Goal: Task Accomplishment & Management: Manage account settings

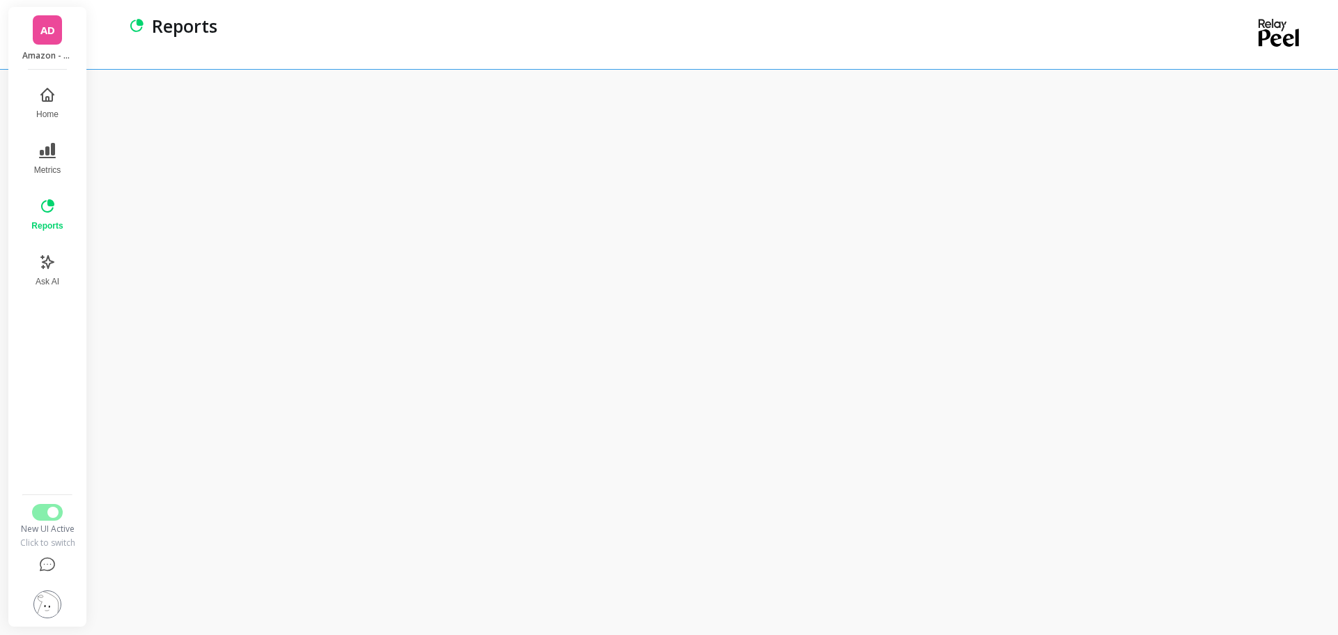
click at [52, 38] on link "AD" at bounding box center [47, 29] width 29 height 29
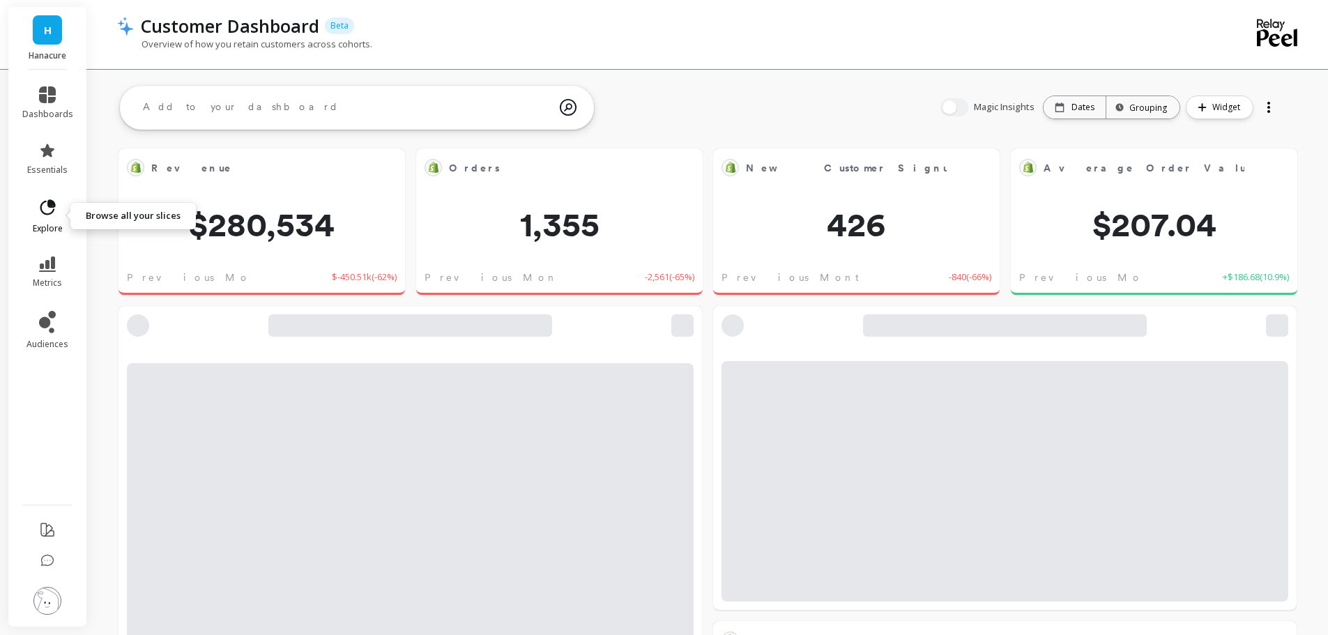
scroll to position [373, 533]
click at [49, 205] on icon at bounding box center [52, 204] width 6 height 6
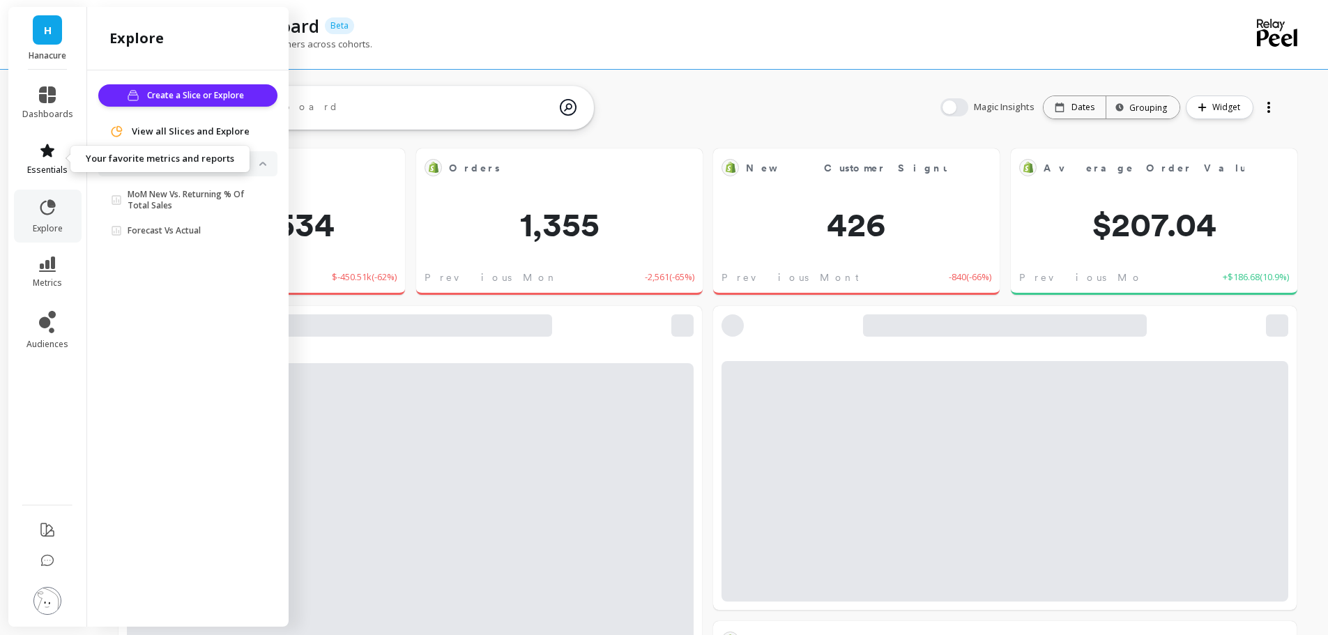
click at [51, 158] on icon at bounding box center [47, 150] width 17 height 17
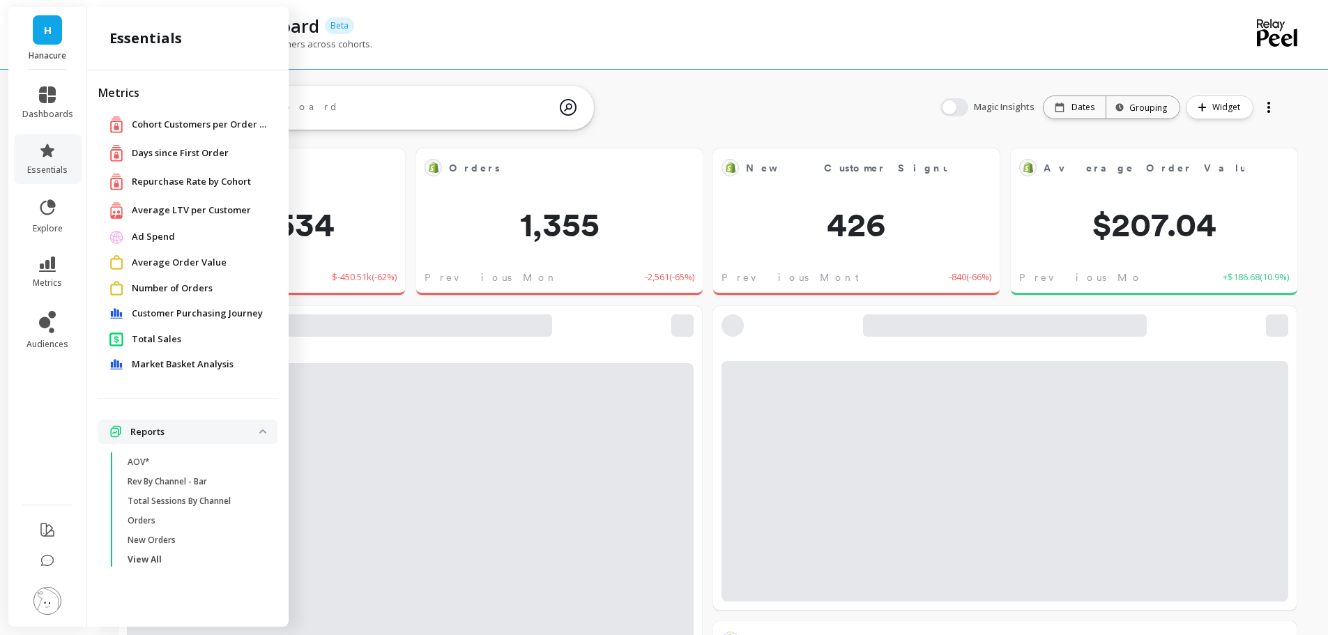
click at [165, 337] on span "Total Sales" at bounding box center [156, 339] width 49 height 14
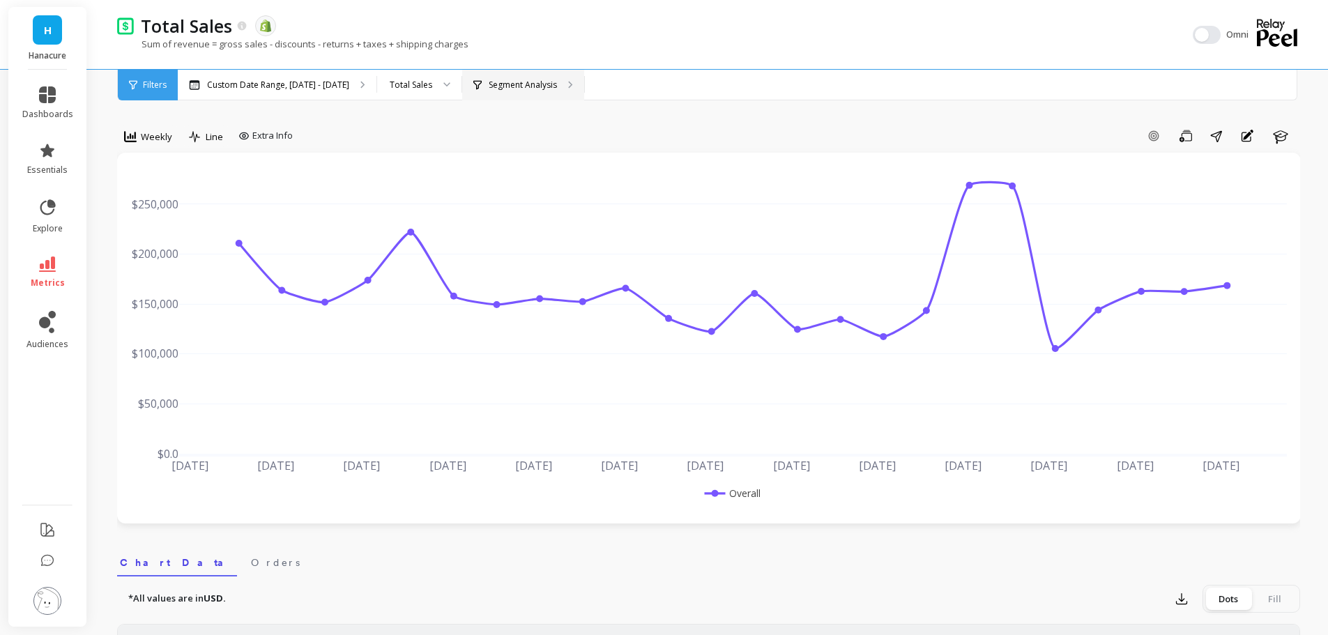
click at [529, 84] on p "Segment Analysis" at bounding box center [523, 84] width 68 height 11
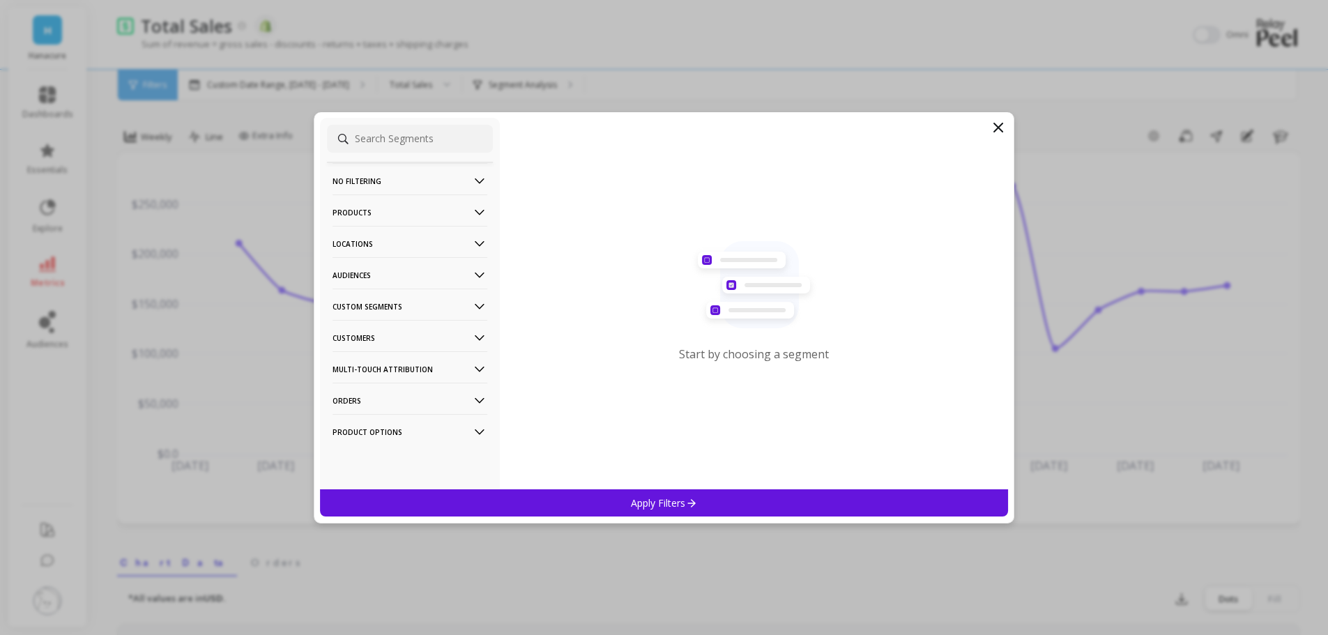
click at [362, 308] on p "Custom Segments" at bounding box center [409, 307] width 155 height 36
click at [405, 358] on div "P7Pro+" at bounding box center [410, 357] width 166 height 22
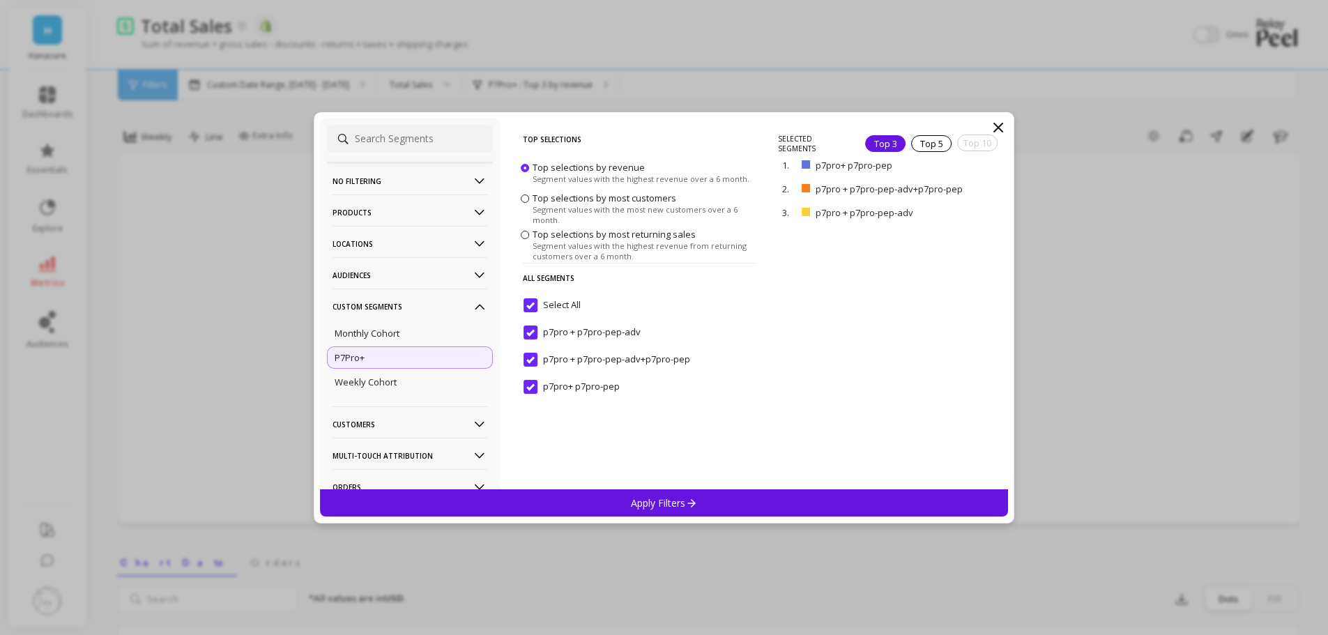
click at [663, 505] on p "Apply Filters" at bounding box center [664, 502] width 66 height 13
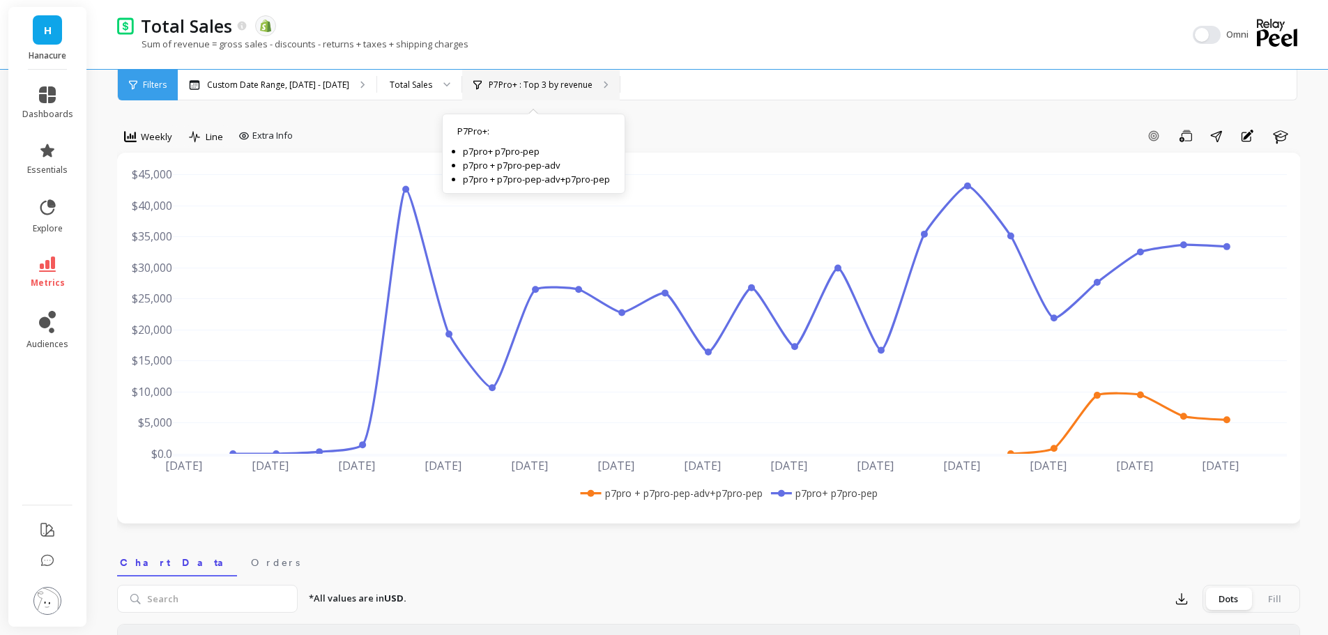
click at [521, 82] on p "P7Pro+ : Top 3 by revenue" at bounding box center [541, 84] width 104 height 11
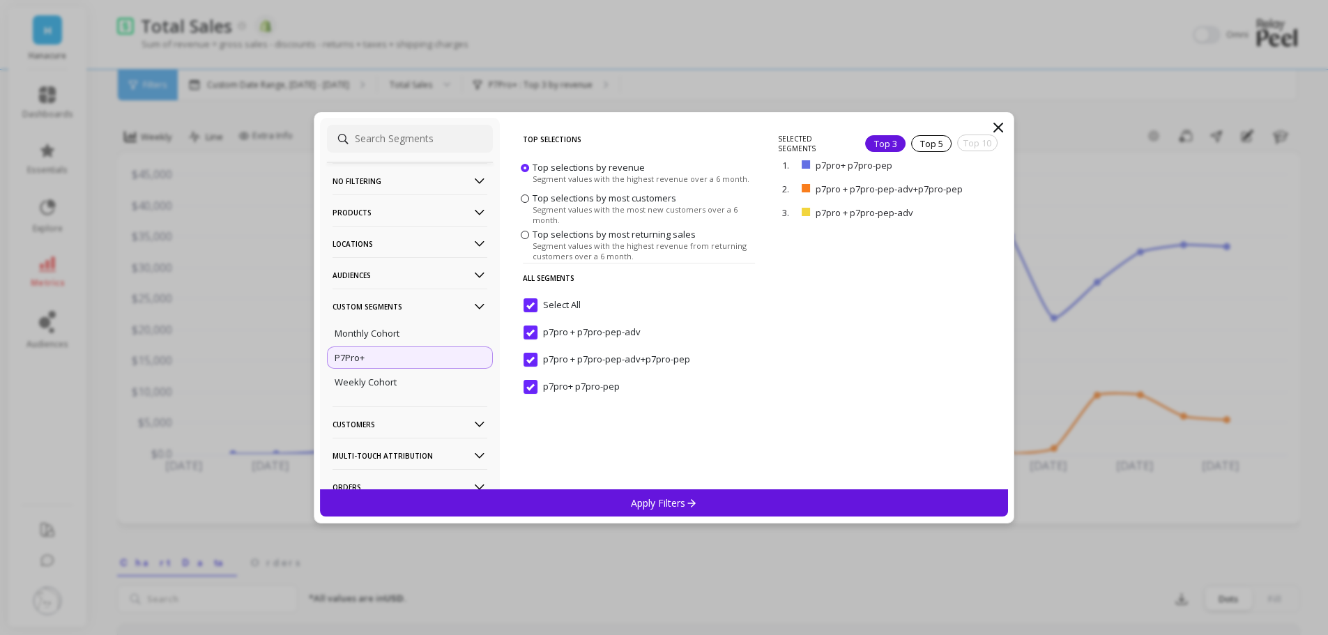
click at [535, 301] on input "Select All" at bounding box center [551, 305] width 57 height 14
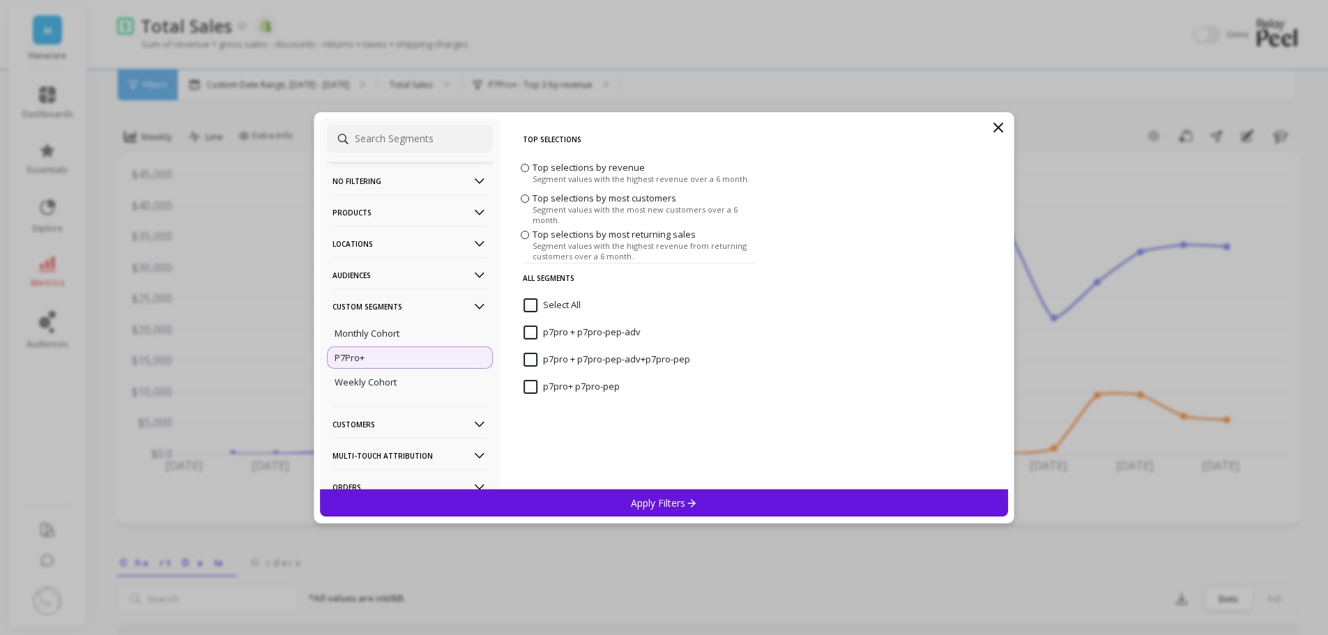
click at [529, 364] on p7pro-pep-adv\+p7pro-pep "p7pro + p7pro-pep-adv+p7pro-pep" at bounding box center [606, 360] width 167 height 14
click at [607, 507] on div "Apply Filters" at bounding box center [664, 502] width 689 height 27
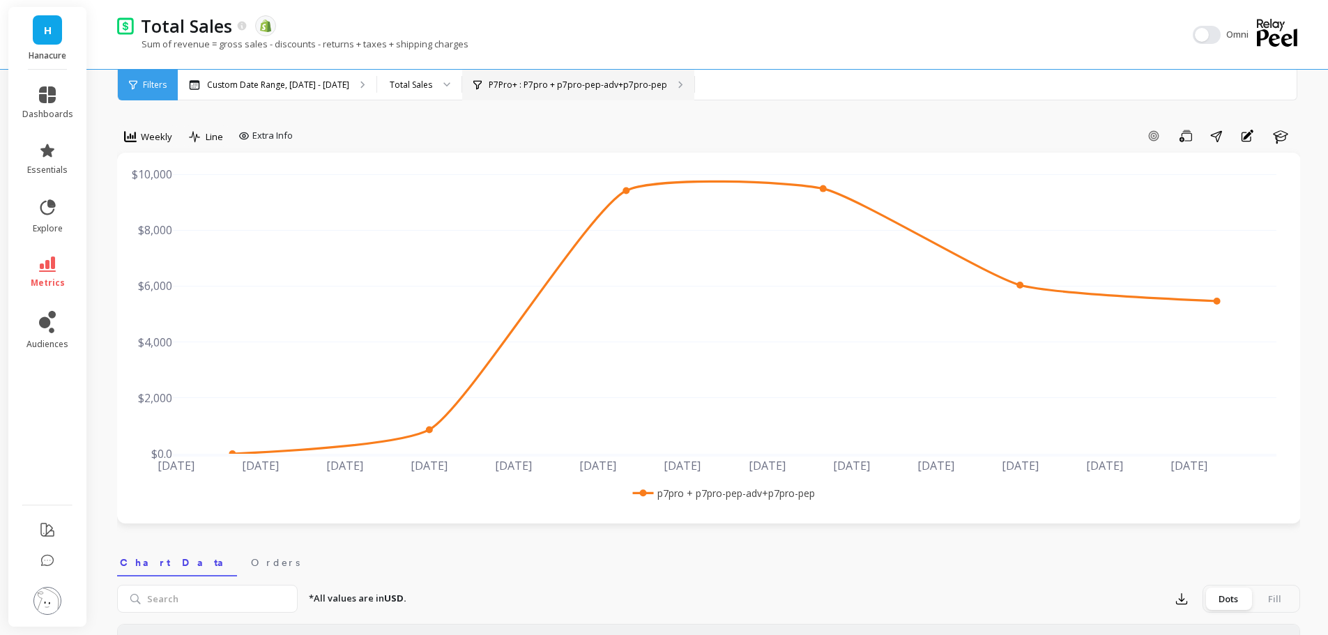
click at [556, 91] on div "P7Pro+ : P7pro + p7pro-pep-adv+p7pro-pep" at bounding box center [578, 85] width 232 height 31
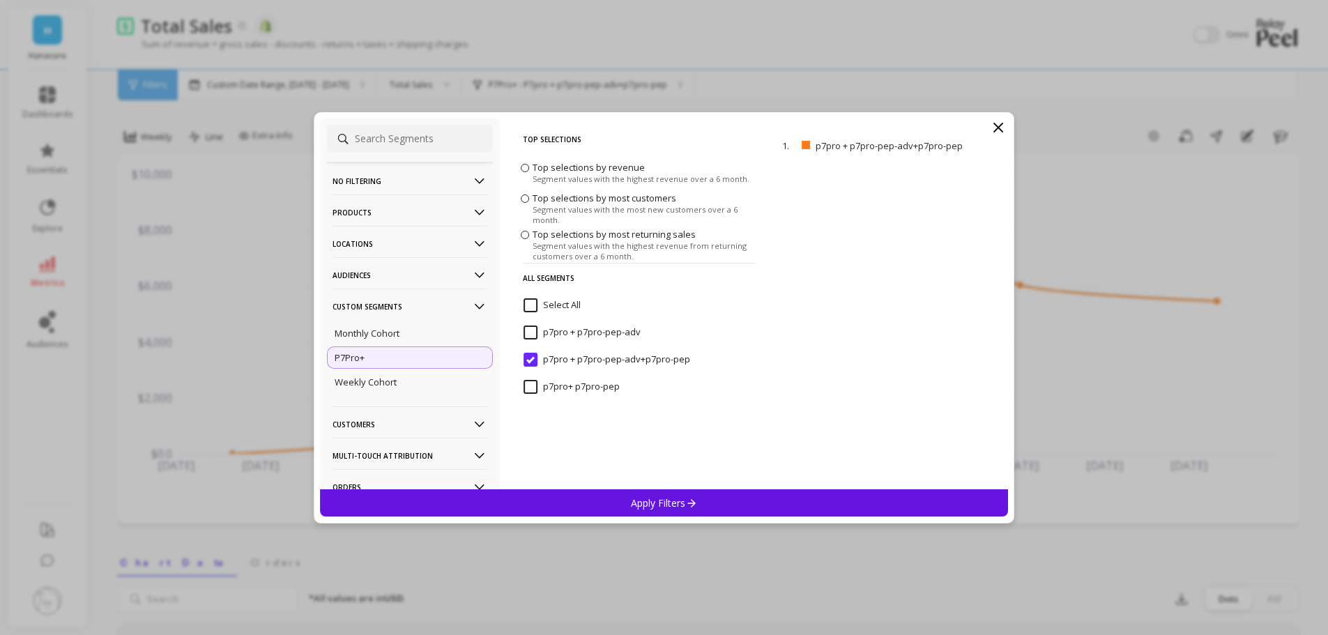
click at [556, 383] on p7pro-pep "p7pro+ p7pro-pep" at bounding box center [571, 387] width 96 height 14
click at [536, 358] on p7pro-pep-adv\+p7pro-pep "p7pro + p7pro-pep-adv+p7pro-pep" at bounding box center [606, 360] width 167 height 14
click at [585, 494] on div "Apply Filters" at bounding box center [664, 502] width 689 height 27
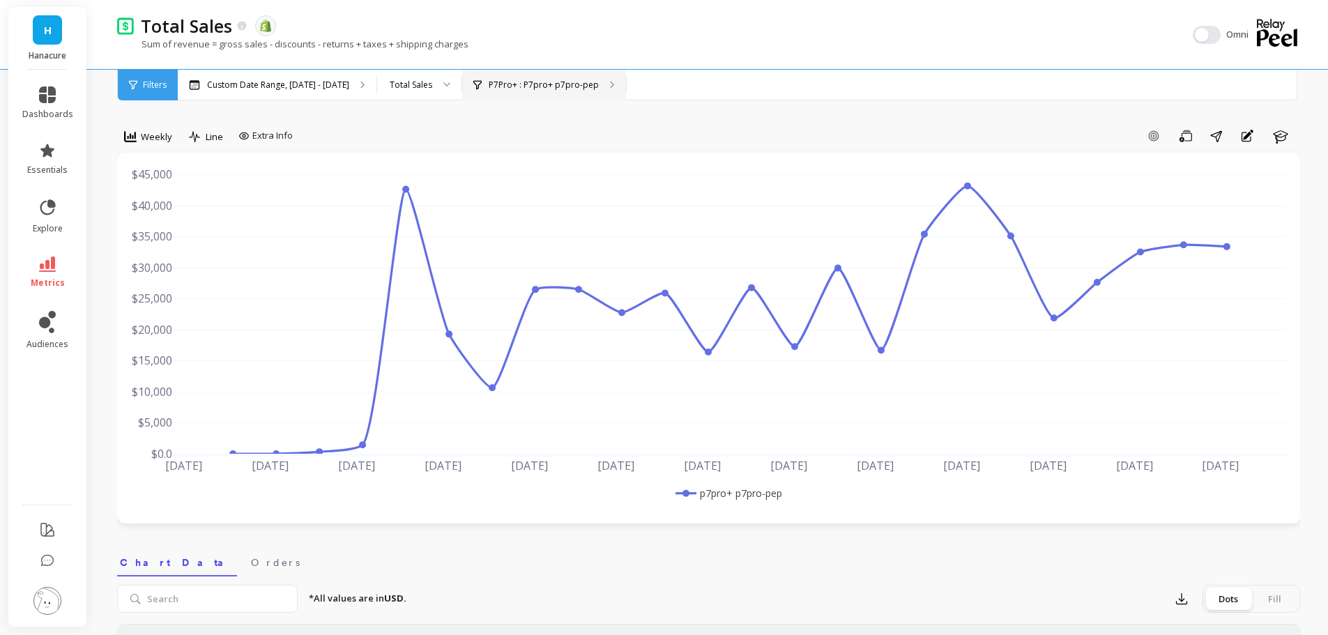
click at [553, 92] on div "P7Pro+ : P7pro+ p7pro-pep" at bounding box center [544, 85] width 164 height 31
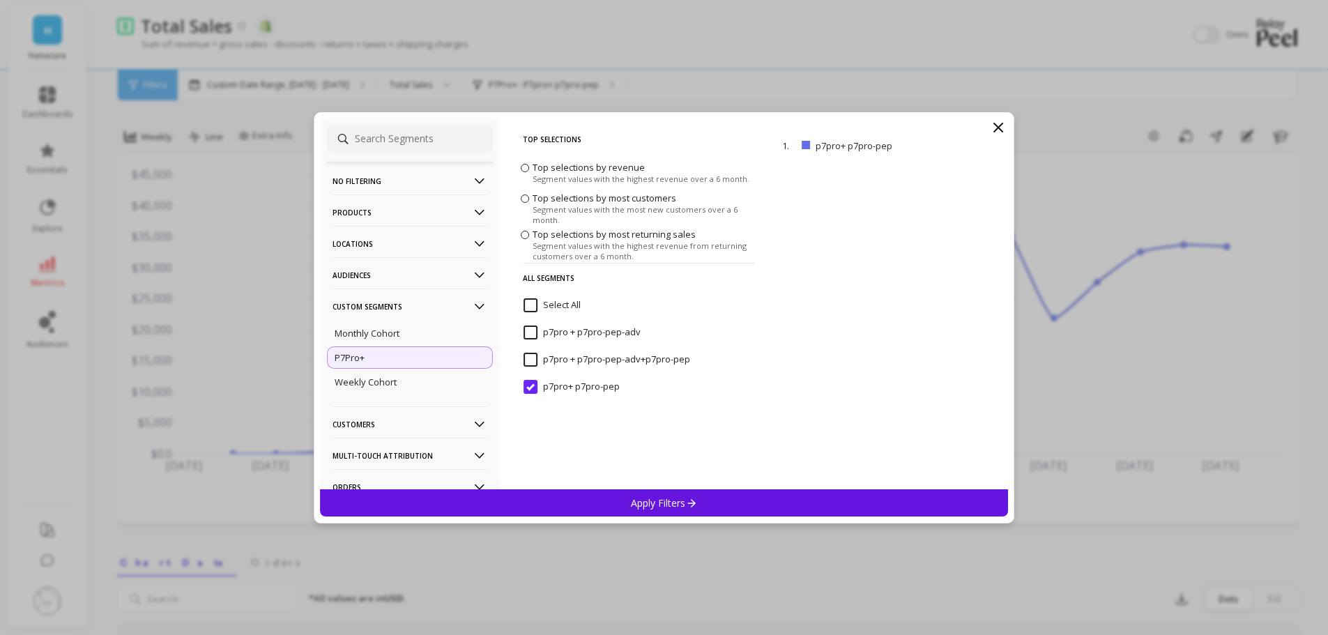
click at [531, 392] on p7pro-pep "p7pro+ p7pro-pep" at bounding box center [571, 387] width 96 height 14
click at [540, 324] on div "p7pro + p7pro-pep-adv" at bounding box center [638, 340] width 243 height 42
click at [690, 505] on icon at bounding box center [691, 503] width 12 height 12
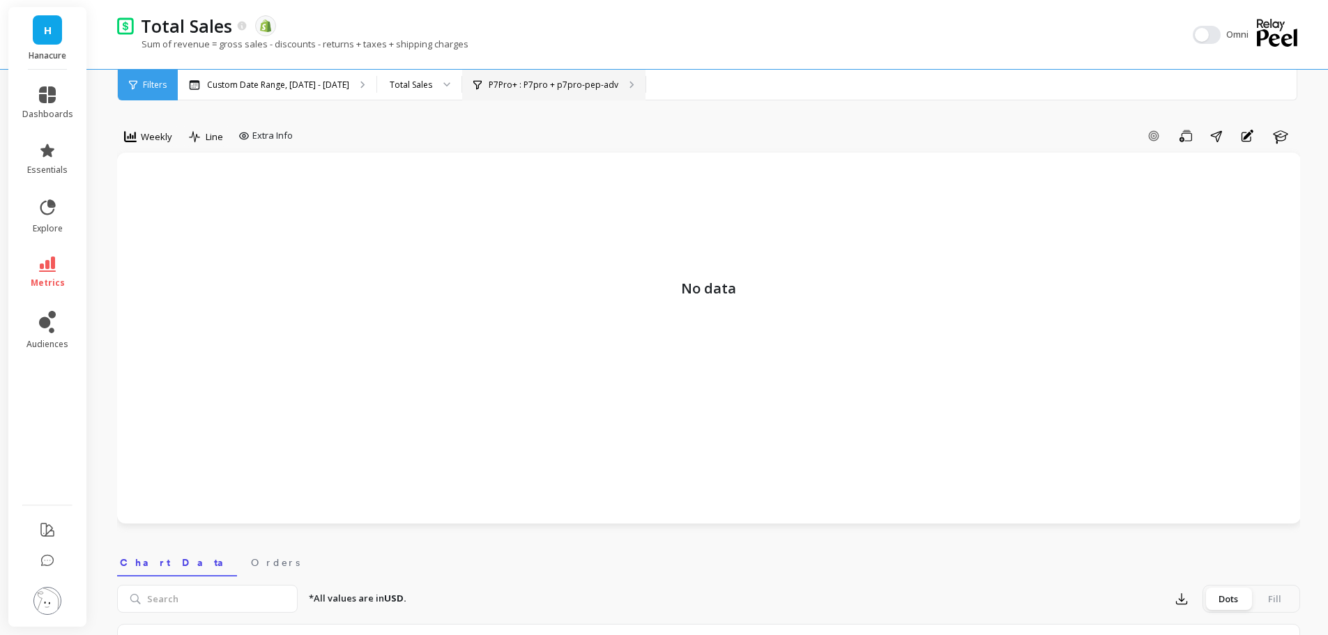
click at [567, 89] on p "P7Pro+ : P7pro + p7pro-pep-adv" at bounding box center [554, 84] width 130 height 11
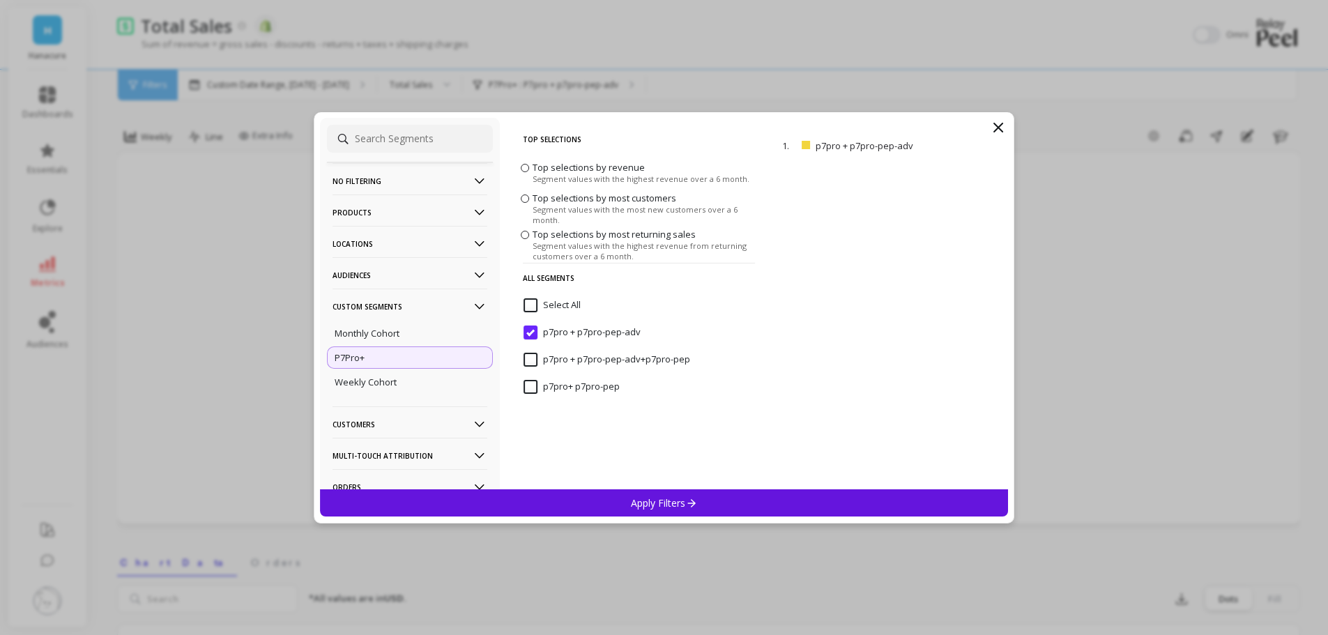
click at [996, 123] on icon at bounding box center [998, 127] width 17 height 17
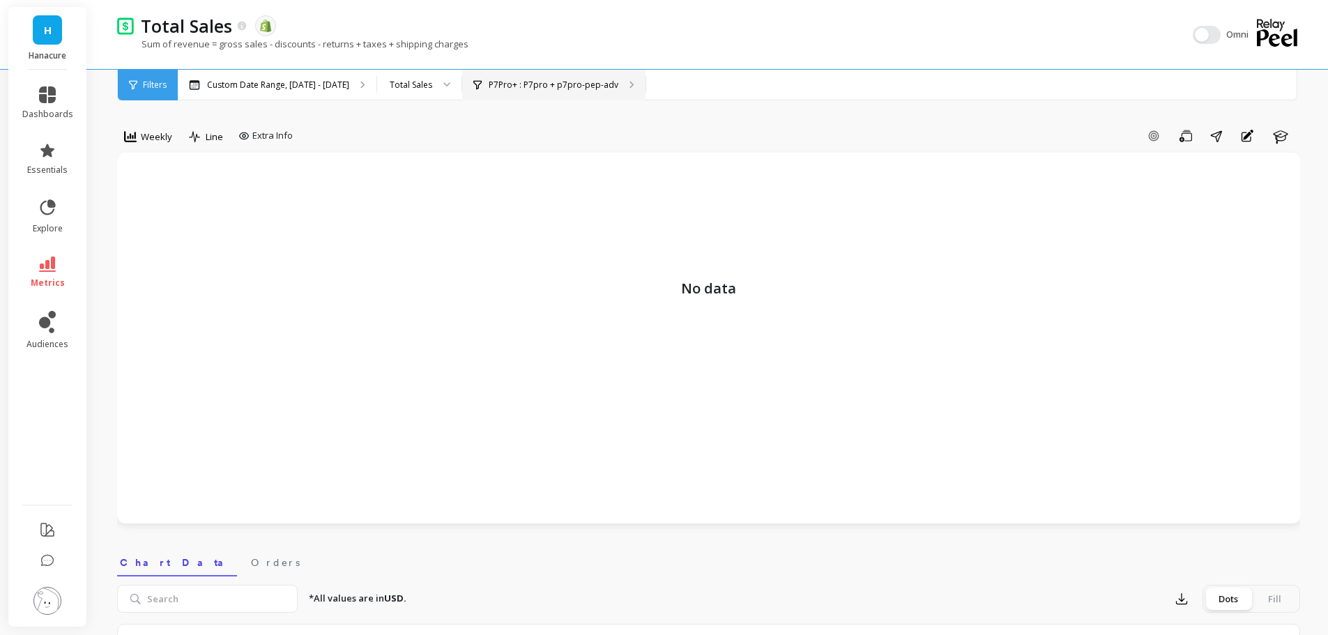
click at [526, 90] on p "P7Pro+ : P7pro + p7pro-pep-adv" at bounding box center [554, 84] width 130 height 11
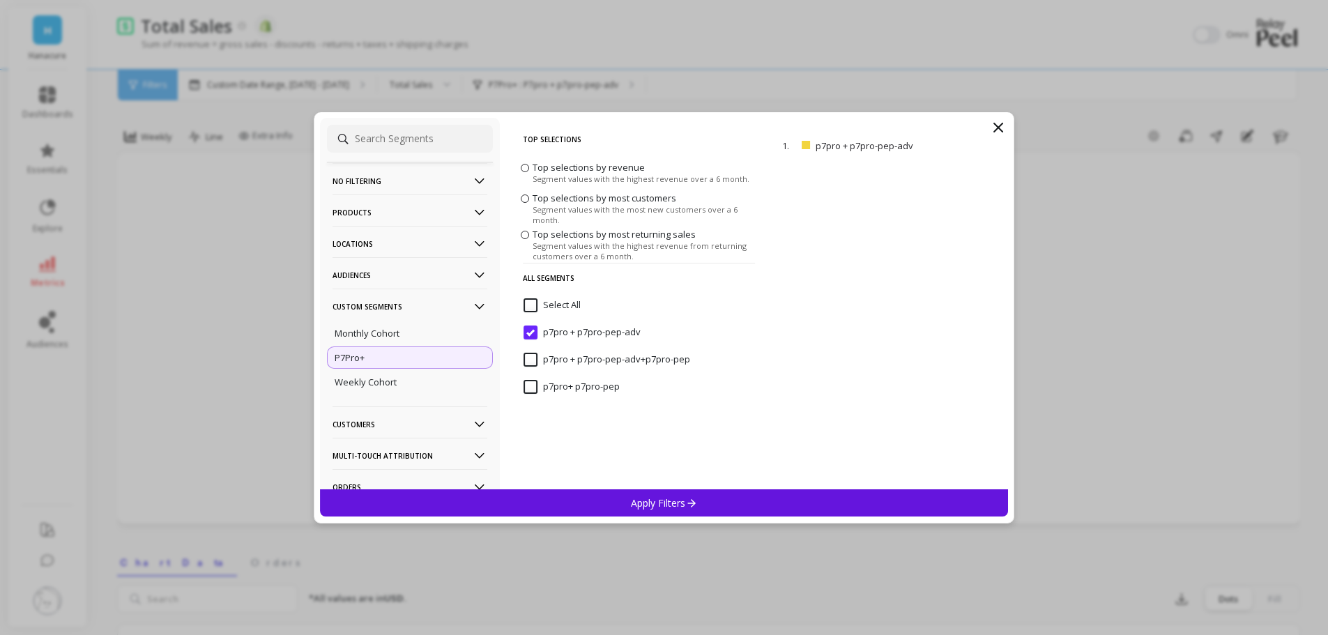
click at [997, 131] on icon at bounding box center [998, 127] width 17 height 17
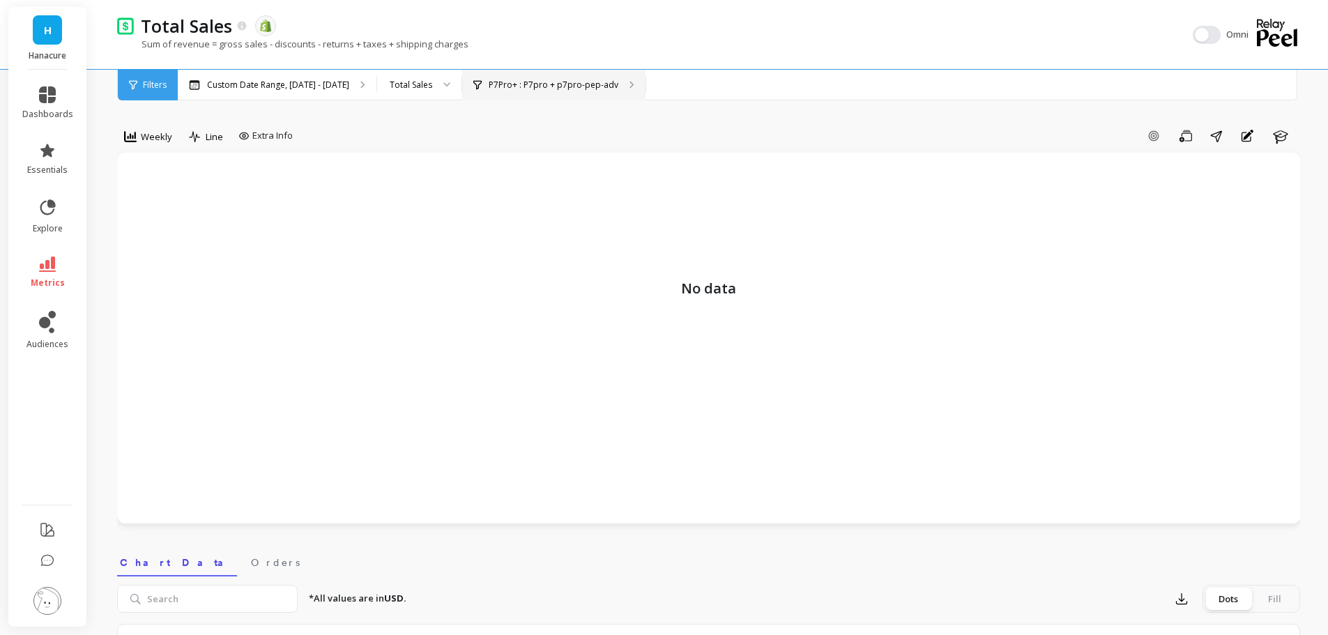
click at [491, 70] on div "P7Pro+ : P7pro + p7pro-pep-adv" at bounding box center [553, 85] width 183 height 31
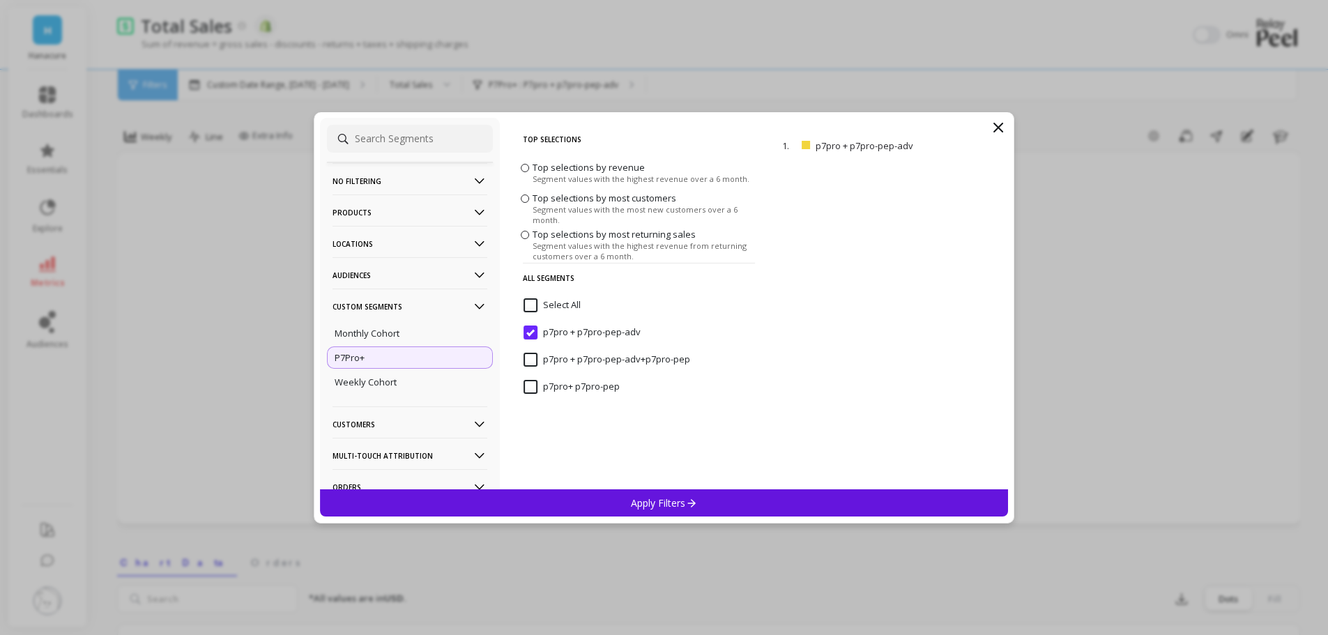
click at [537, 300] on input "Select All" at bounding box center [551, 305] width 57 height 14
click at [953, 138] on div "1. p7pro + p7pro-pep-adv remove" at bounding box center [890, 146] width 225 height 24
click at [954, 141] on p "remove" at bounding box center [968, 145] width 36 height 10
click at [533, 335] on p7pro-pep-adv "p7pro + p7pro-pep-adv" at bounding box center [581, 333] width 117 height 14
click at [621, 500] on div "Apply Filters" at bounding box center [664, 502] width 689 height 27
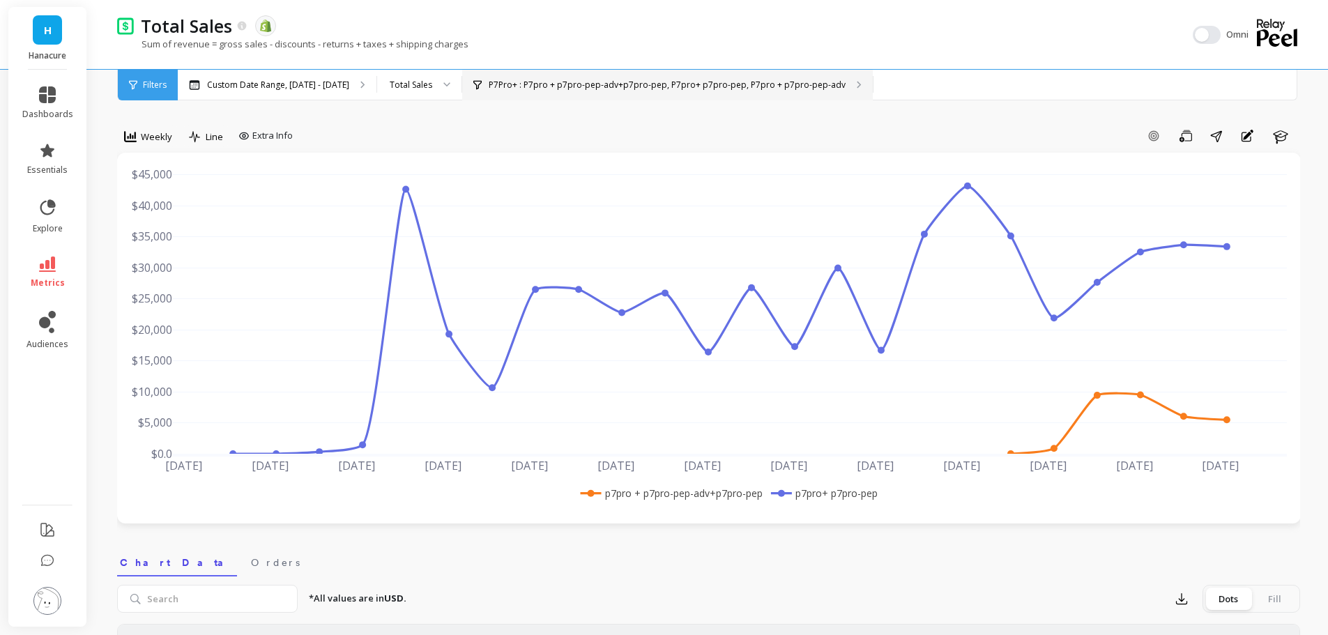
click at [705, 70] on div "P7Pro+ : P7pro + p7pro-pep-adv+p7pro-pep, P7pro+ p7pro-pep, P7pro + p7pro-pep-a…" at bounding box center [667, 85] width 411 height 31
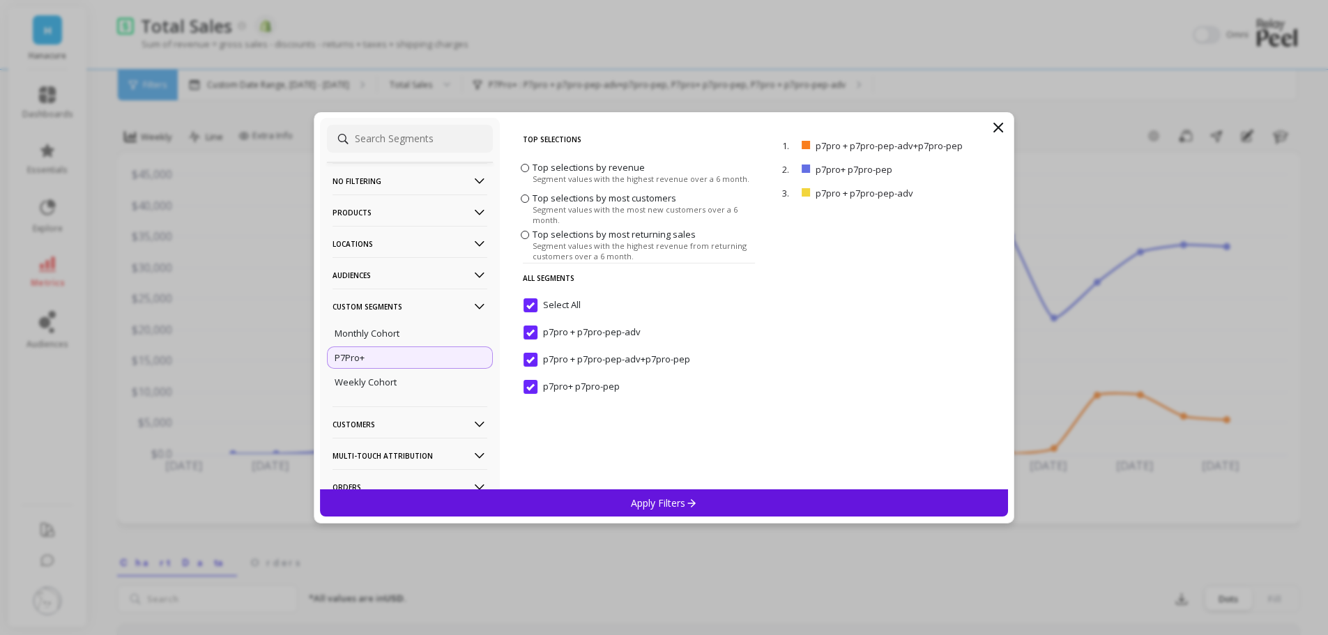
click at [997, 126] on icon at bounding box center [998, 127] width 8 height 8
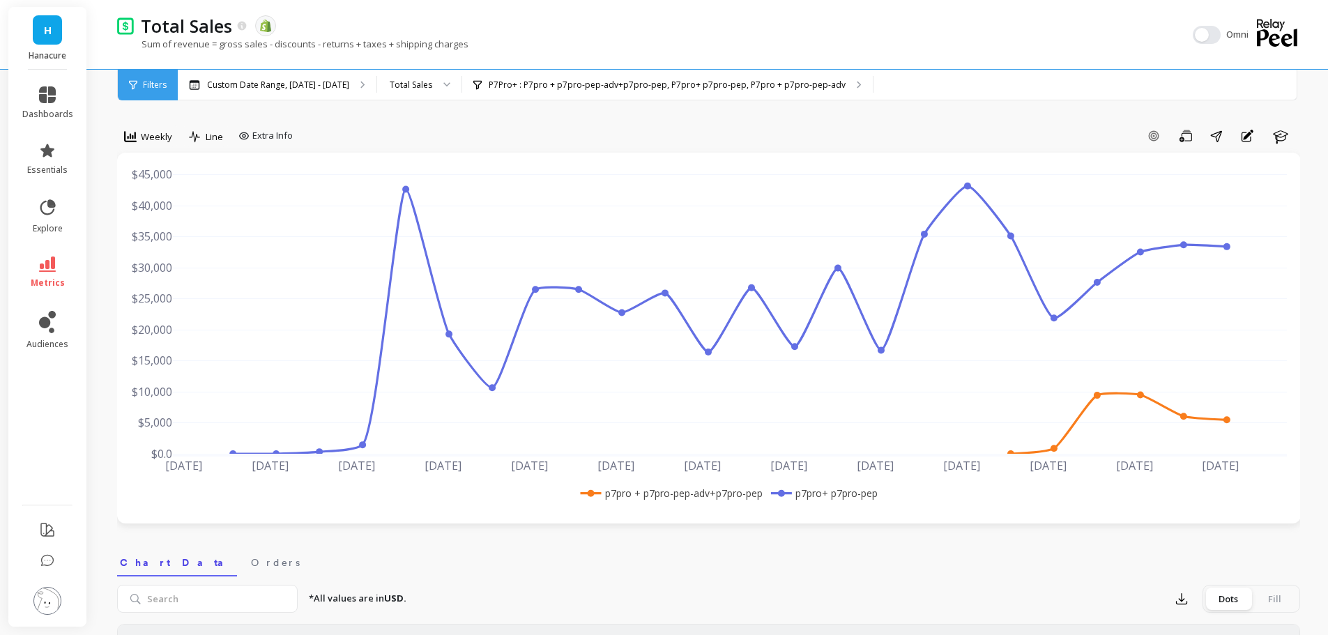
click at [26, 132] on ul "dashboards essentials explore metrics audiences" at bounding box center [47, 283] width 79 height 410
click at [59, 160] on link "essentials" at bounding box center [47, 158] width 51 height 33
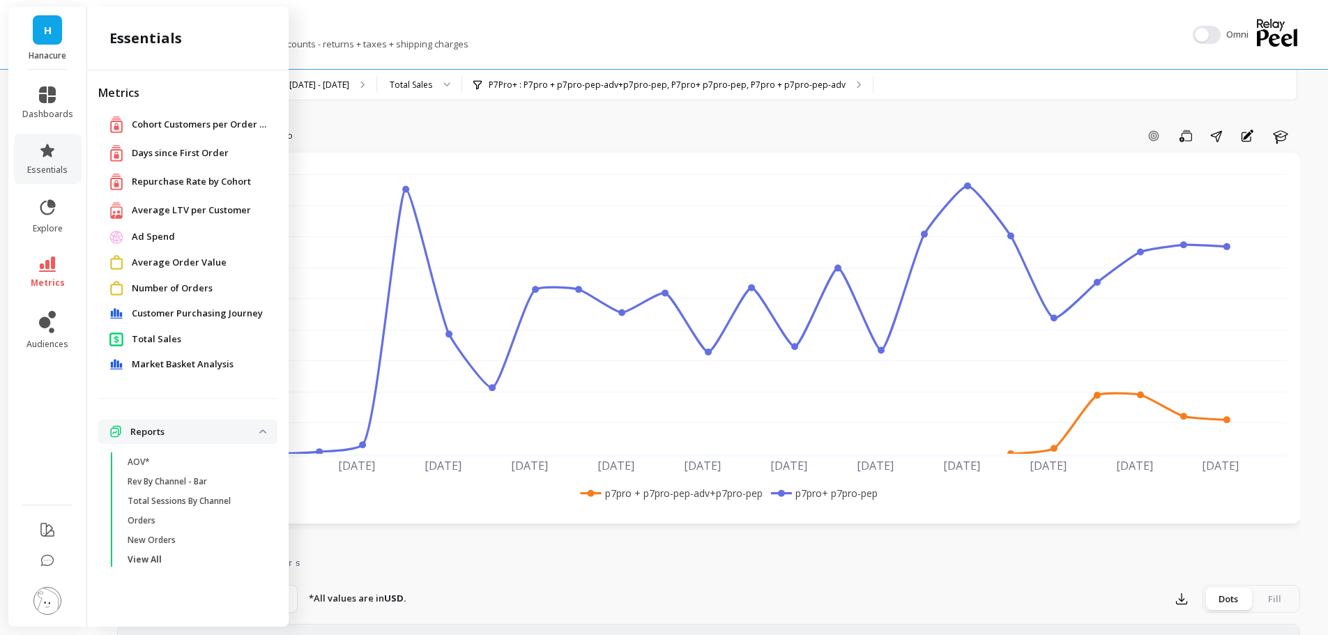
click at [185, 339] on link "Total Sales" at bounding box center [199, 339] width 135 height 14
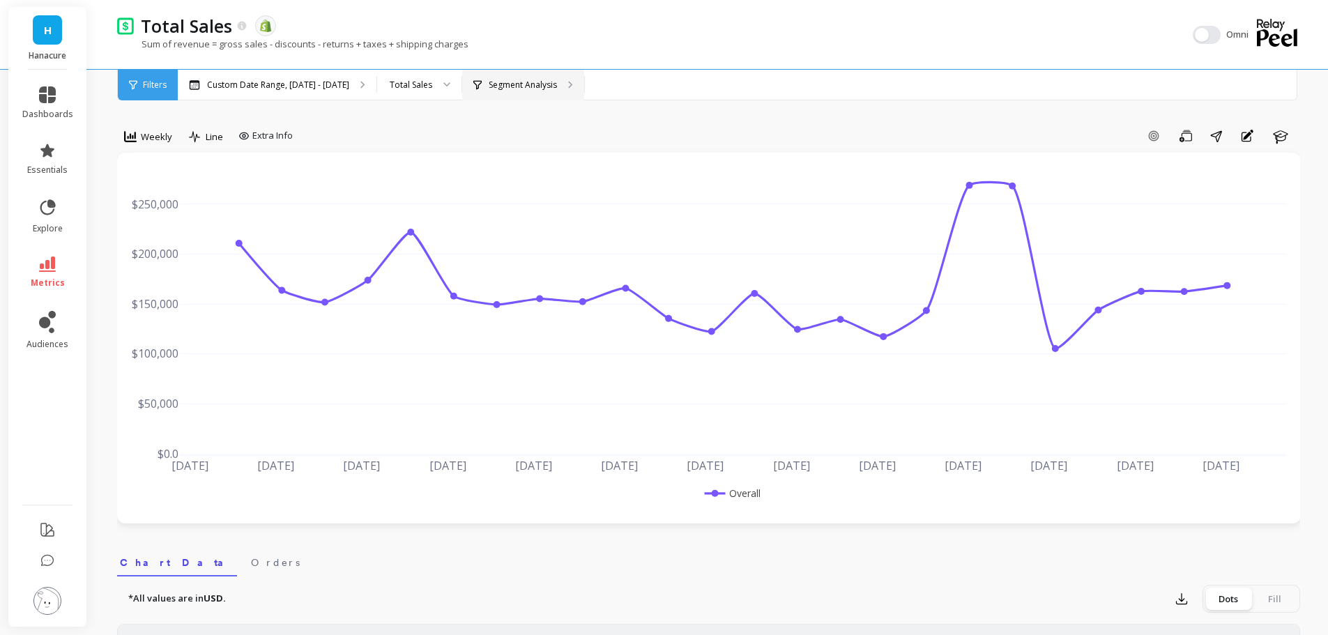
click at [506, 86] on p "Segment Analysis" at bounding box center [523, 84] width 68 height 11
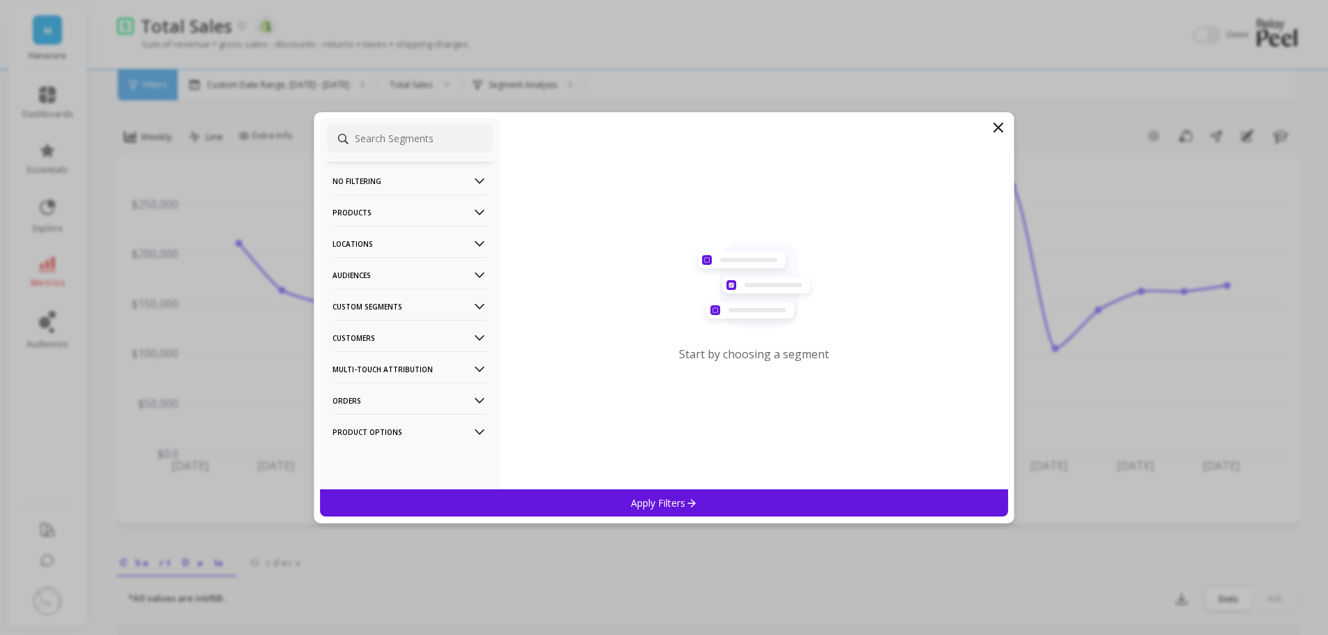
click at [410, 313] on p "Custom Segments" at bounding box center [409, 307] width 155 height 36
copy p "P7Pro+"
drag, startPoint x: 331, startPoint y: 357, endPoint x: 364, endPoint y: 361, distance: 33.0
click at [364, 361] on div "P7Pro+" at bounding box center [410, 357] width 166 height 22
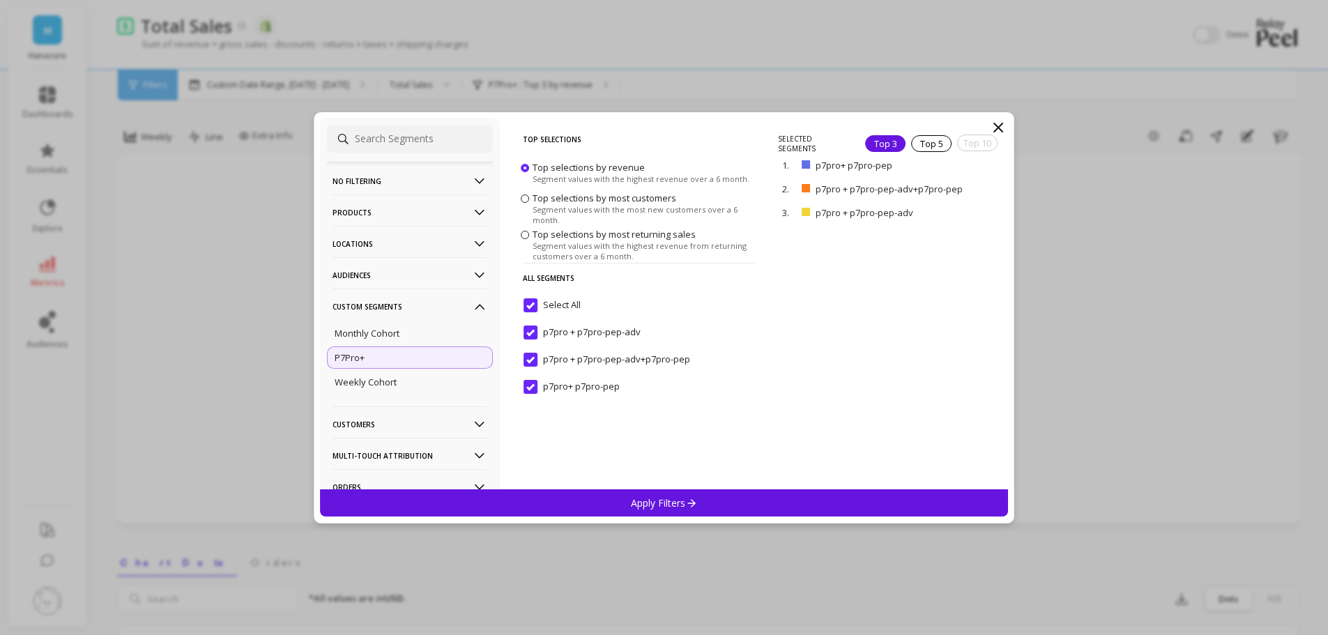
click at [995, 121] on icon at bounding box center [998, 127] width 17 height 17
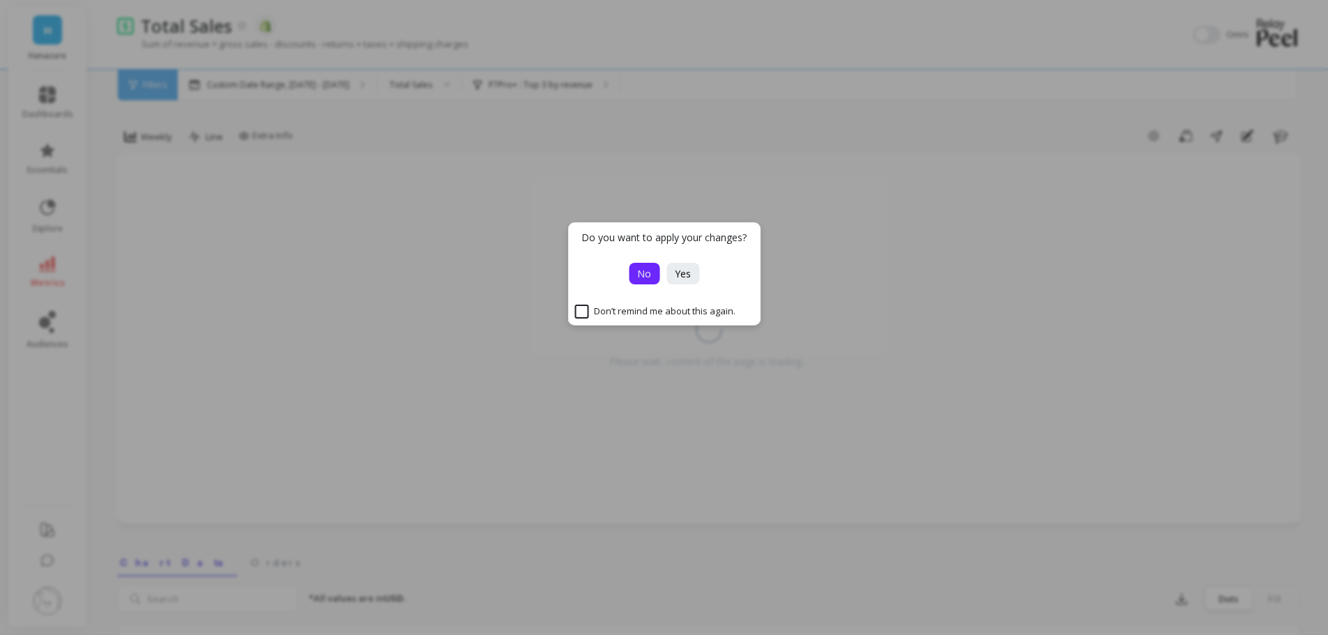
click at [643, 278] on span "No" at bounding box center [644, 273] width 14 height 13
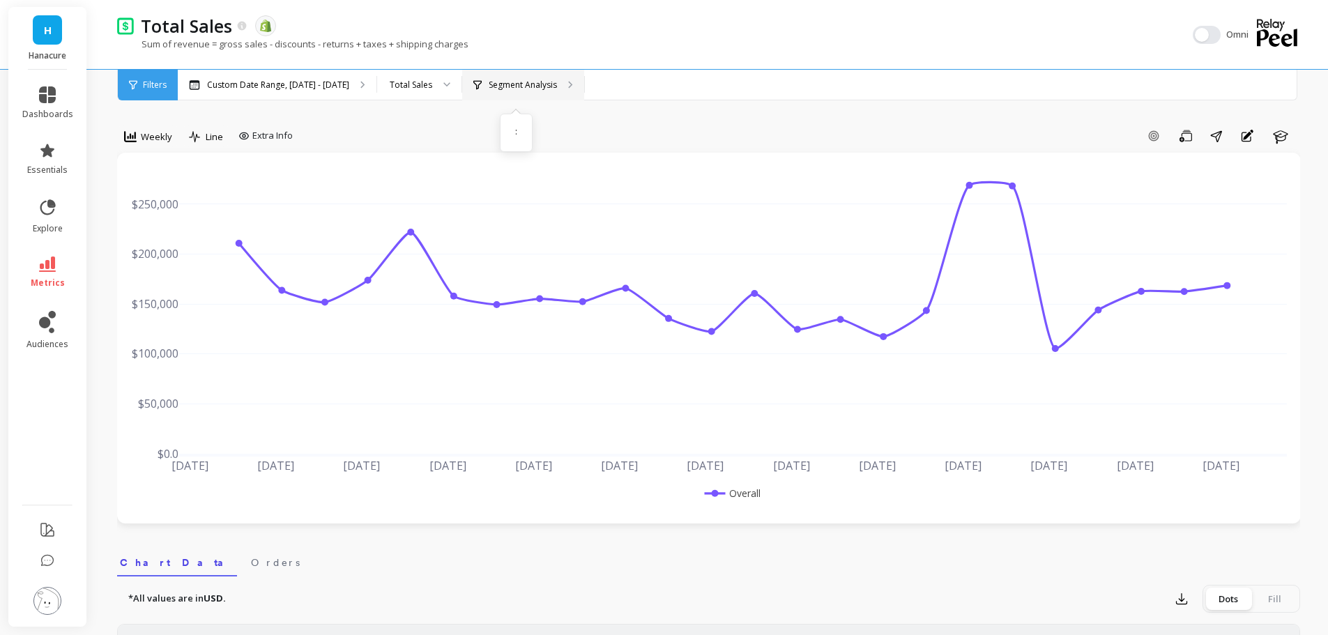
click at [519, 89] on p "Segment Analysis" at bounding box center [523, 84] width 68 height 11
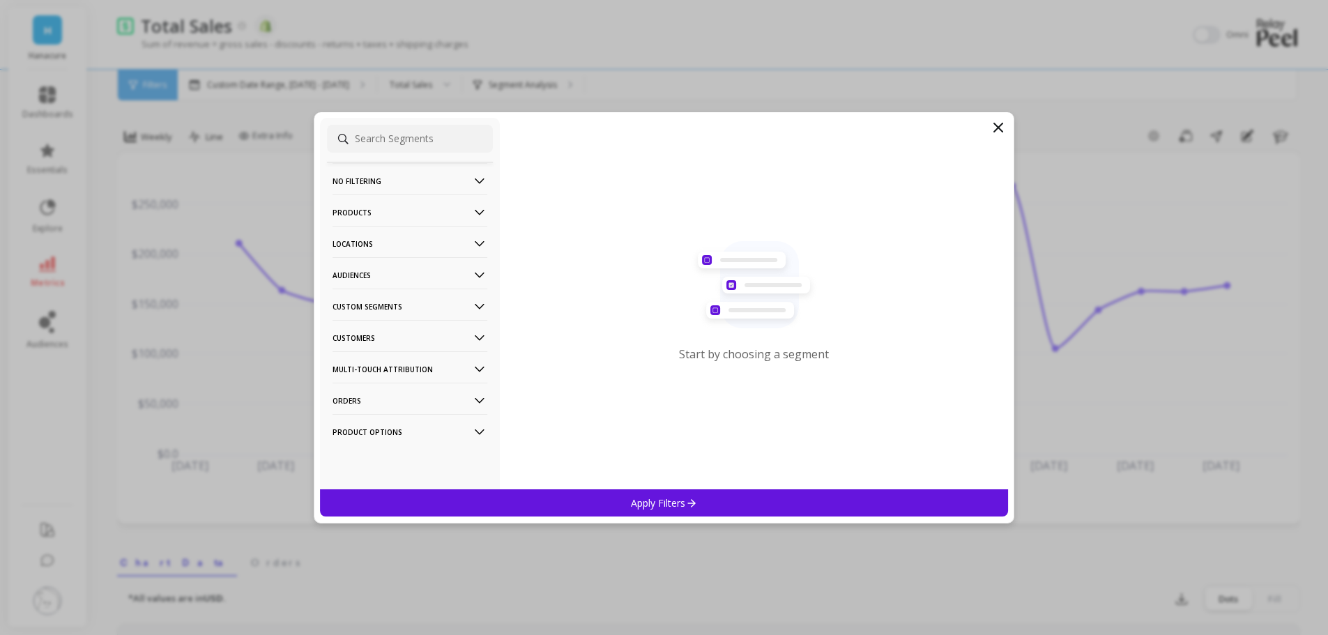
click at [375, 308] on p "Custom Segments" at bounding box center [409, 307] width 155 height 36
click at [339, 360] on p "P7Pro+" at bounding box center [350, 357] width 30 height 13
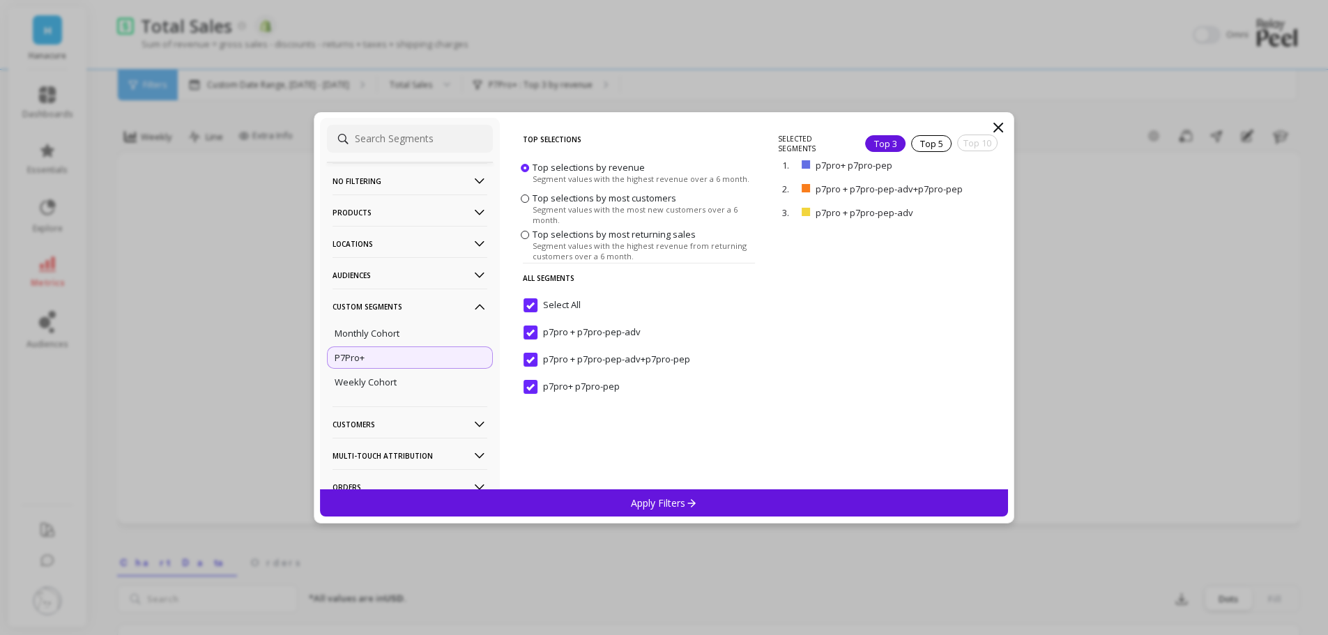
click at [666, 501] on p "Apply Filters" at bounding box center [664, 502] width 66 height 13
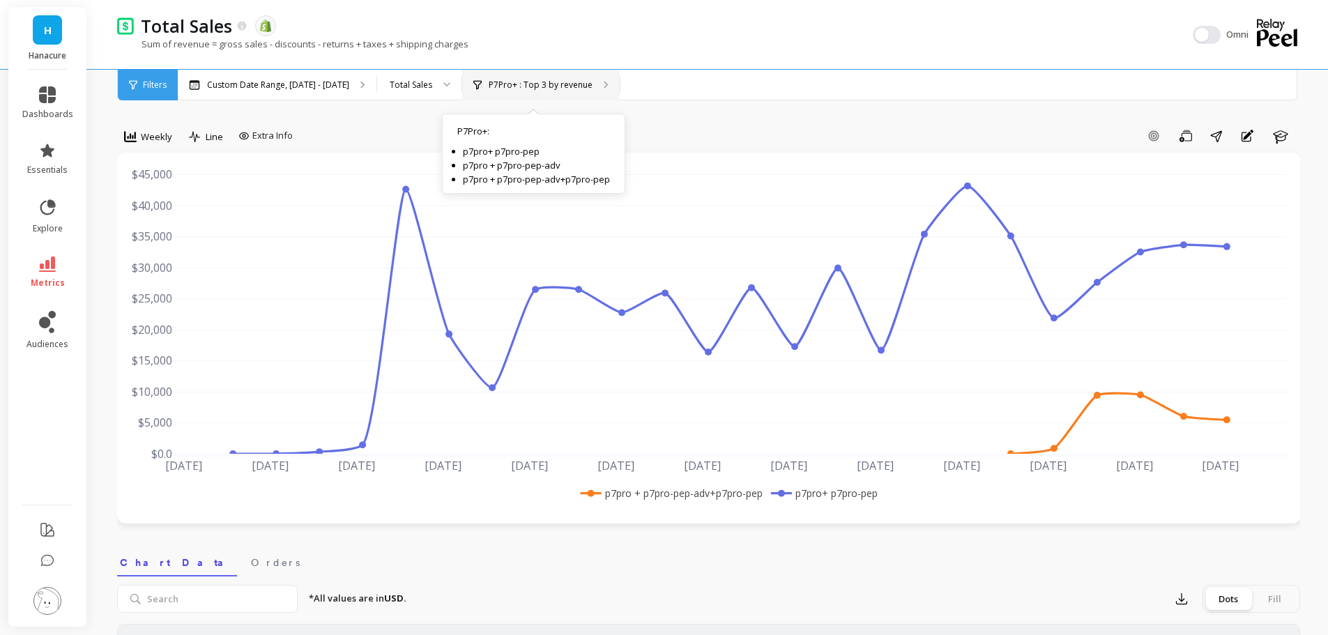
click at [529, 86] on p "P7Pro+ : Top 3 by revenue" at bounding box center [541, 84] width 104 height 11
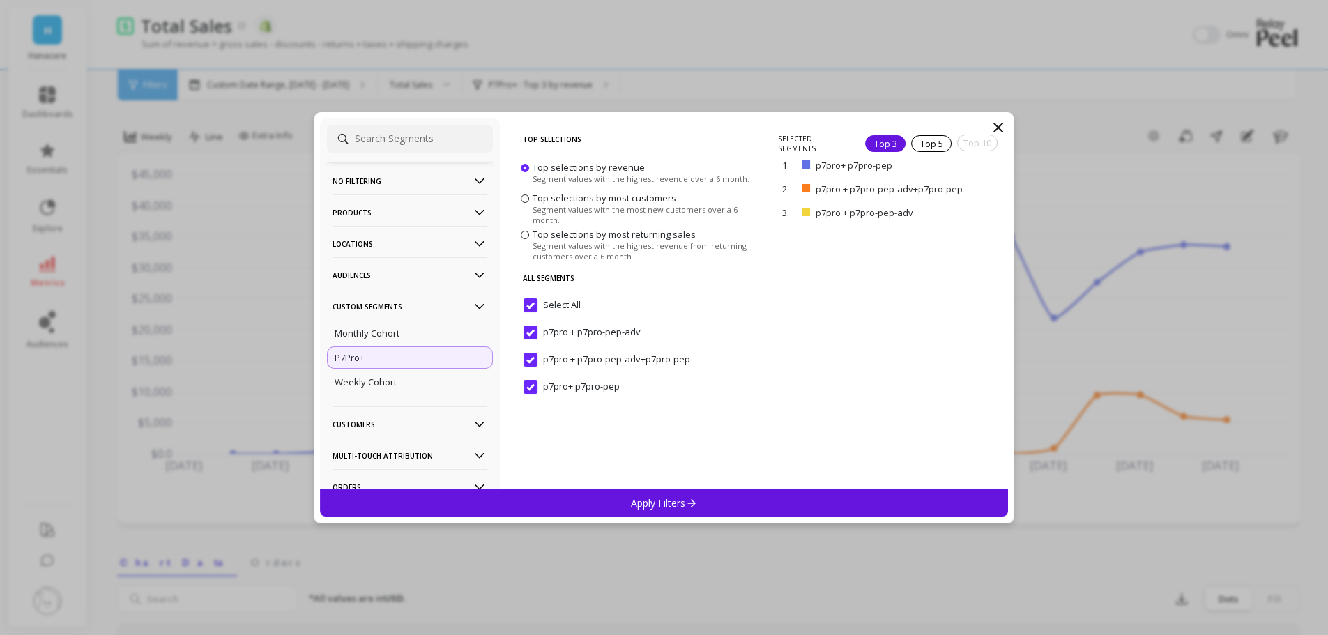
click at [532, 316] on span "Select All" at bounding box center [551, 312] width 57 height 29
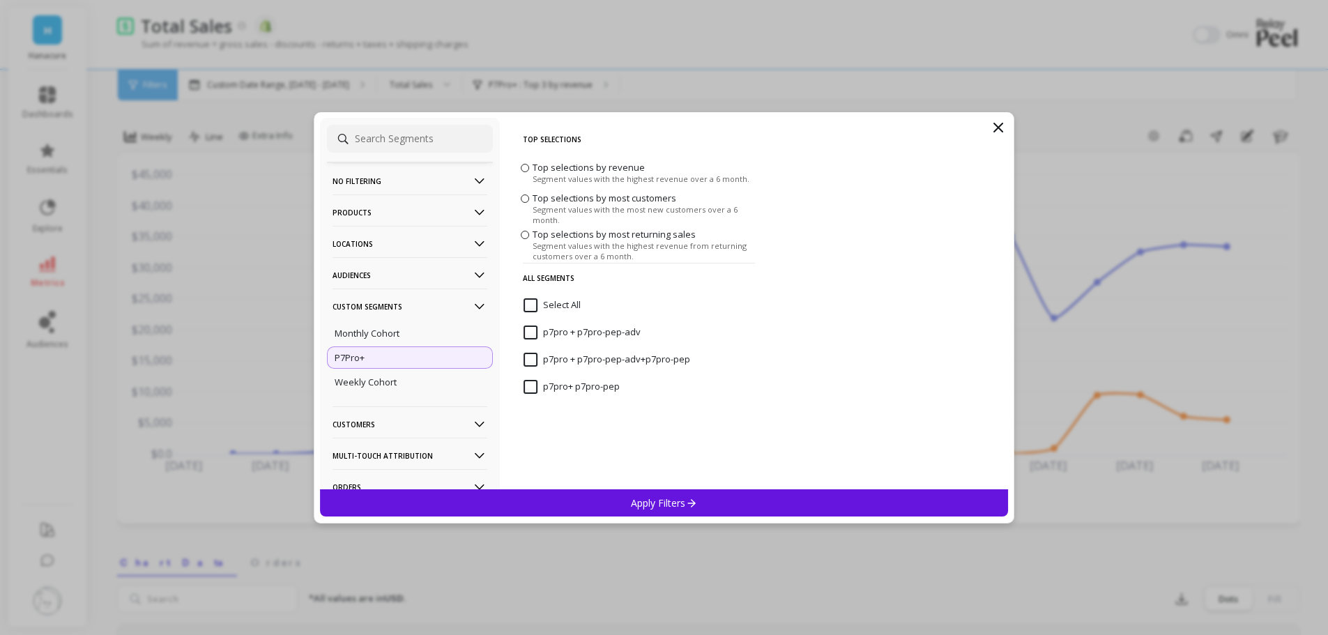
click at [529, 326] on p7pro-pep-adv "p7pro + p7pro-pep-adv" at bounding box center [581, 333] width 117 height 14
click at [632, 507] on p "Apply Filters" at bounding box center [664, 502] width 66 height 13
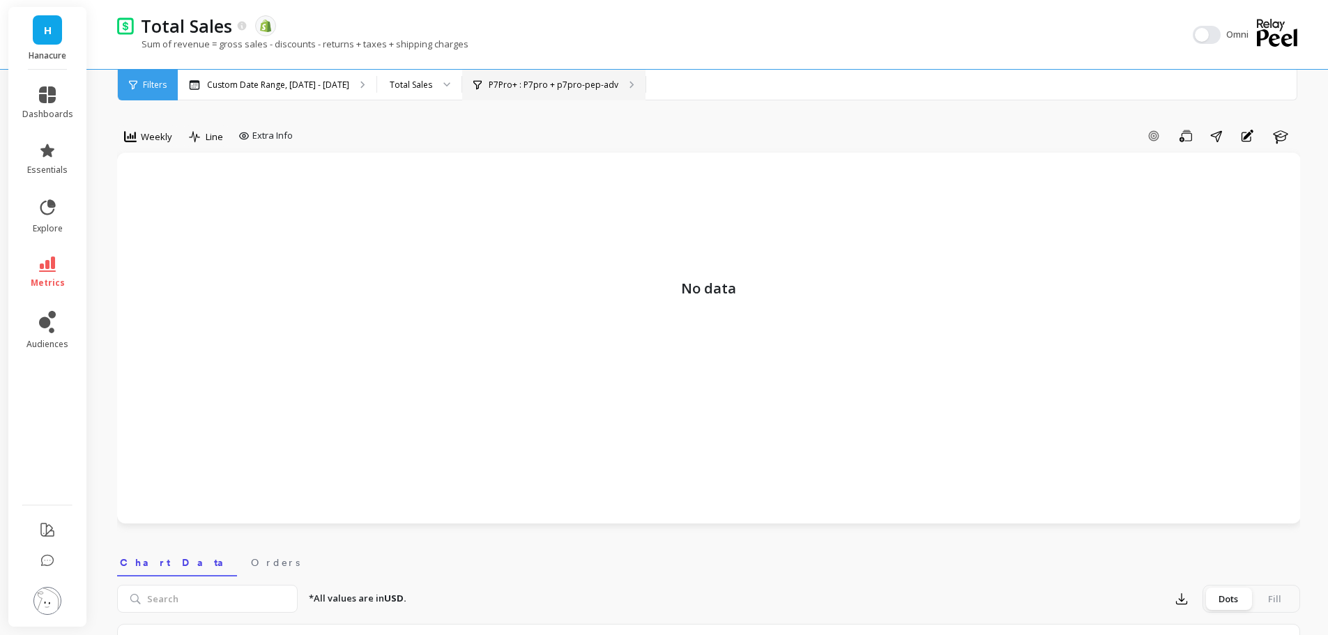
click at [518, 93] on div "P7Pro+ : P7pro + p7pro-pep-adv" at bounding box center [553, 85] width 183 height 31
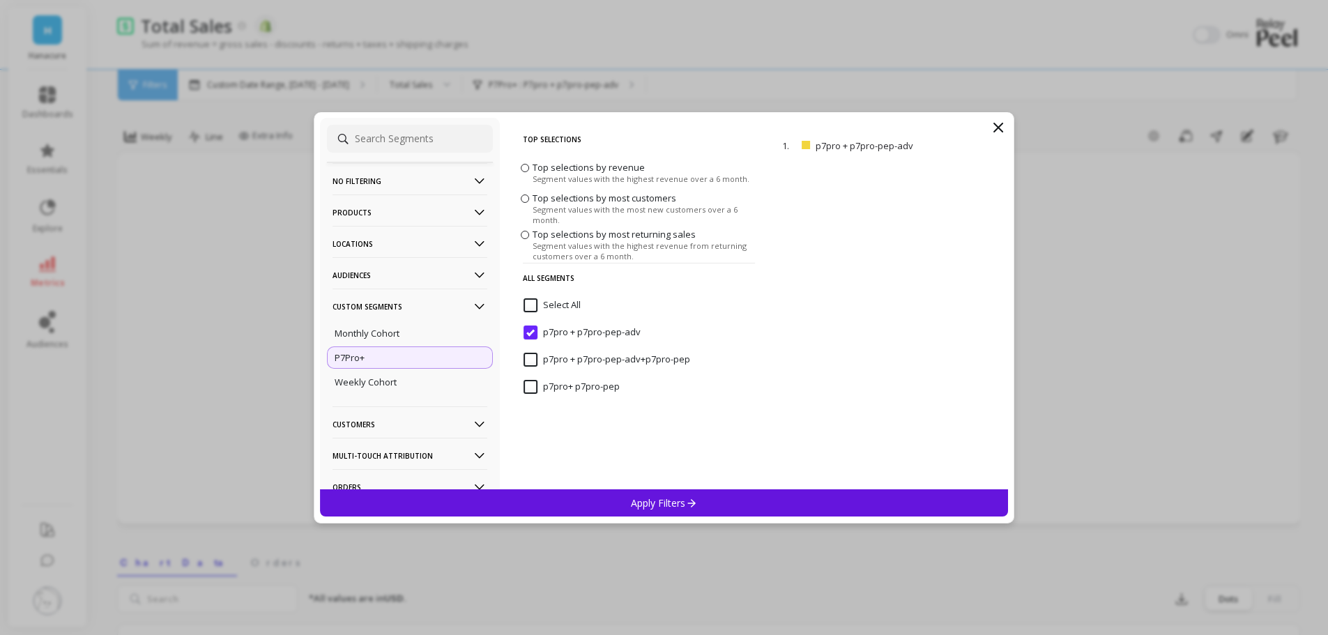
click at [534, 333] on p7pro-pep-adv "p7pro + p7pro-pep-adv" at bounding box center [581, 333] width 117 height 14
click at [684, 505] on p "Apply Filters" at bounding box center [664, 502] width 66 height 13
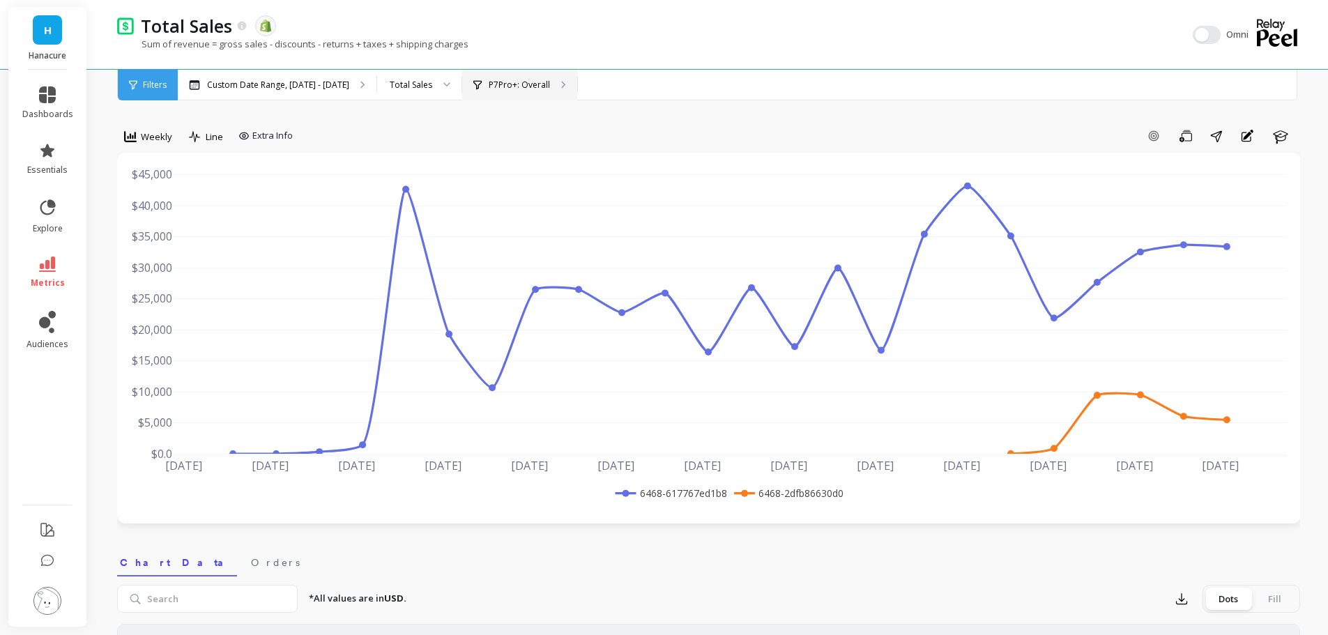
click at [530, 86] on p "P7Pro+: Overall" at bounding box center [519, 84] width 61 height 11
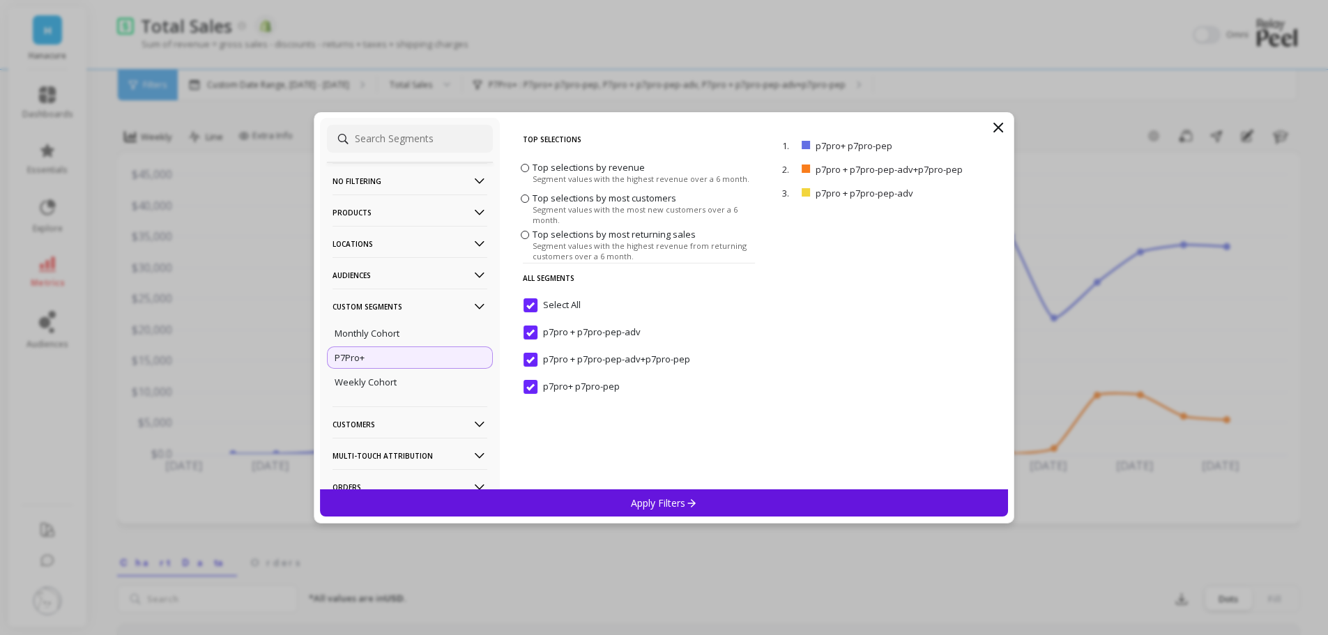
click at [369, 183] on p "No filtering" at bounding box center [409, 181] width 155 height 36
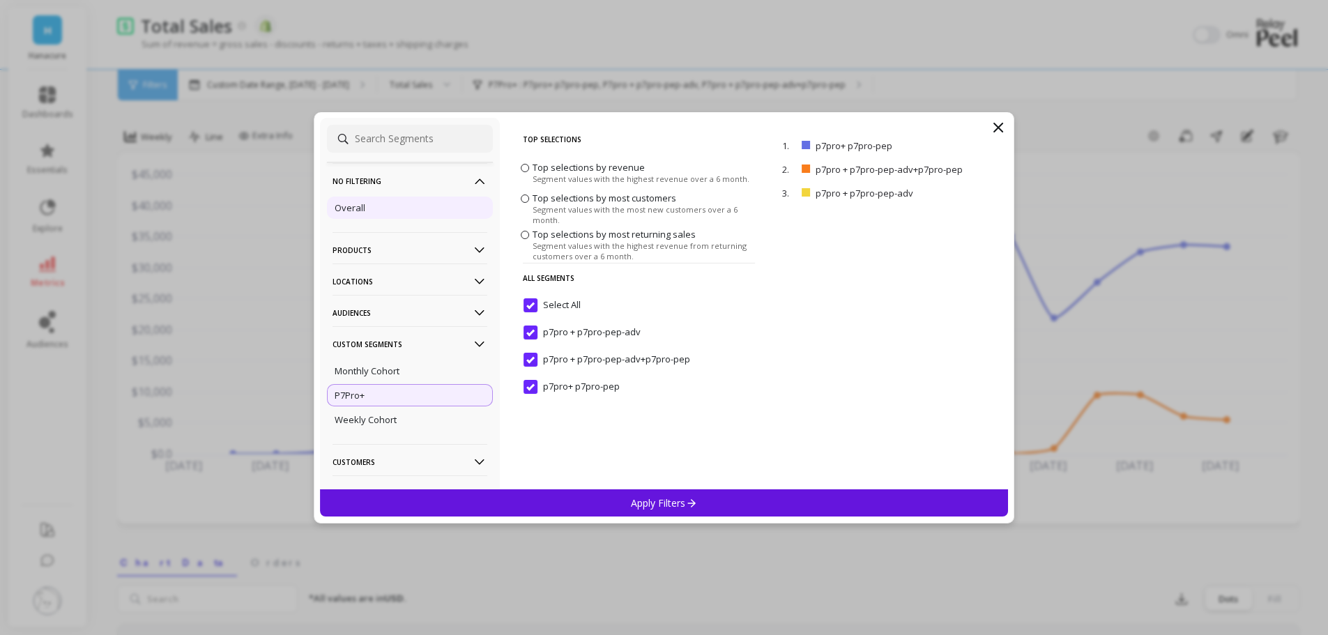
click at [375, 209] on div "Overall" at bounding box center [410, 208] width 166 height 22
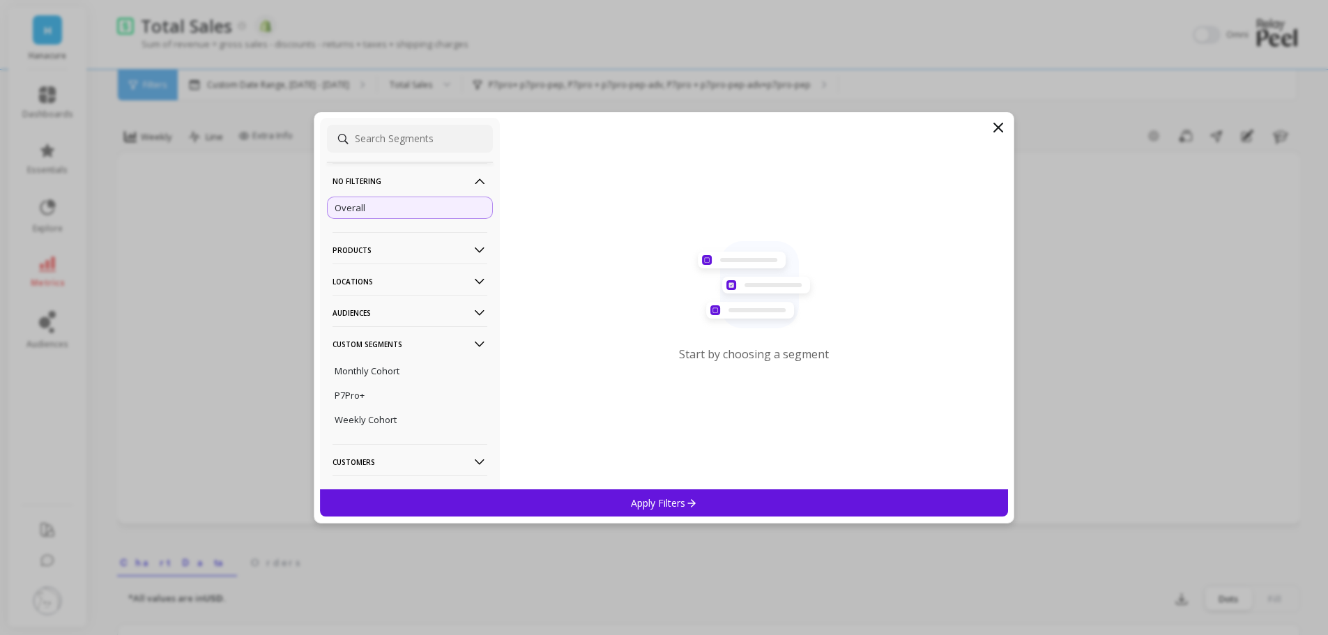
click at [654, 493] on div "Apply Filters" at bounding box center [664, 502] width 689 height 27
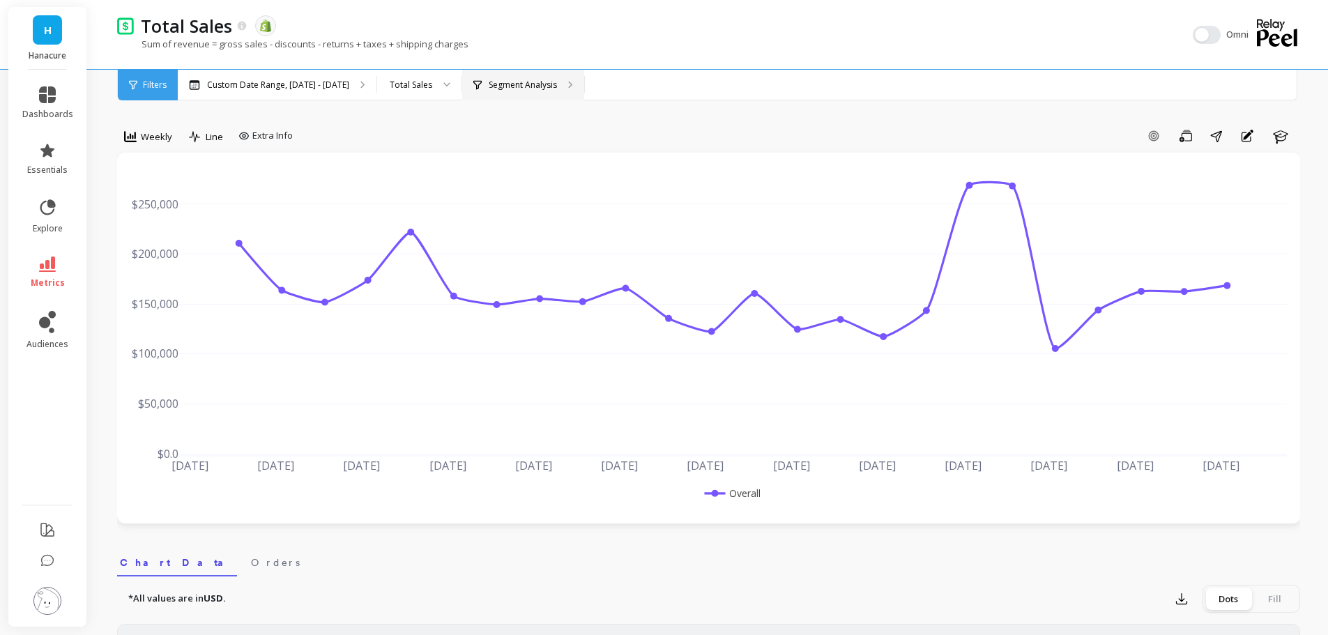
click at [475, 81] on icon at bounding box center [477, 84] width 8 height 9
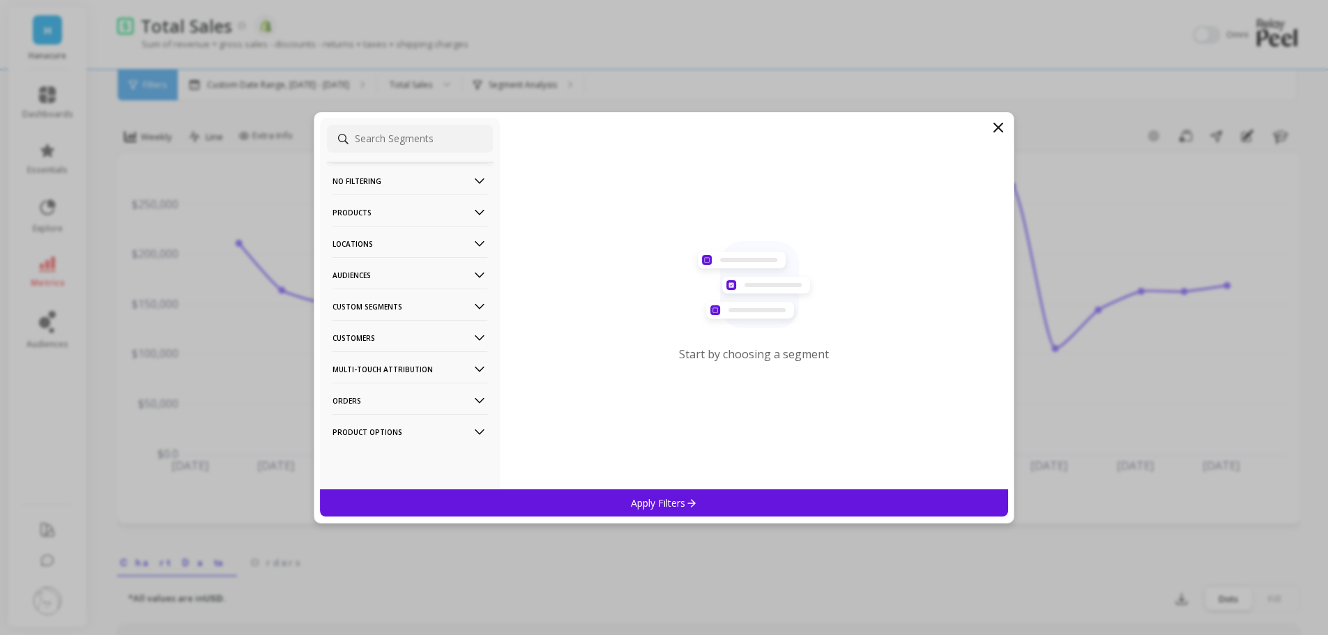
click at [351, 307] on p "Custom Segments" at bounding box center [409, 307] width 155 height 36
click at [344, 362] on p "P7Pro+" at bounding box center [350, 357] width 30 height 13
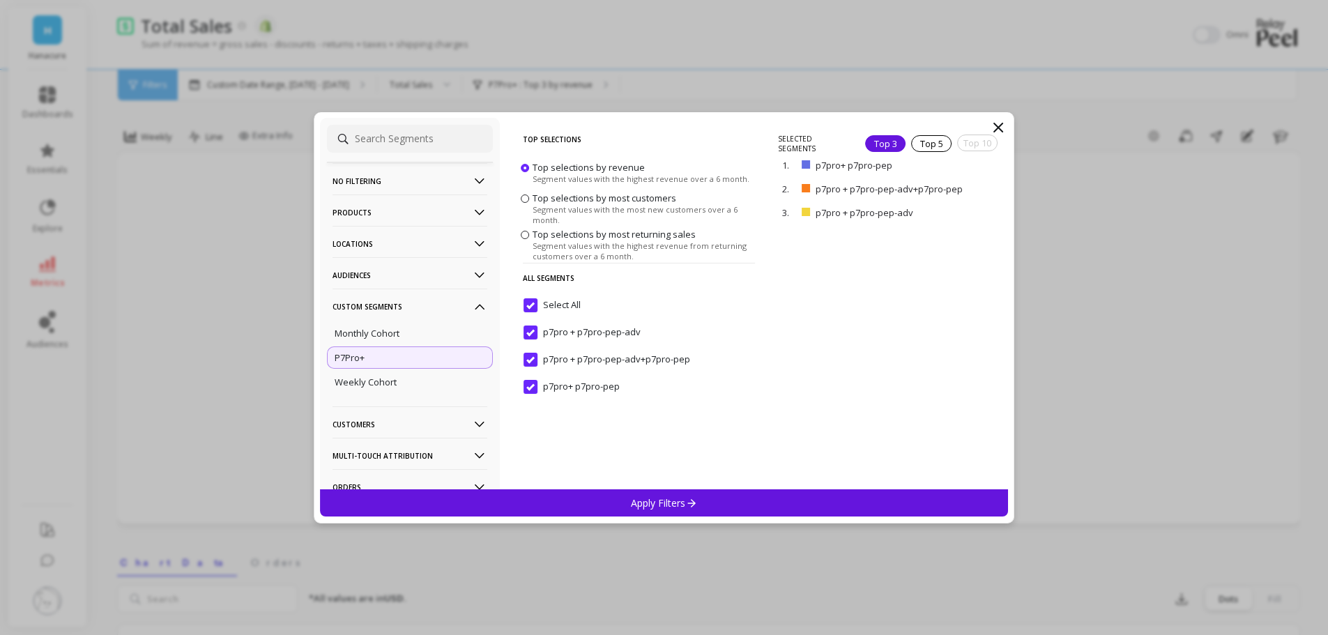
click at [695, 498] on icon at bounding box center [691, 503] width 12 height 12
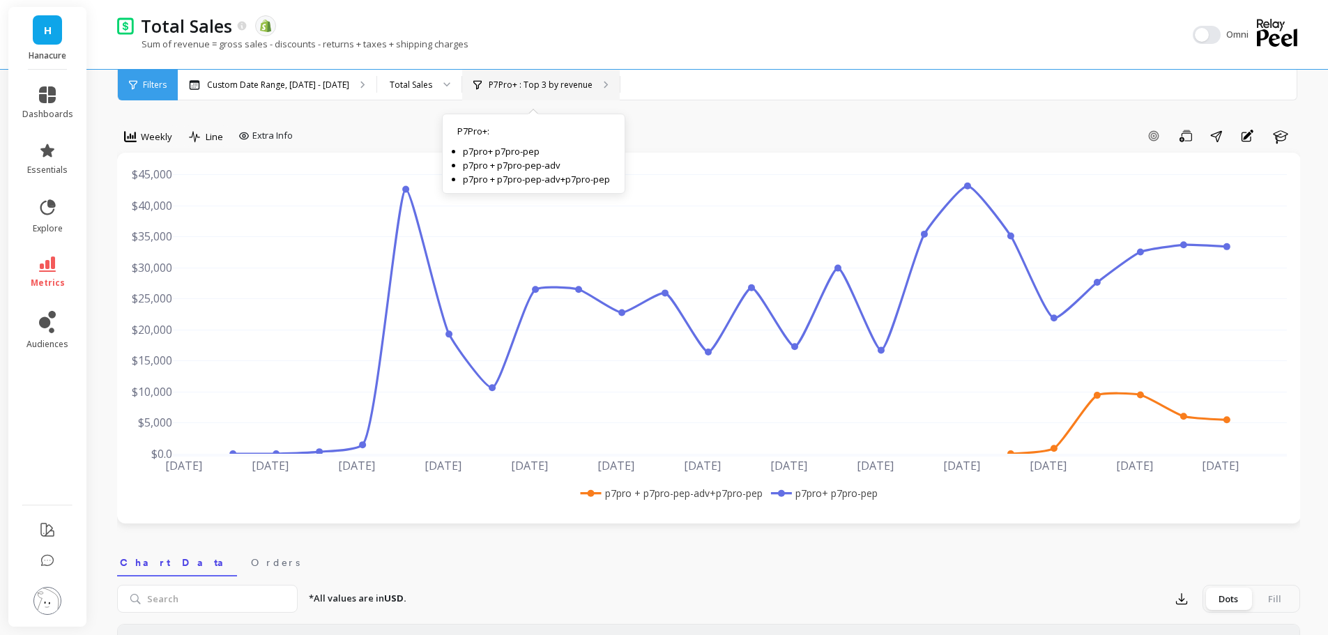
click at [538, 82] on p "P7Pro+ : Top 3 by revenue" at bounding box center [541, 84] width 104 height 11
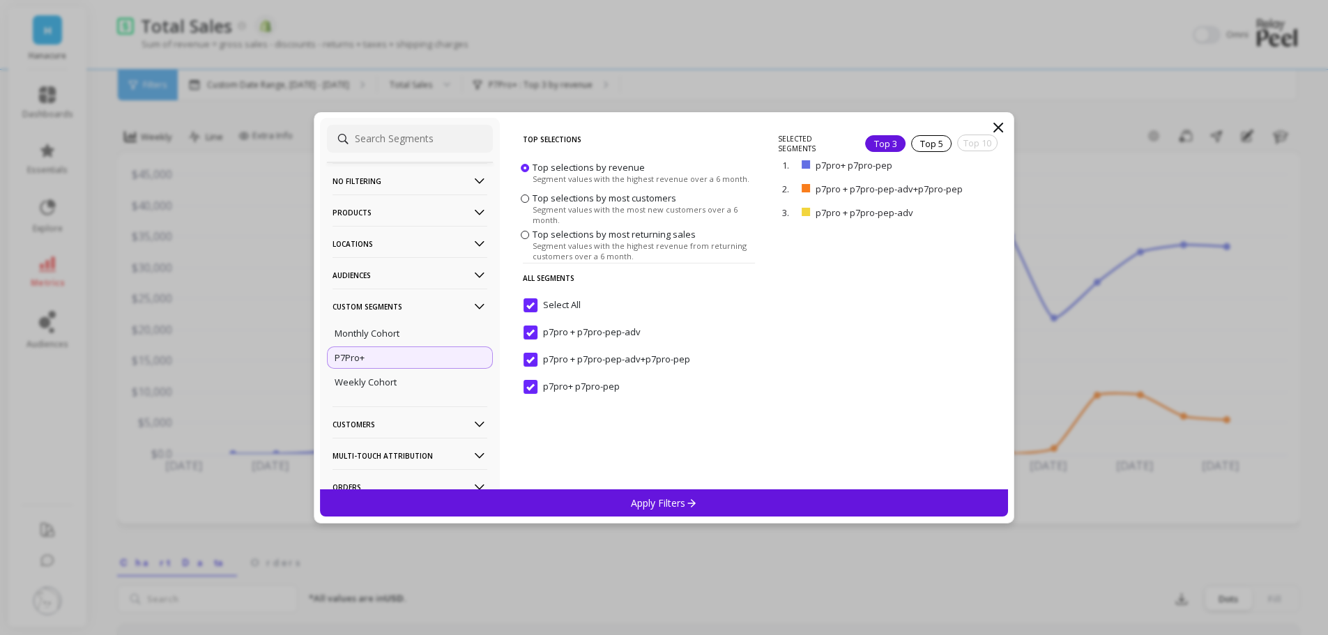
click at [540, 307] on input "Select All" at bounding box center [551, 305] width 57 height 14
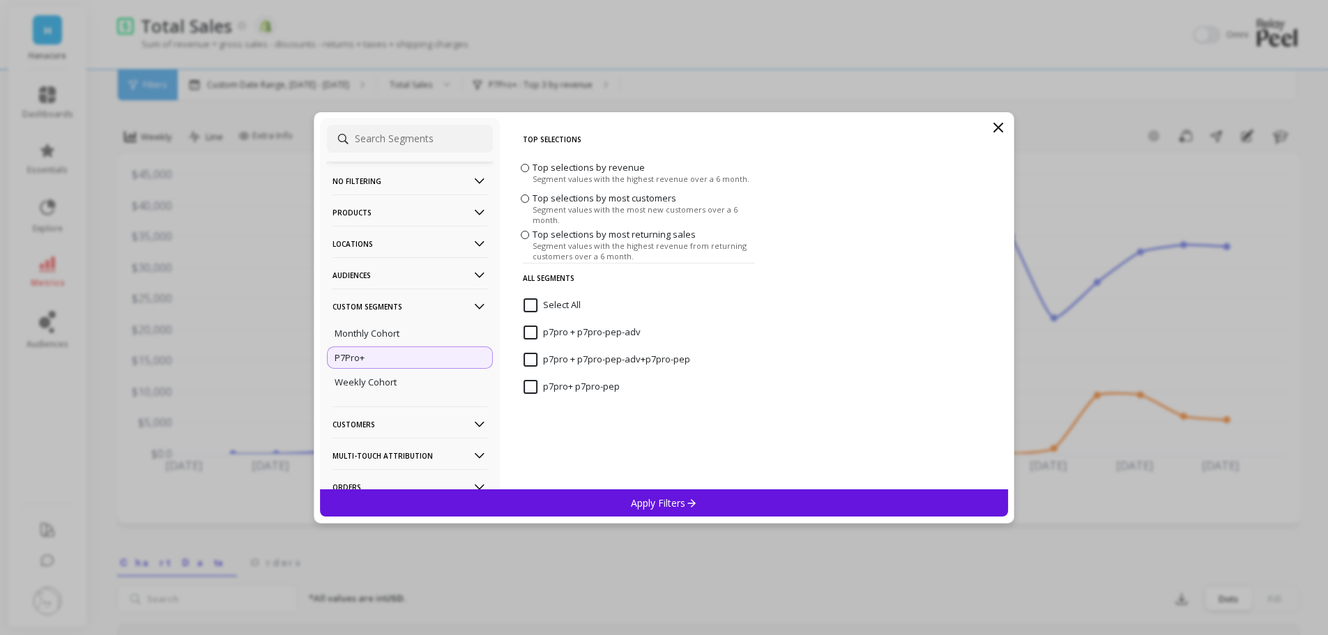
click at [533, 363] on p7pro-pep-adv\+p7pro-pep "p7pro + p7pro-pep-adv+p7pro-pep" at bounding box center [606, 360] width 167 height 14
click at [673, 505] on p "Apply Filters" at bounding box center [664, 502] width 66 height 13
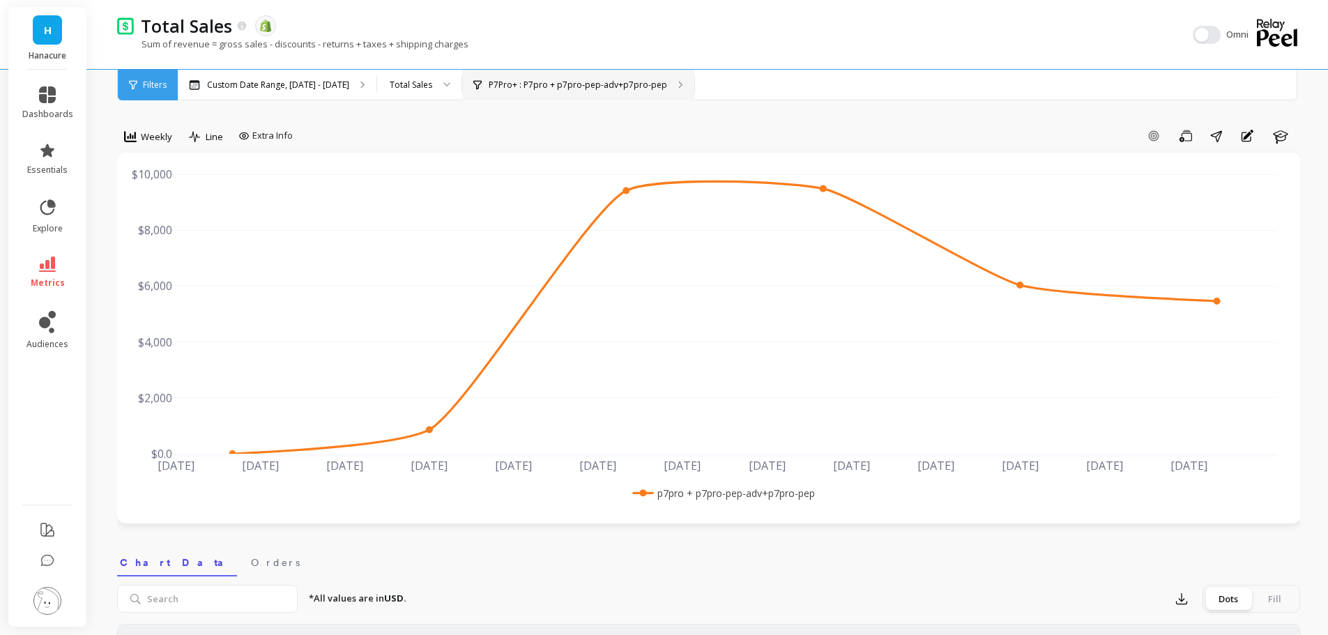
click at [589, 95] on div "P7Pro+ : P7pro + p7pro-pep-adv+p7pro-pep" at bounding box center [578, 85] width 232 height 31
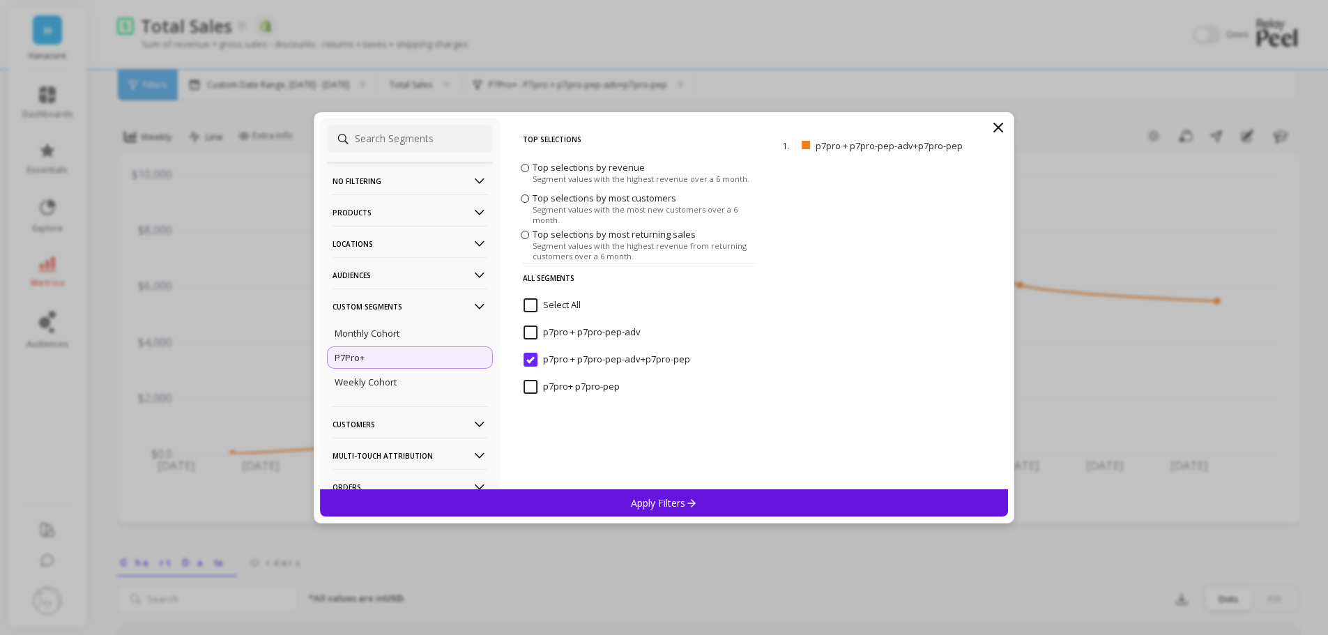
click at [1002, 123] on icon at bounding box center [998, 127] width 8 height 8
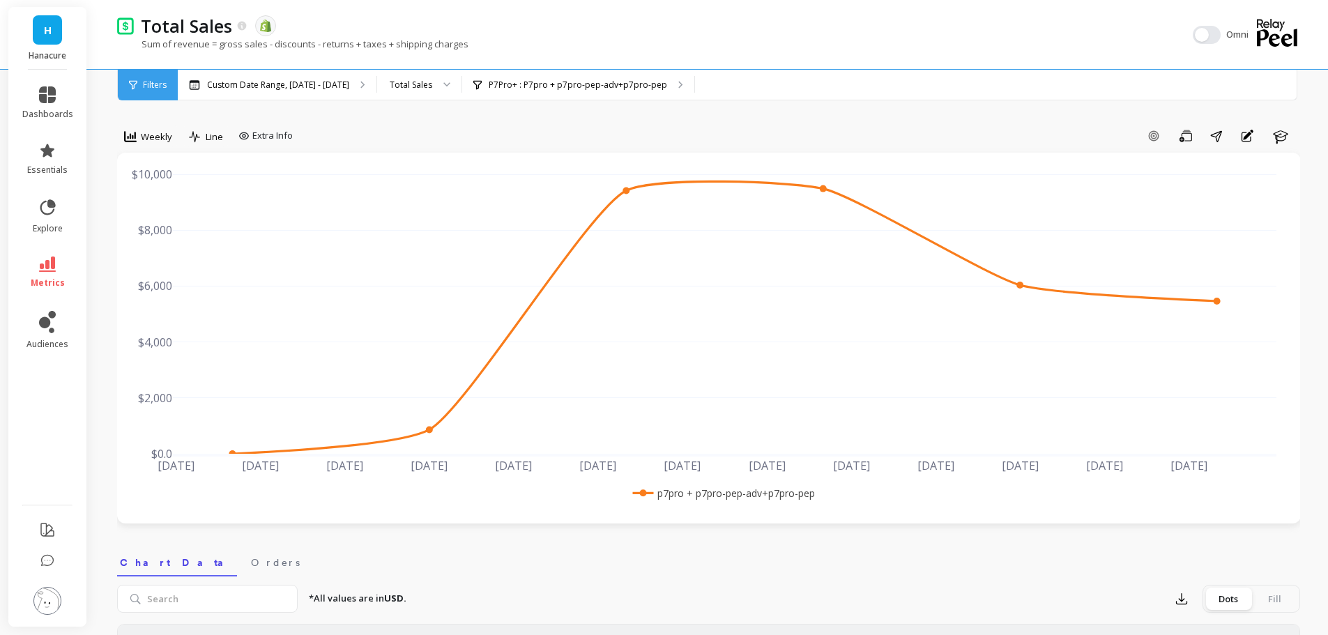
click at [57, 597] on img at bounding box center [47, 601] width 28 height 28
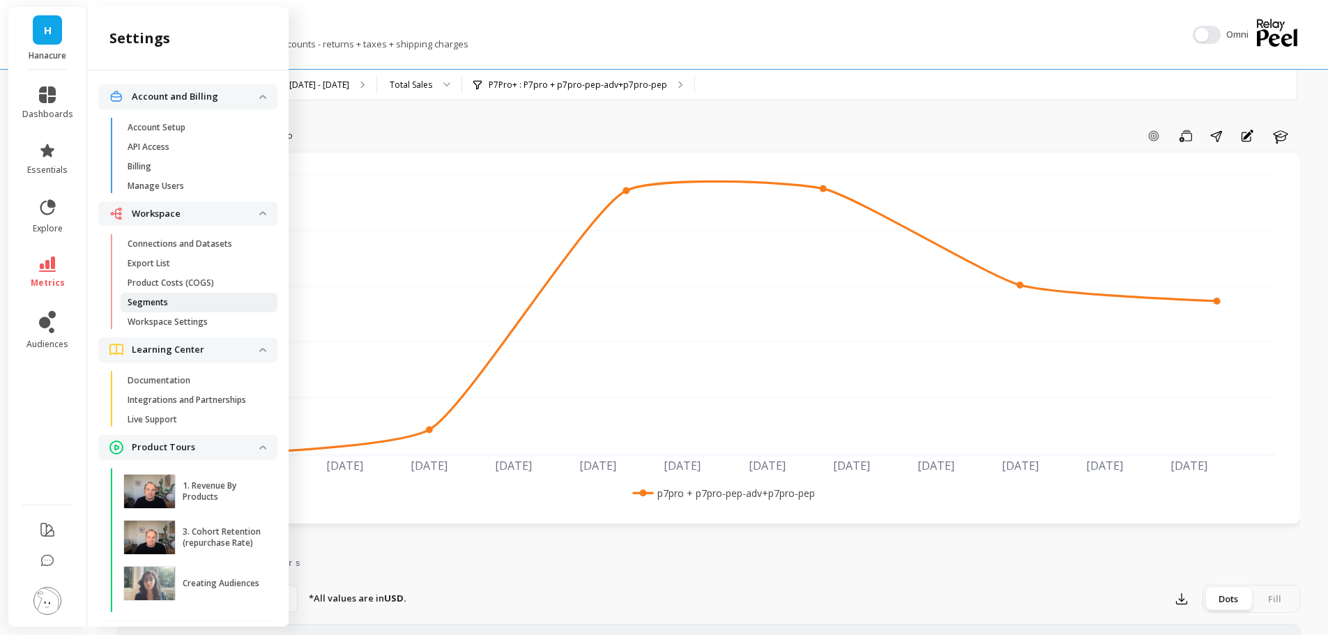
click at [187, 304] on span "Segments" at bounding box center [194, 302] width 133 height 11
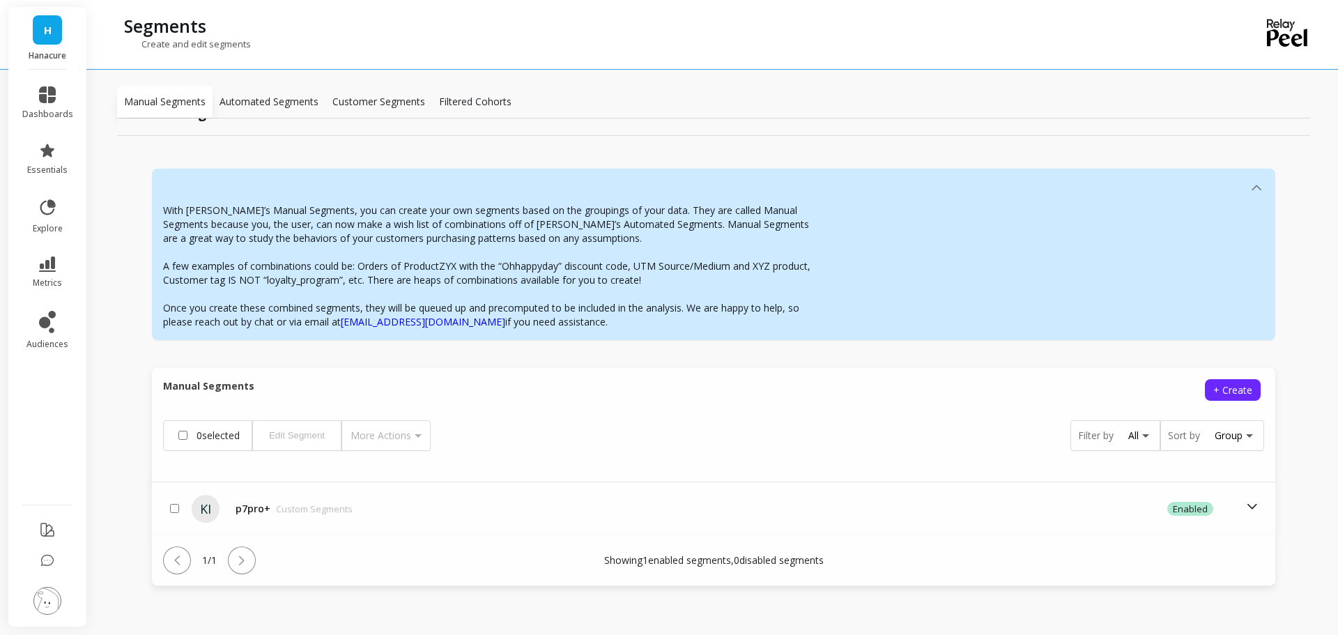
scroll to position [38, 0]
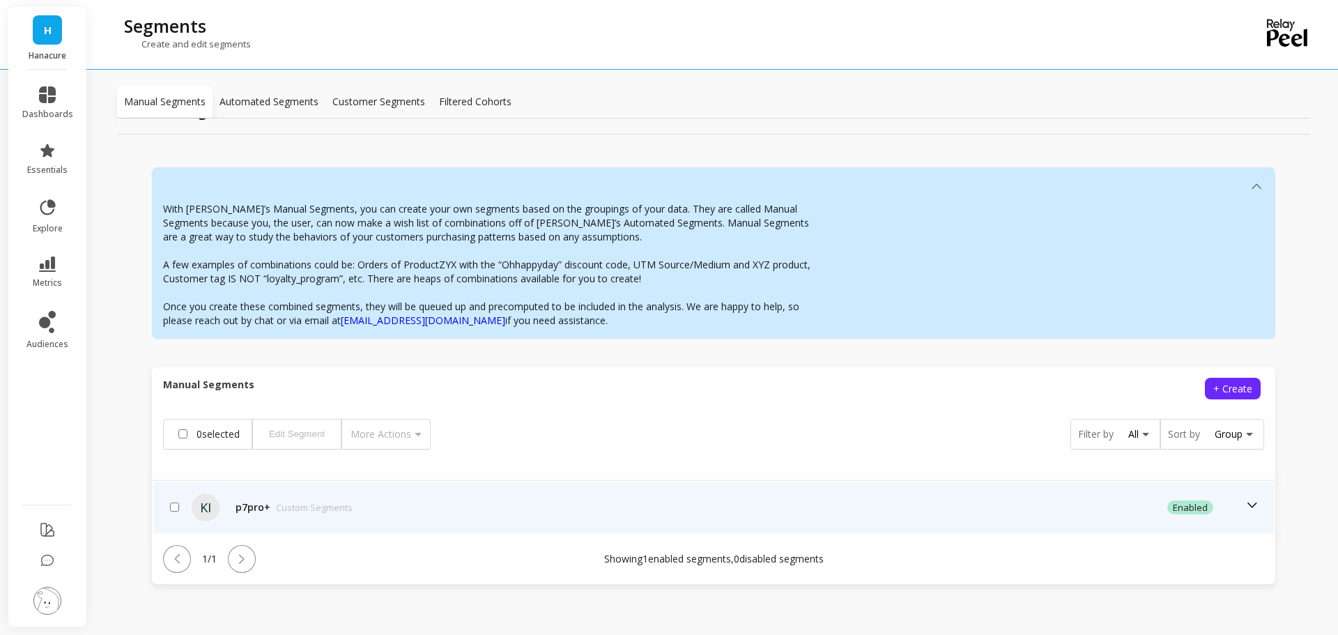
click at [289, 505] on p "Custom Segments" at bounding box center [314, 507] width 77 height 14
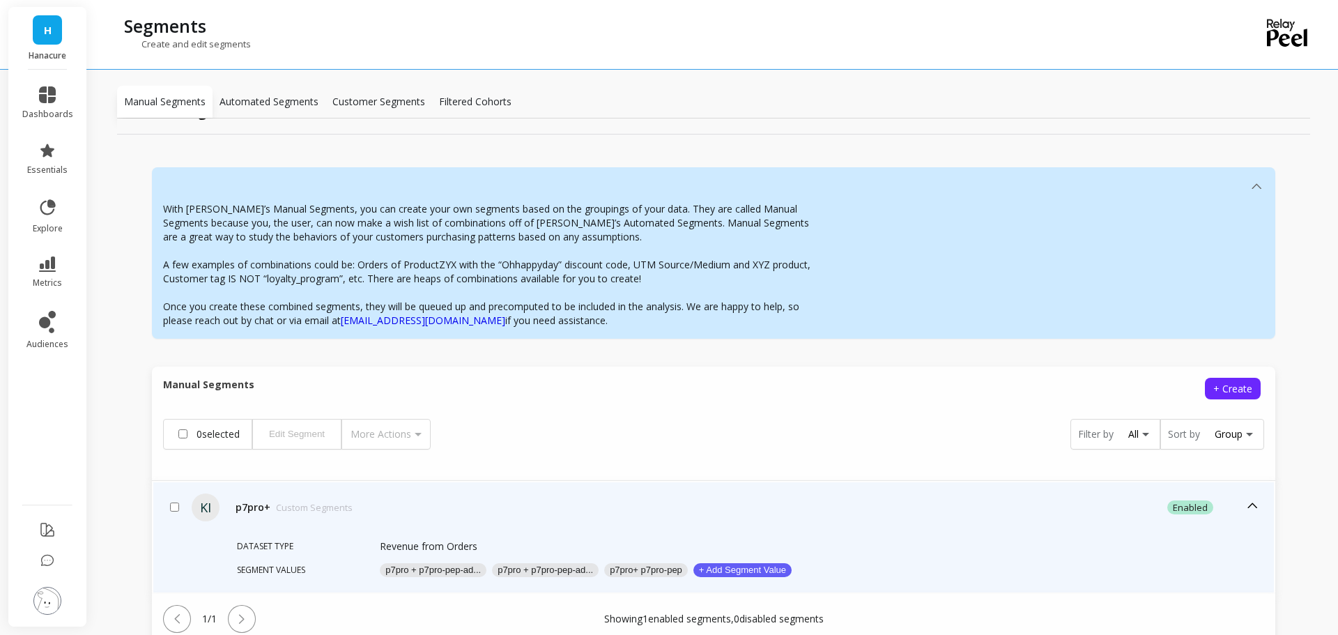
click at [459, 569] on button "p7pro + p7pro-pep-ad..." at bounding box center [433, 570] width 107 height 14
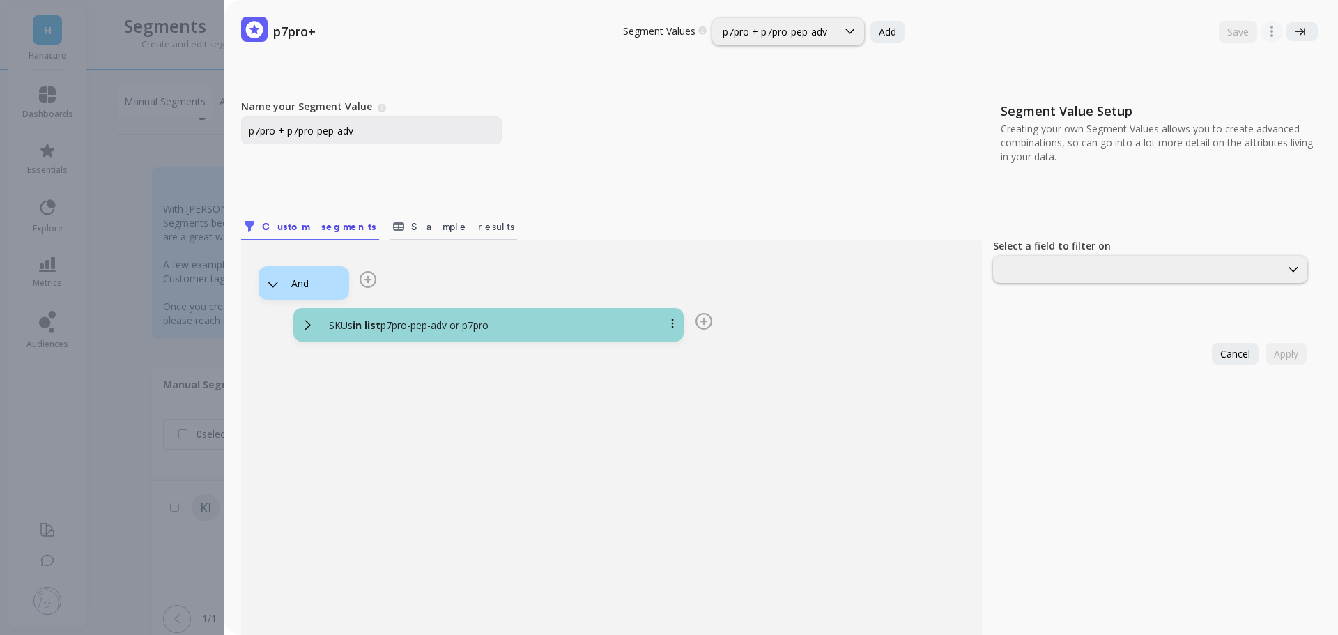
click at [411, 223] on span "Sample results" at bounding box center [462, 227] width 103 height 14
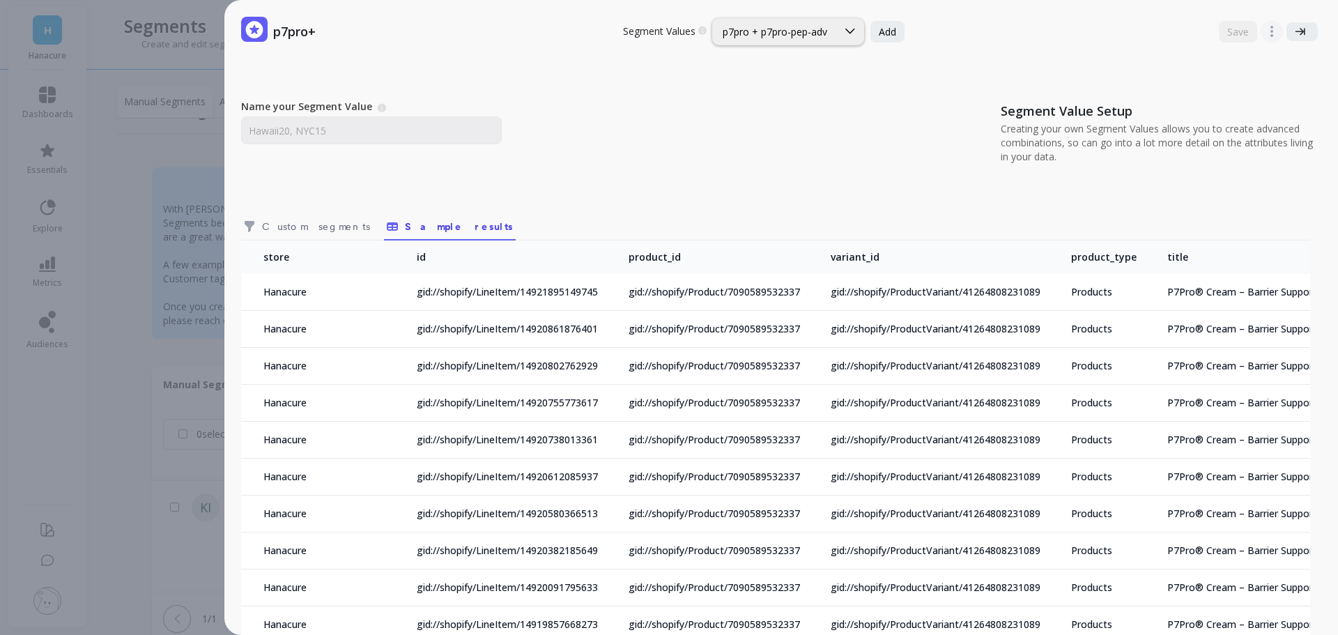
click at [95, 295] on div "p7pro+ Segment Values Choose a segment value you would like to edit p7pro + p7p…" at bounding box center [683, 317] width 1310 height 635
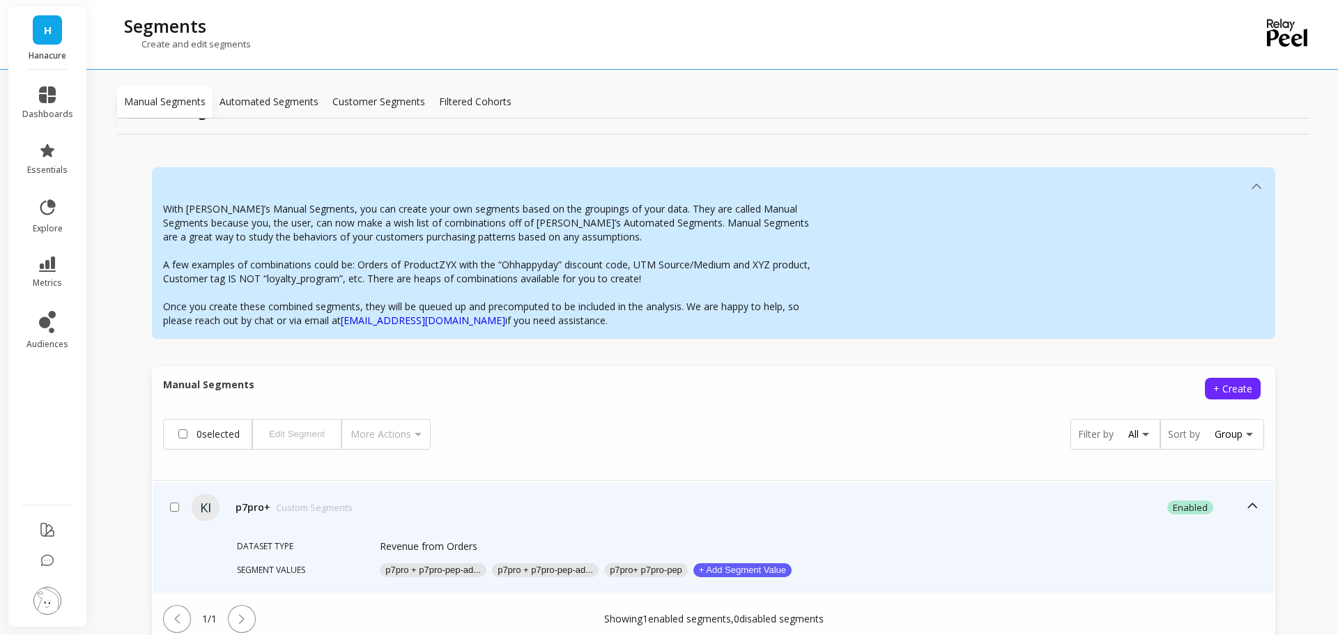
click at [638, 568] on button "p7pro+ p7pro-pep" at bounding box center [646, 570] width 84 height 14
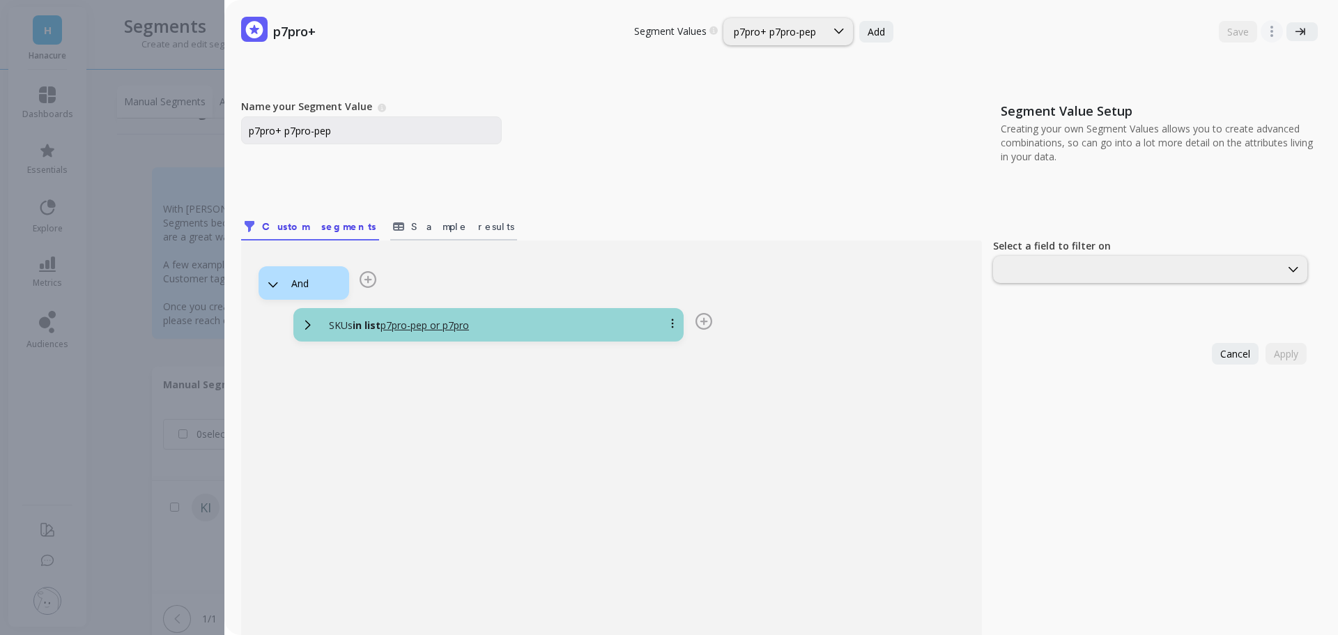
click at [411, 226] on span "Sample results" at bounding box center [462, 227] width 103 height 14
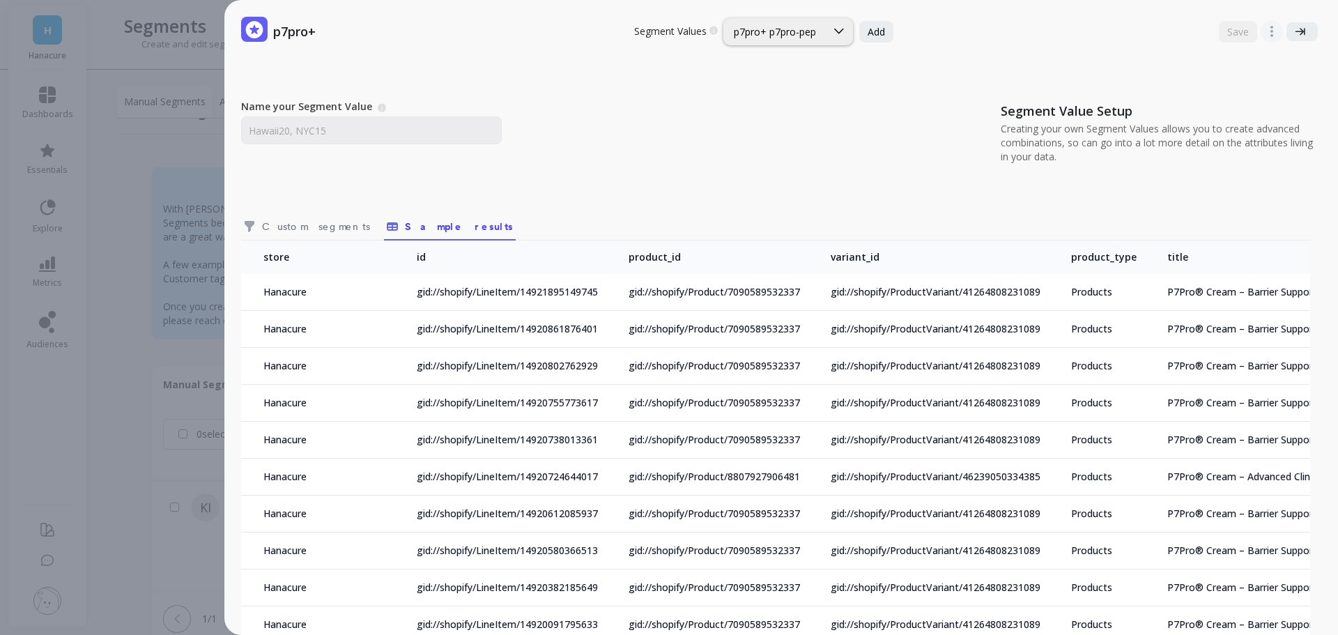
click at [73, 416] on div "p7pro+ Segment Values Choose a segment value you would like to edit p7pro+ p7pr…" at bounding box center [669, 317] width 1338 height 635
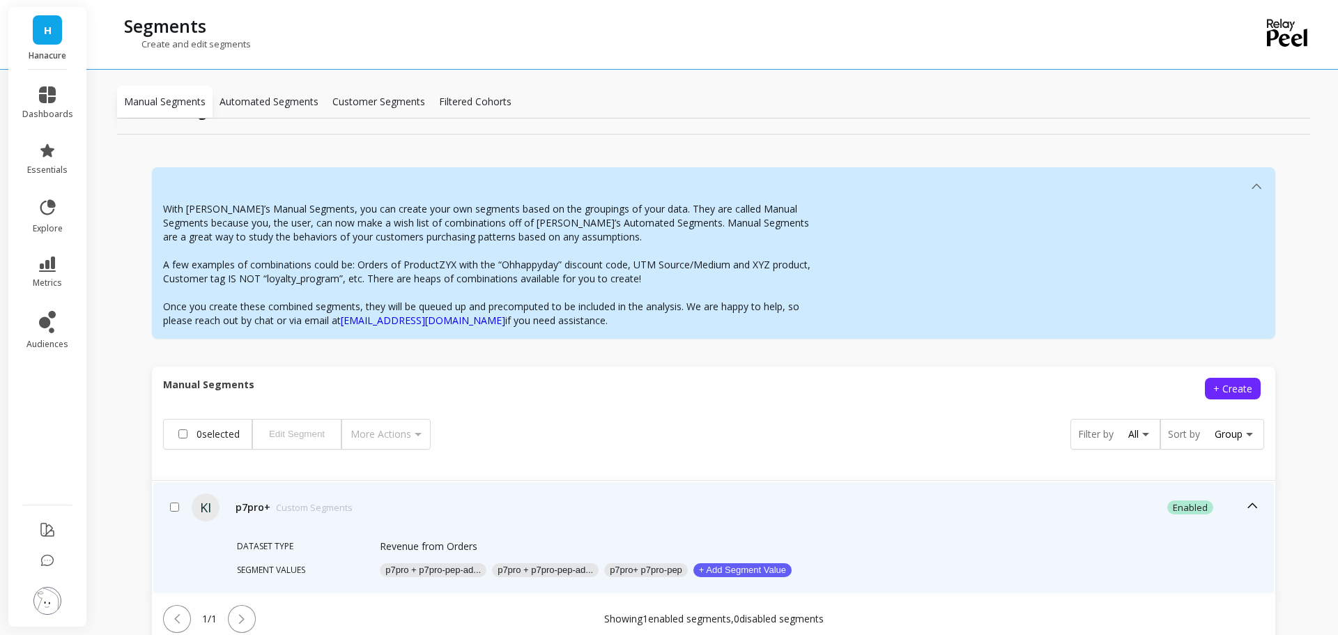
click at [567, 566] on button "p7pro + p7pro-pep-ad..." at bounding box center [545, 570] width 107 height 14
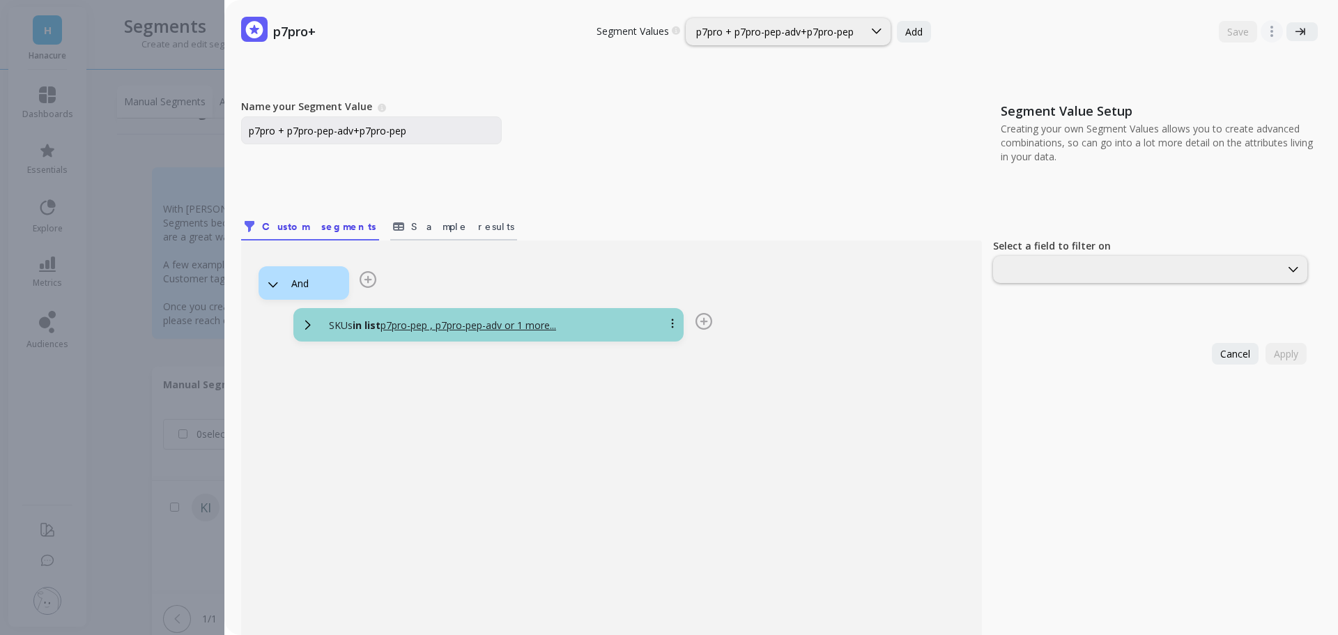
click at [411, 227] on span "Sample results" at bounding box center [462, 227] width 103 height 14
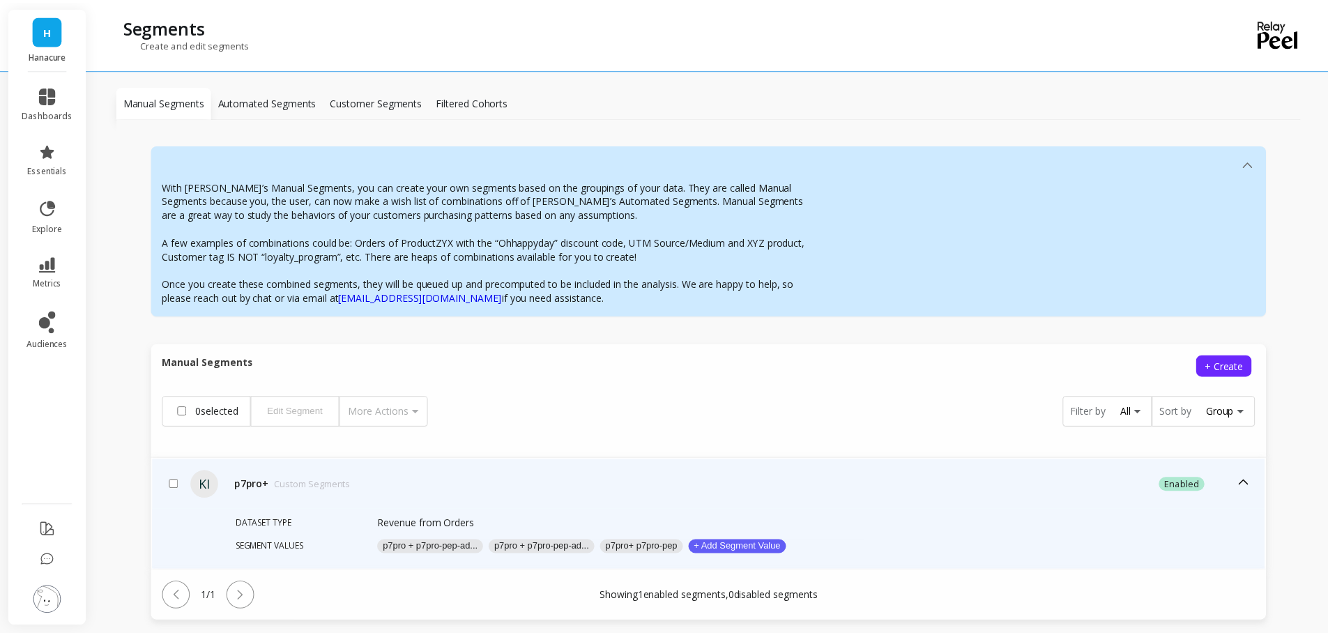
scroll to position [98, 0]
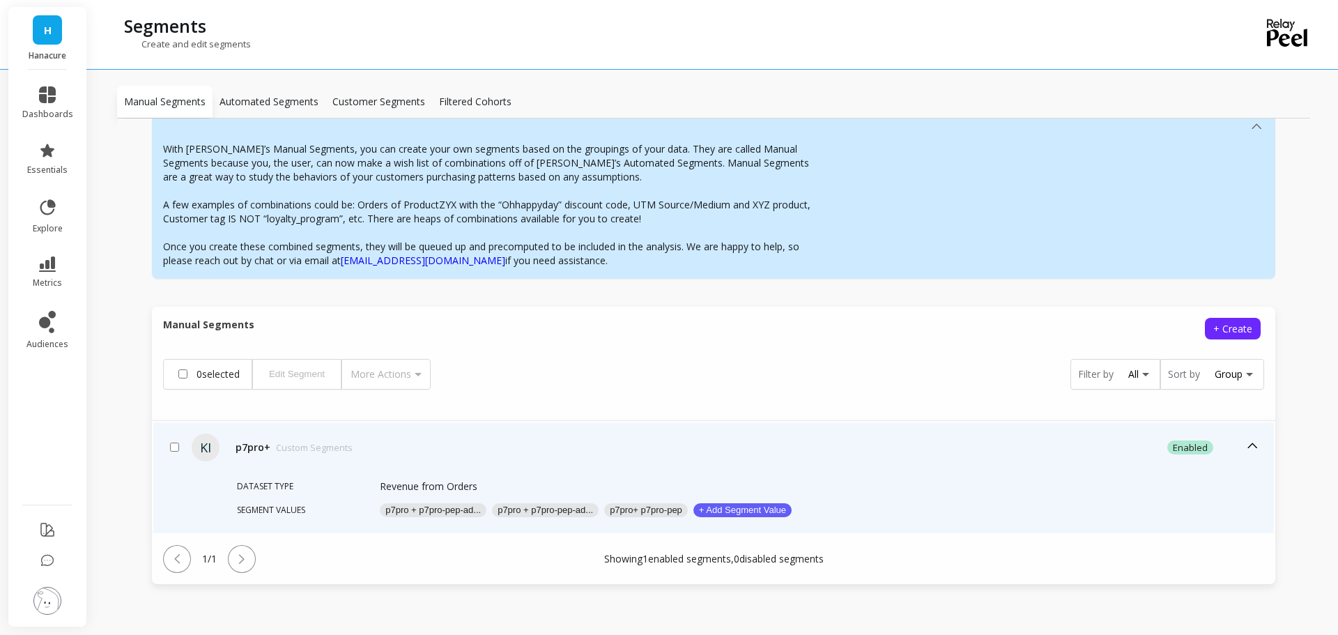
click at [426, 512] on button "p7pro + p7pro-pep-ad..." at bounding box center [433, 510] width 107 height 14
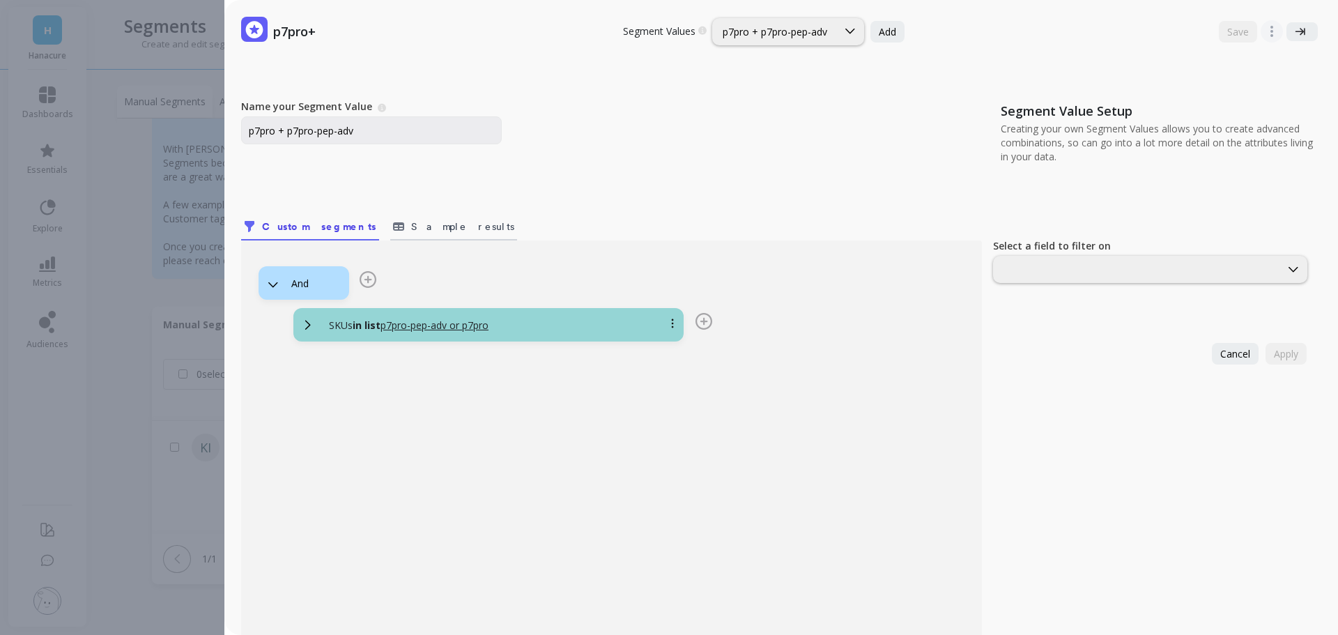
click at [411, 223] on span "Sample results" at bounding box center [462, 227] width 103 height 14
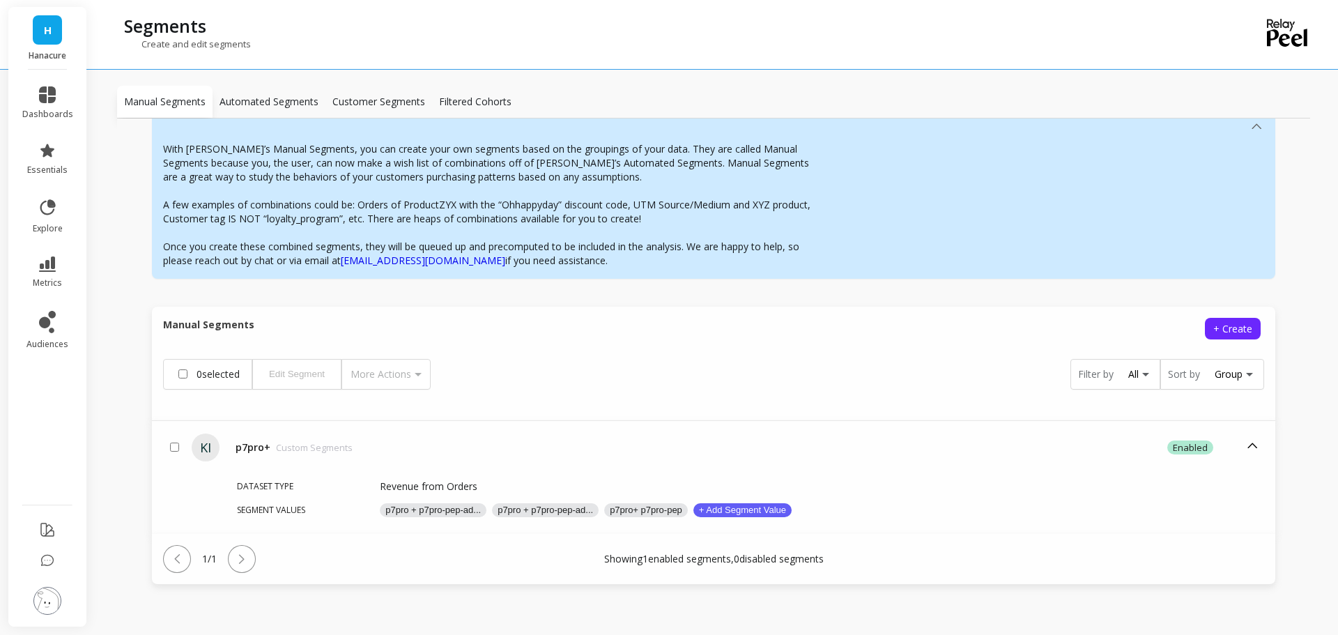
click at [132, 348] on div "p7pro+ Segment Values Choose a segment value you would like to edit Untitled Ad…" at bounding box center [669, 317] width 1338 height 635
click at [53, 168] on span "essentials" at bounding box center [47, 170] width 40 height 11
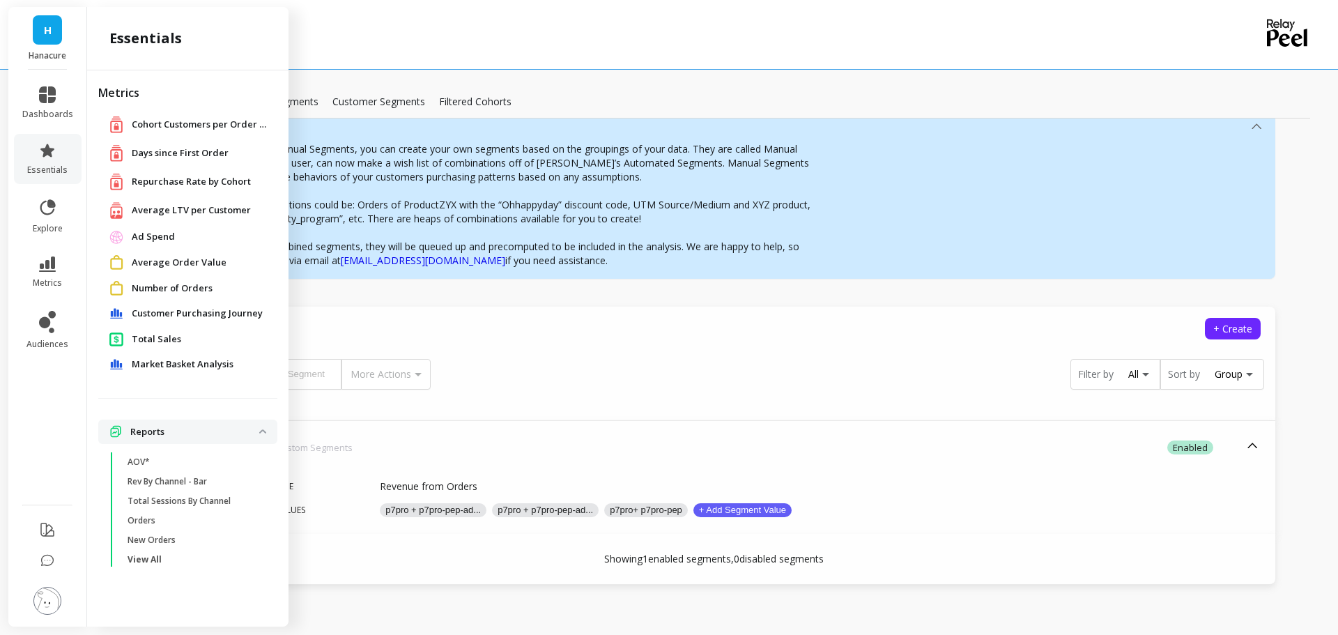
click at [166, 342] on span "Total Sales" at bounding box center [156, 339] width 49 height 14
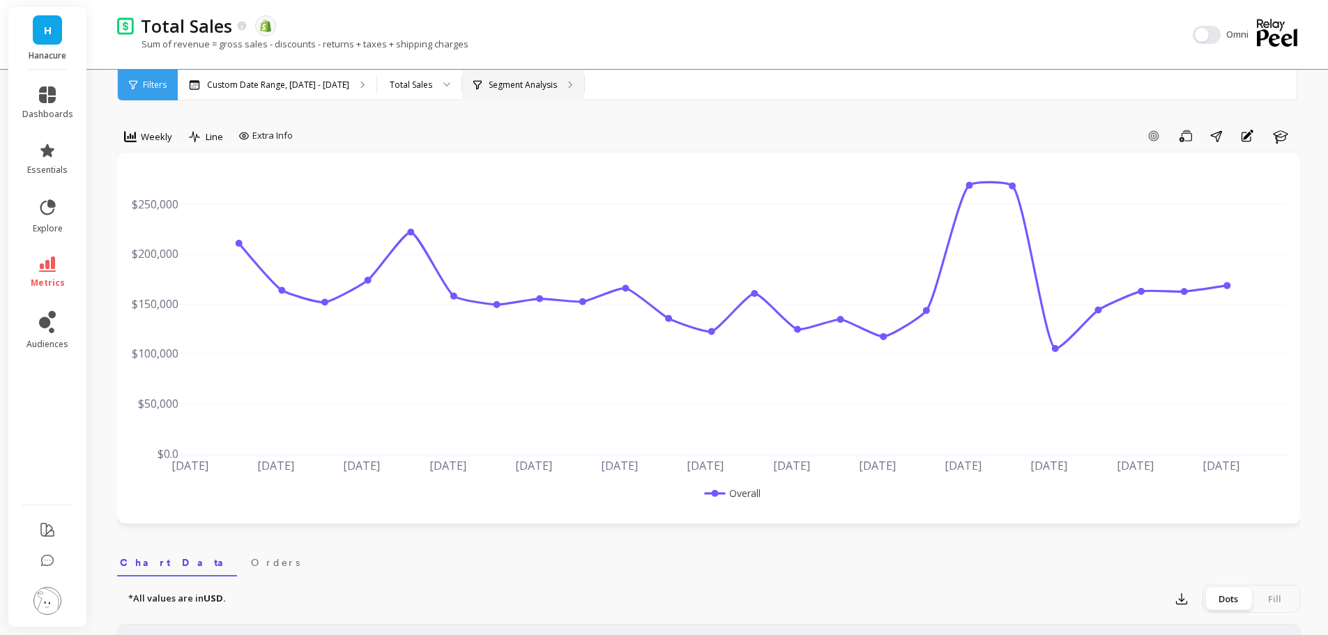
click at [501, 79] on p "Segment Analysis" at bounding box center [523, 84] width 68 height 11
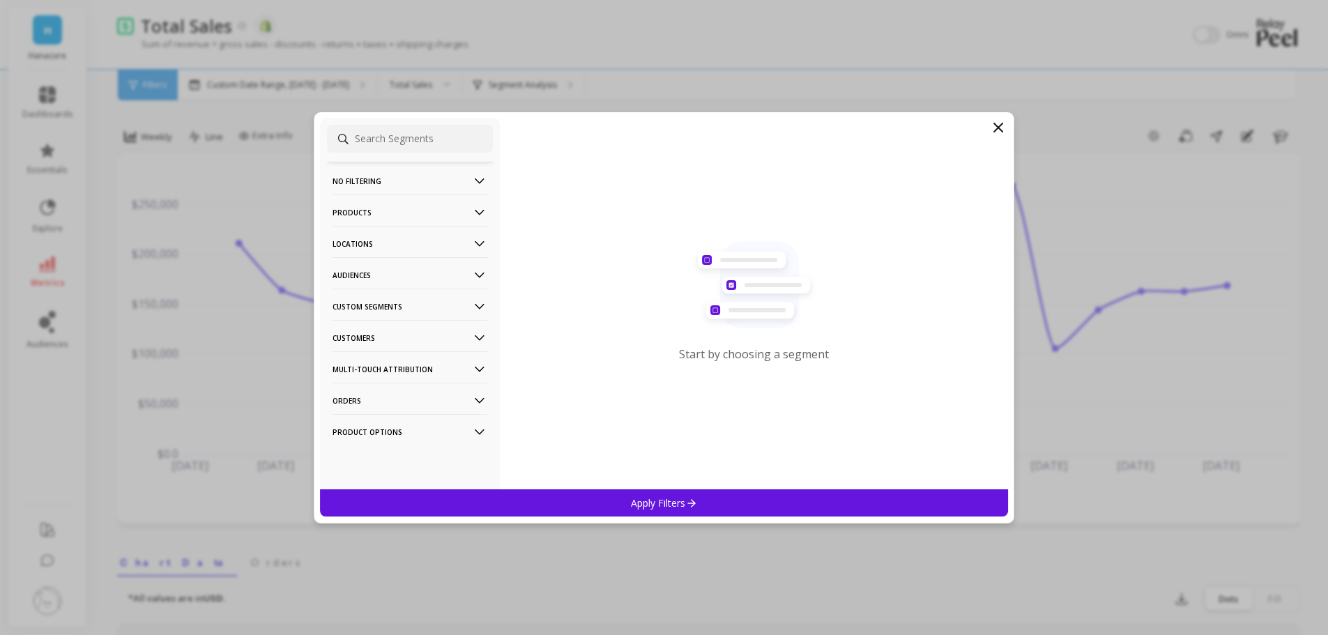
click at [376, 307] on p "Custom Segments" at bounding box center [409, 307] width 155 height 36
click at [385, 364] on div "P7Pro+" at bounding box center [410, 357] width 166 height 22
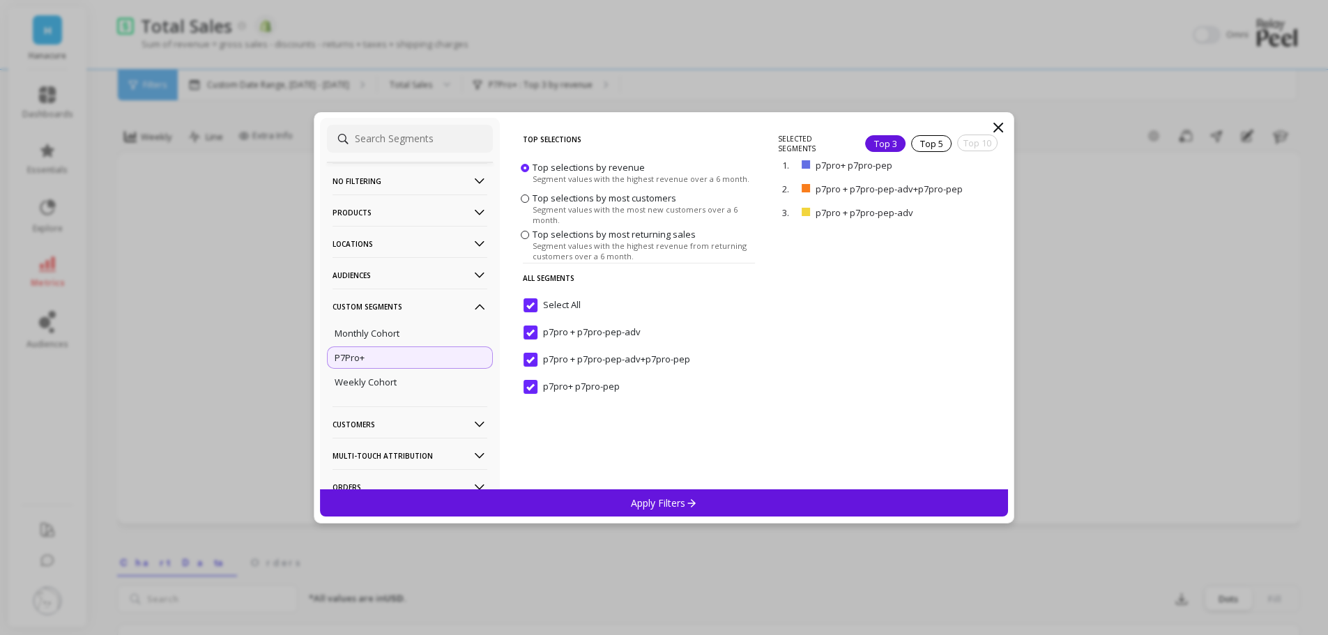
click at [1003, 127] on icon at bounding box center [998, 127] width 17 height 17
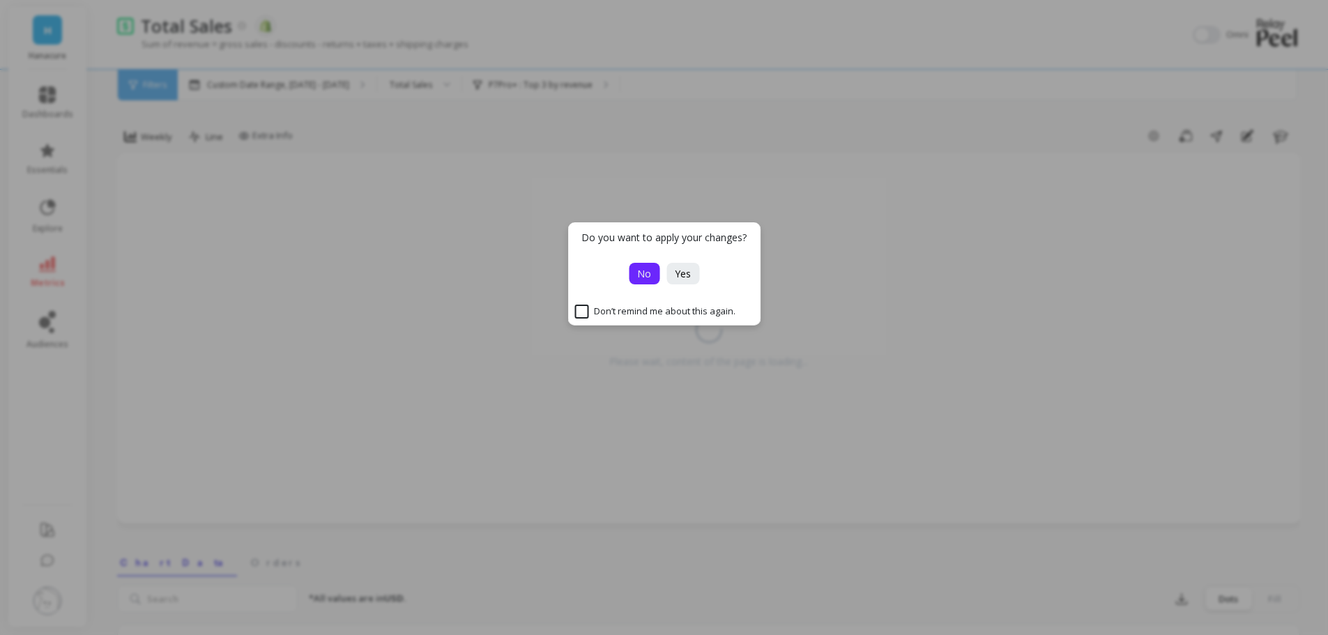
click at [643, 272] on span "No" at bounding box center [644, 273] width 14 height 13
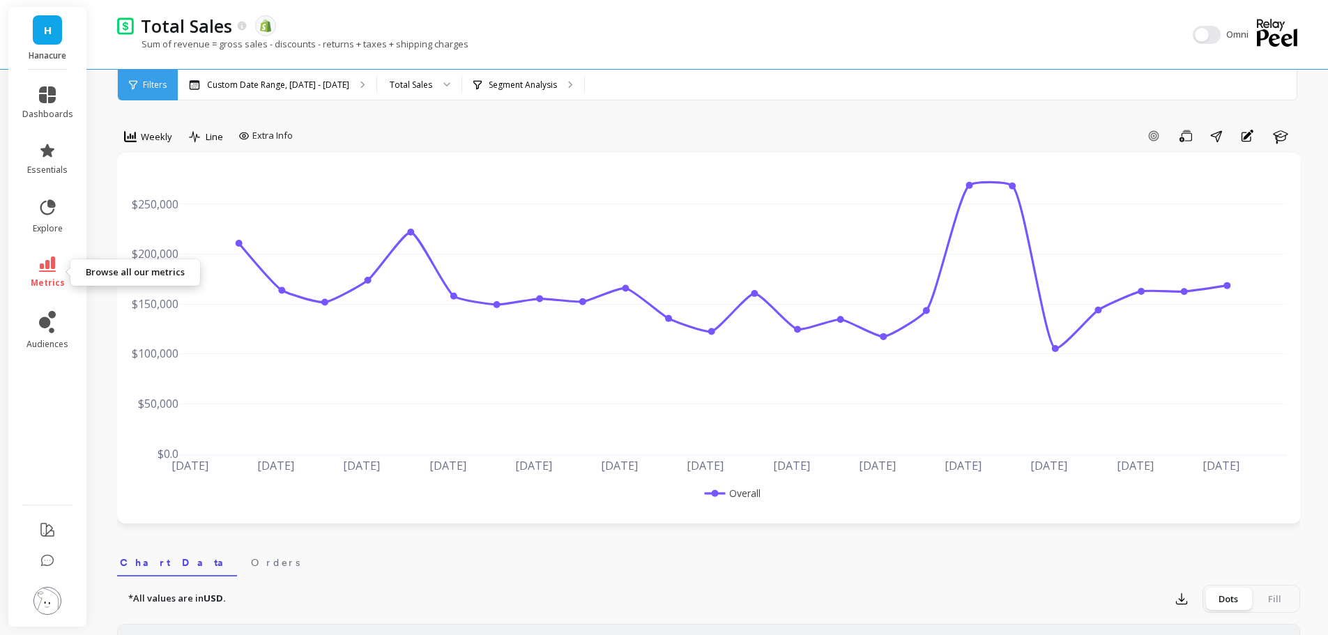
click at [66, 267] on link "metrics" at bounding box center [47, 273] width 51 height 32
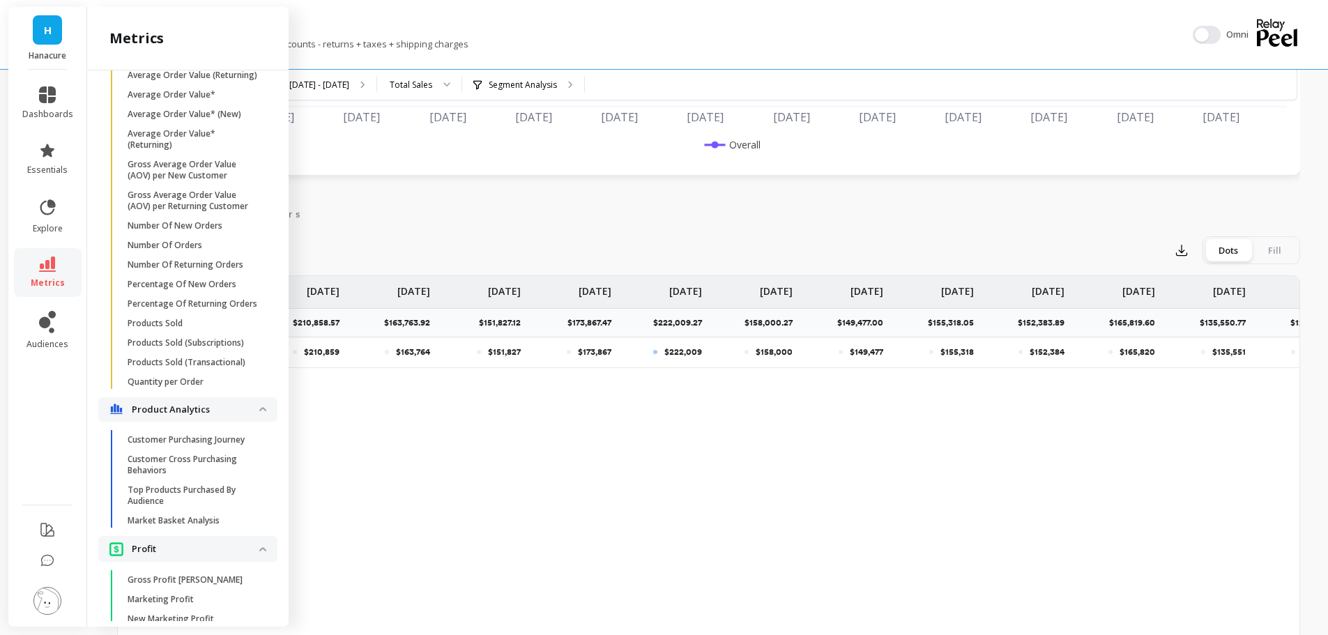
scroll to position [2310, 0]
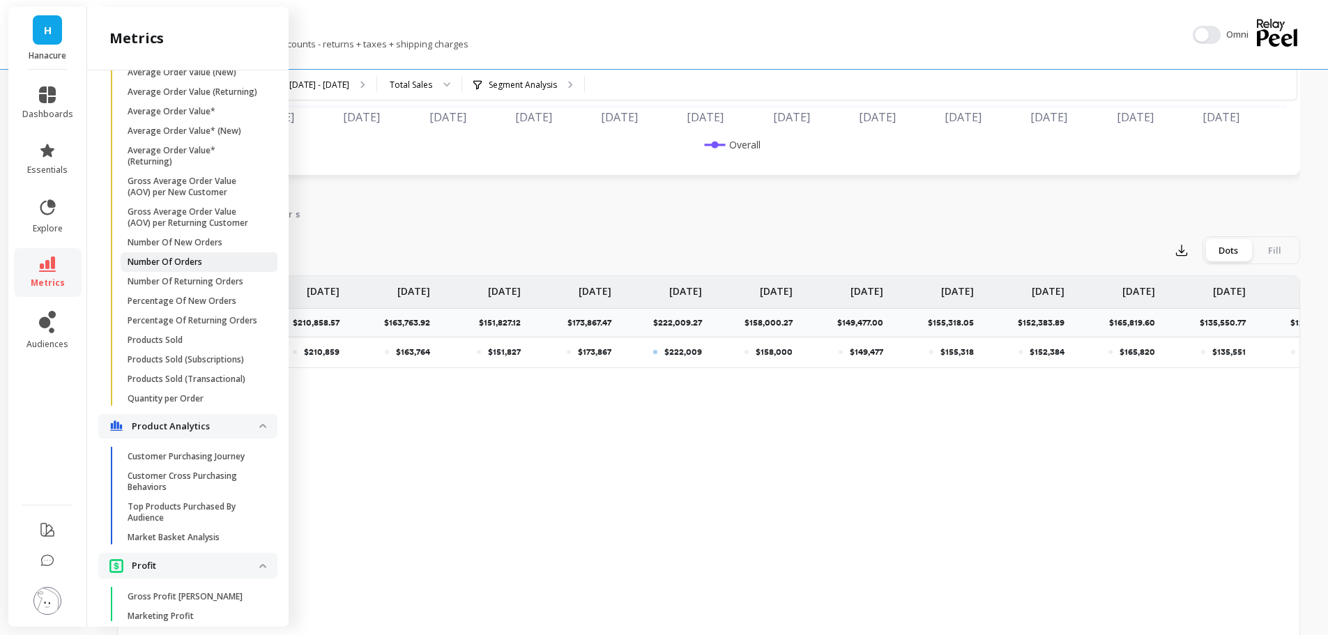
click at [198, 268] on p "Number Of Orders" at bounding box center [165, 262] width 75 height 11
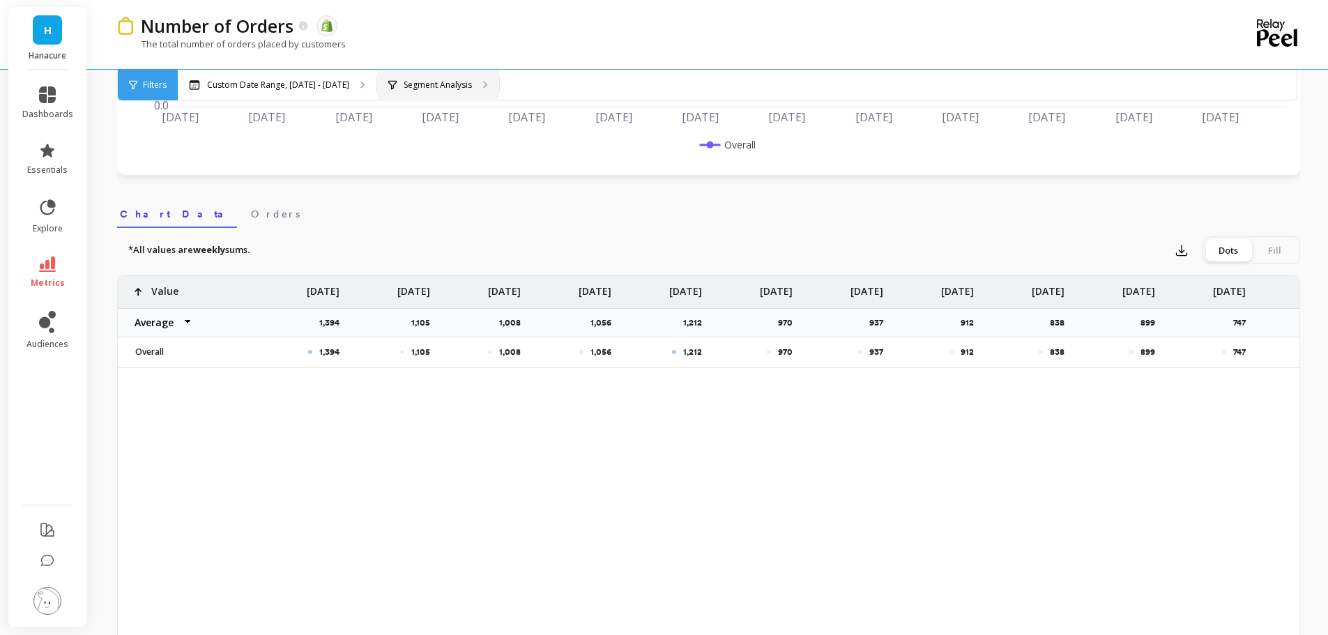
click at [424, 86] on p "Segment Analysis" at bounding box center [438, 84] width 68 height 11
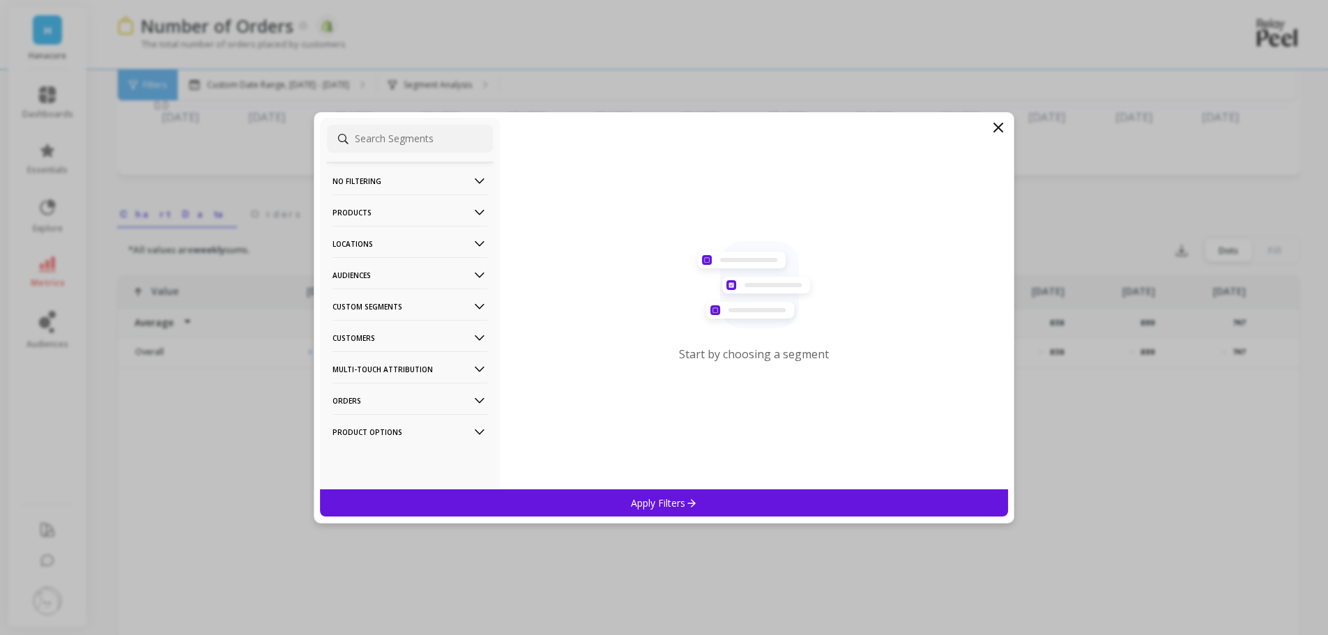
click at [398, 300] on p "Custom Segments" at bounding box center [409, 307] width 155 height 36
click at [380, 351] on div "P7Pro+" at bounding box center [410, 357] width 166 height 22
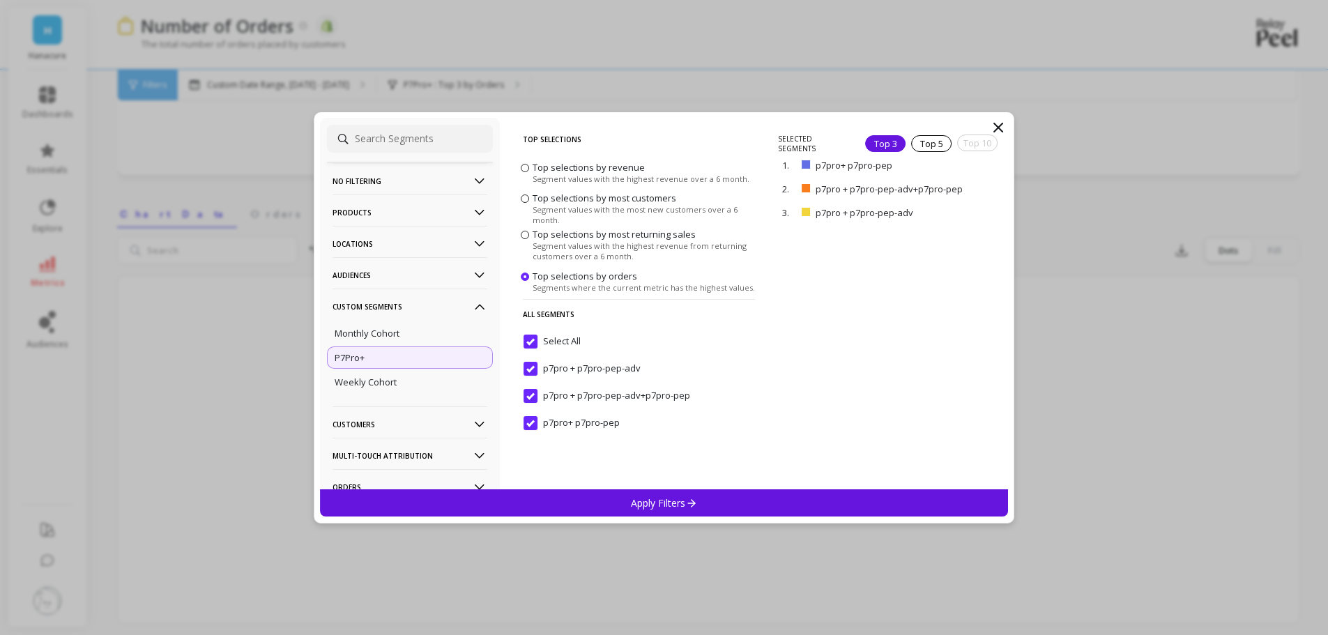
click at [524, 337] on input "Select All" at bounding box center [551, 342] width 57 height 14
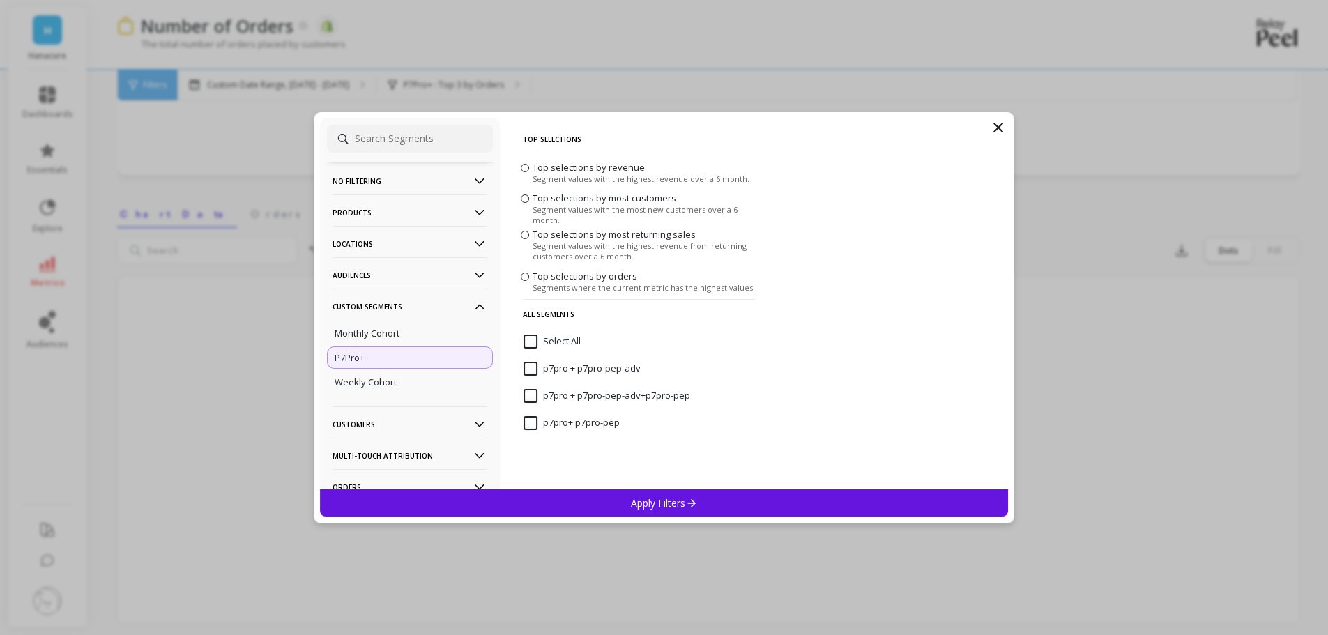
click at [525, 366] on p7pro-pep-adv "p7pro + p7pro-pep-adv" at bounding box center [581, 369] width 117 height 14
click at [631, 498] on p "Apply Filters" at bounding box center [664, 502] width 66 height 13
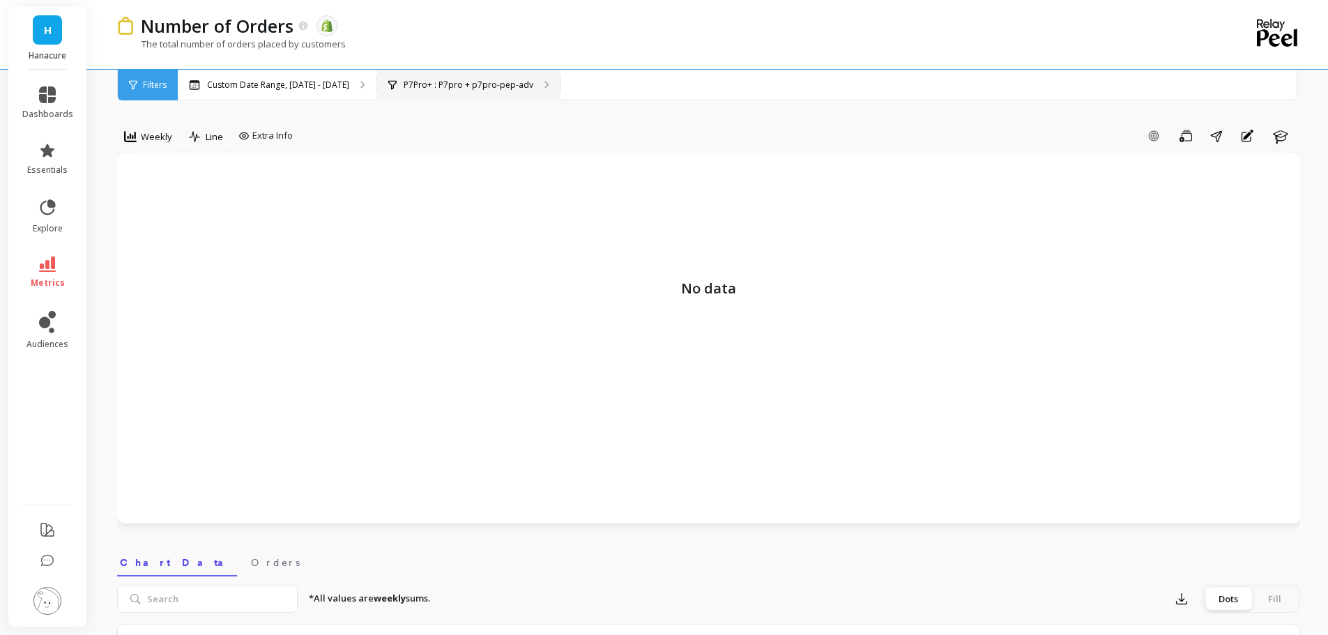
click at [461, 87] on p "P7Pro+ : P7pro + p7pro-pep-adv" at bounding box center [469, 84] width 130 height 11
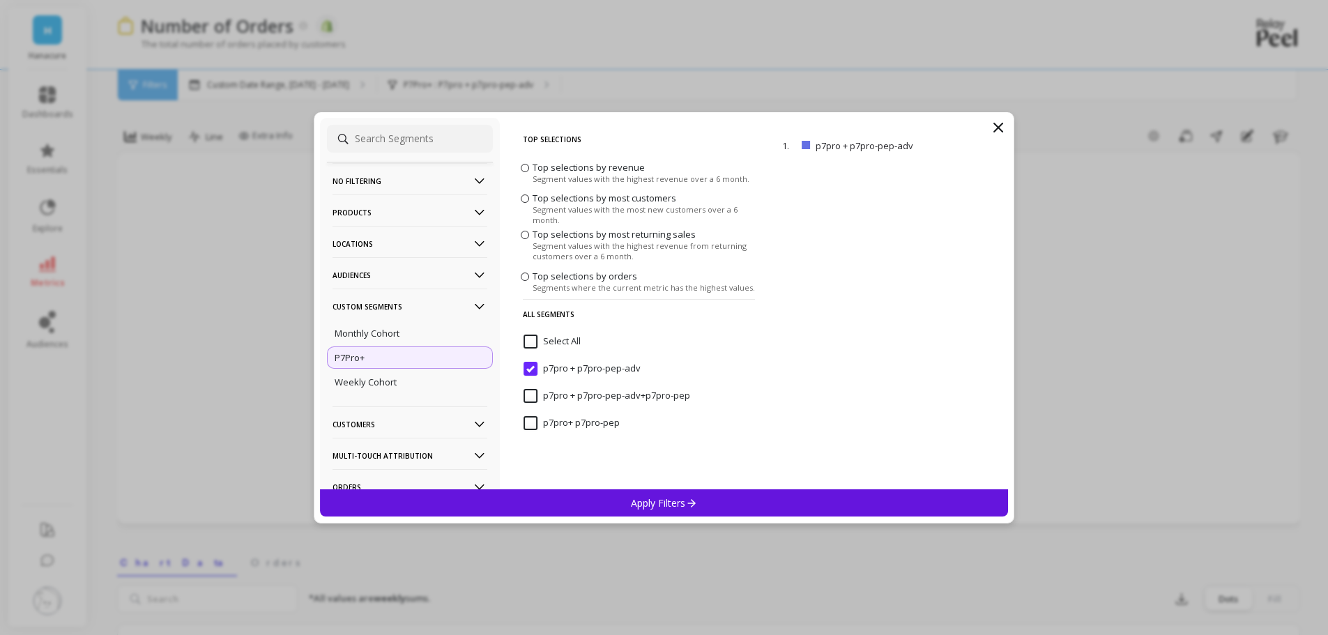
click at [532, 397] on p7pro-pep-adv\+p7pro-pep "p7pro + p7pro-pep-adv+p7pro-pep" at bounding box center [606, 396] width 167 height 14
click at [530, 374] on p7pro-pep-adv "p7pro + p7pro-pep-adv" at bounding box center [581, 369] width 117 height 14
click at [680, 503] on p "Apply Filters" at bounding box center [664, 502] width 66 height 13
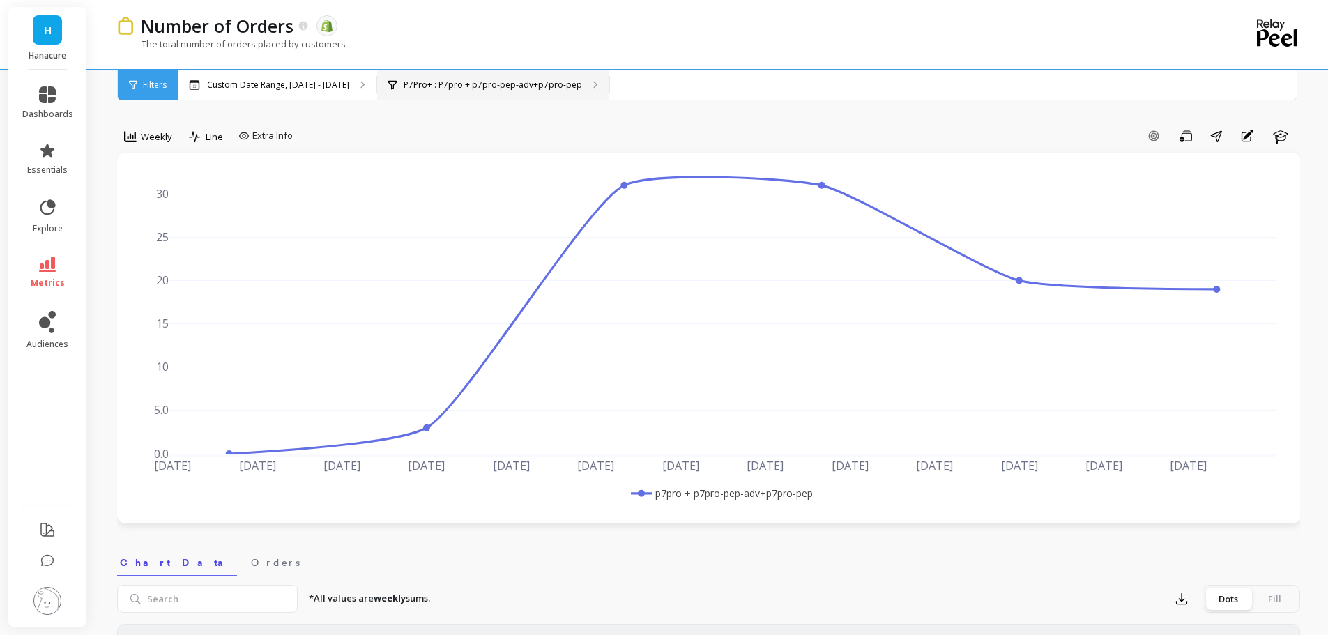
click at [450, 80] on p "P7Pro+ : P7pro + p7pro-pep-adv+p7pro-pep" at bounding box center [493, 84] width 178 height 11
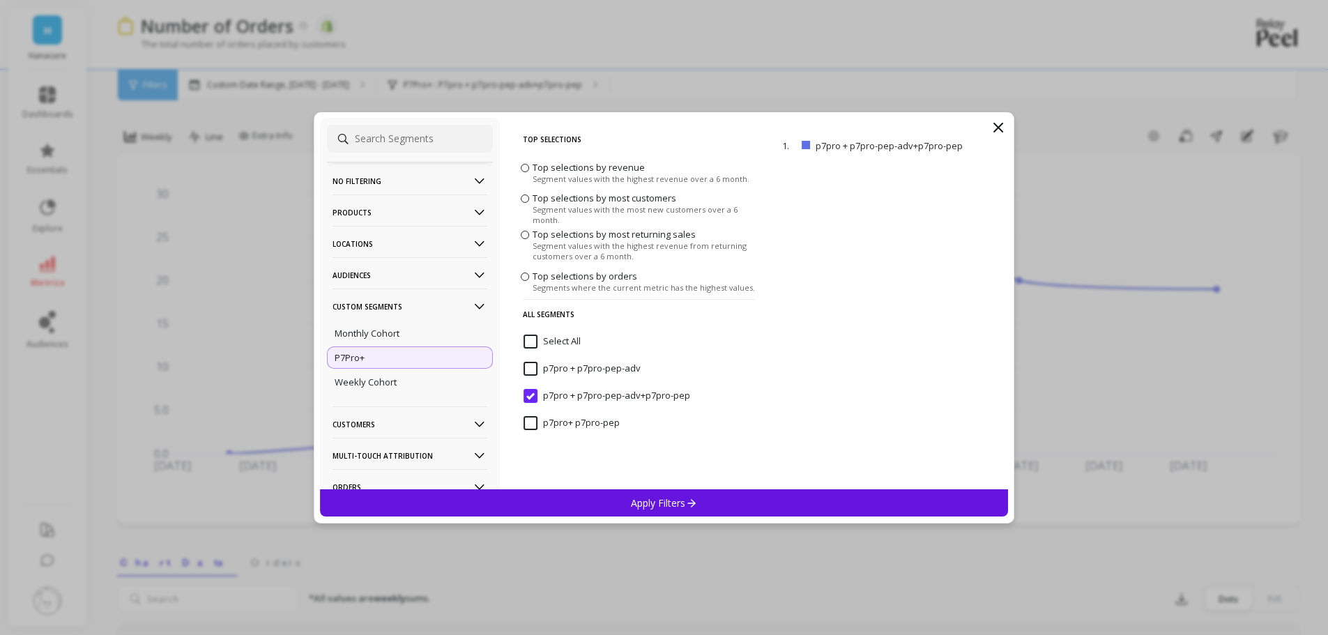
click at [528, 420] on p7pro-pep "p7pro+ p7pro-pep" at bounding box center [571, 423] width 96 height 14
click at [528, 392] on p7pro-pep-adv\+p7pro-pep "p7pro + p7pro-pep-adv+p7pro-pep" at bounding box center [606, 396] width 167 height 14
click at [636, 515] on div "Apply Filters" at bounding box center [664, 502] width 689 height 27
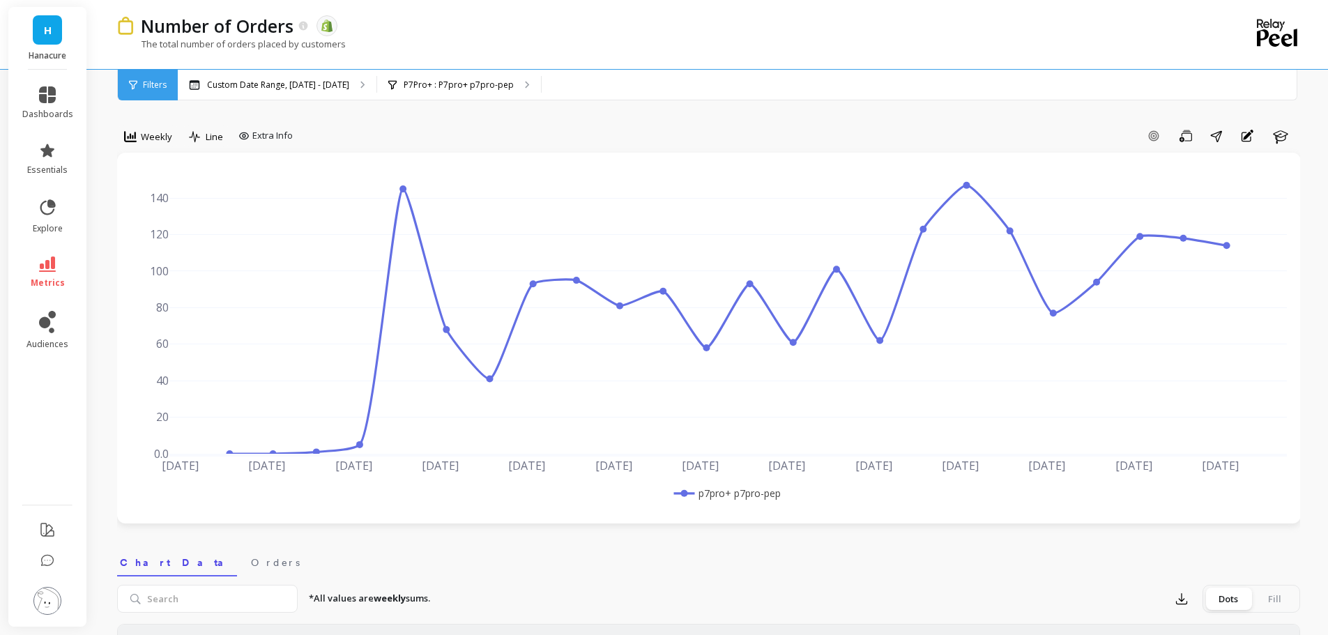
click at [434, 57] on div "The total number of orders placed by customers" at bounding box center [651, 51] width 1069 height 26
click at [433, 81] on p "P7Pro+ : P7pro+ p7pro-pep" at bounding box center [459, 84] width 110 height 11
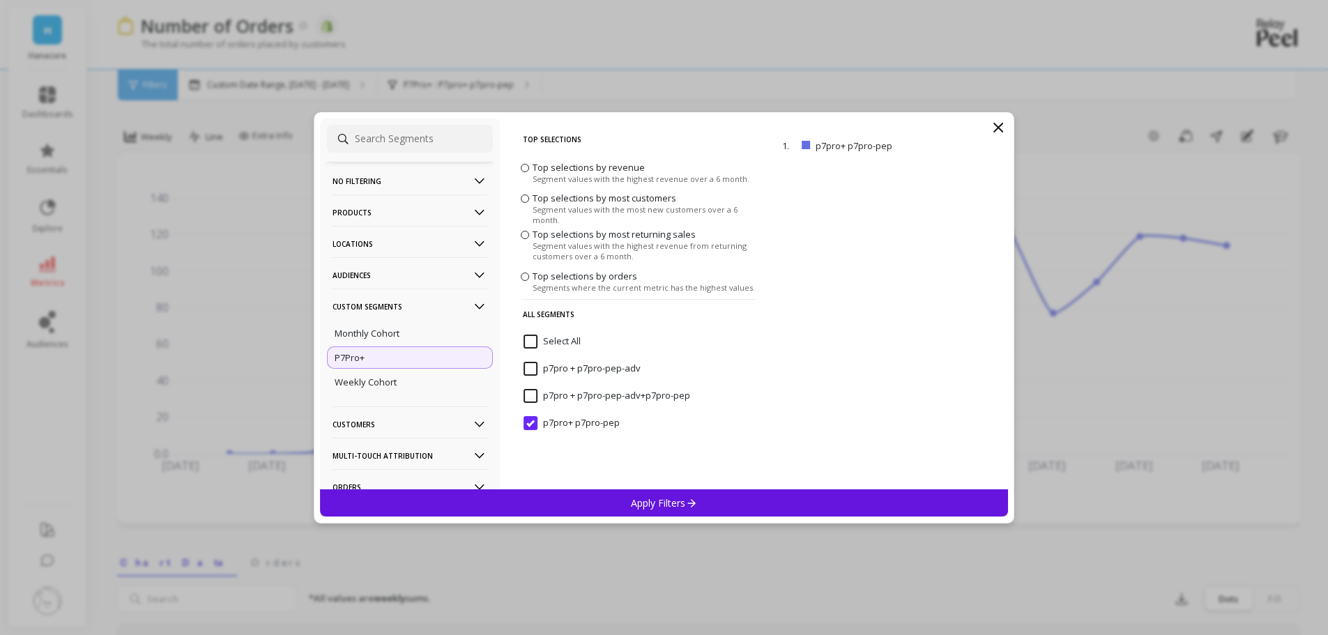
drag, startPoint x: 647, startPoint y: 368, endPoint x: 588, endPoint y: 372, distance: 58.7
click at [588, 372] on div "p7pro + p7pro-pep-adv" at bounding box center [638, 376] width 243 height 42
click at [532, 370] on p7pro-pep-adv "p7pro + p7pro-pep-adv" at bounding box center [581, 369] width 117 height 14
click at [526, 422] on p7pro-pep "p7pro+ p7pro-pep" at bounding box center [571, 423] width 96 height 14
click at [998, 123] on icon at bounding box center [998, 127] width 17 height 17
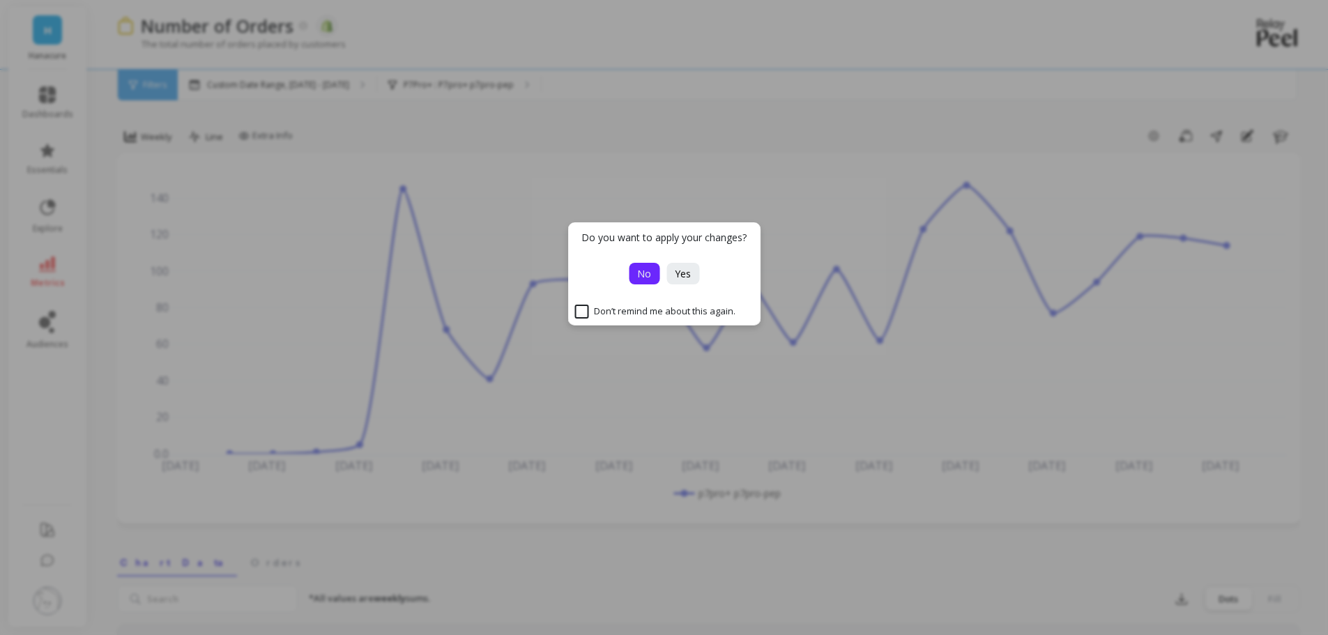
click at [646, 263] on button "No" at bounding box center [644, 274] width 31 height 22
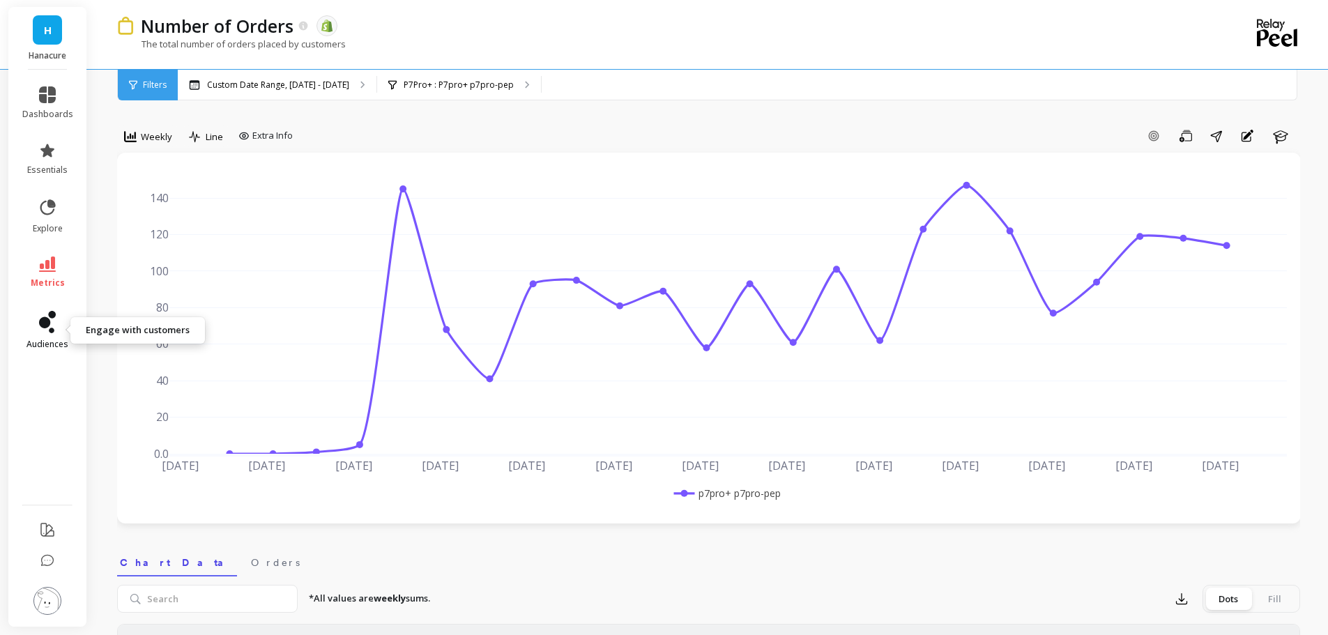
click at [49, 319] on icon at bounding box center [44, 322] width 11 height 11
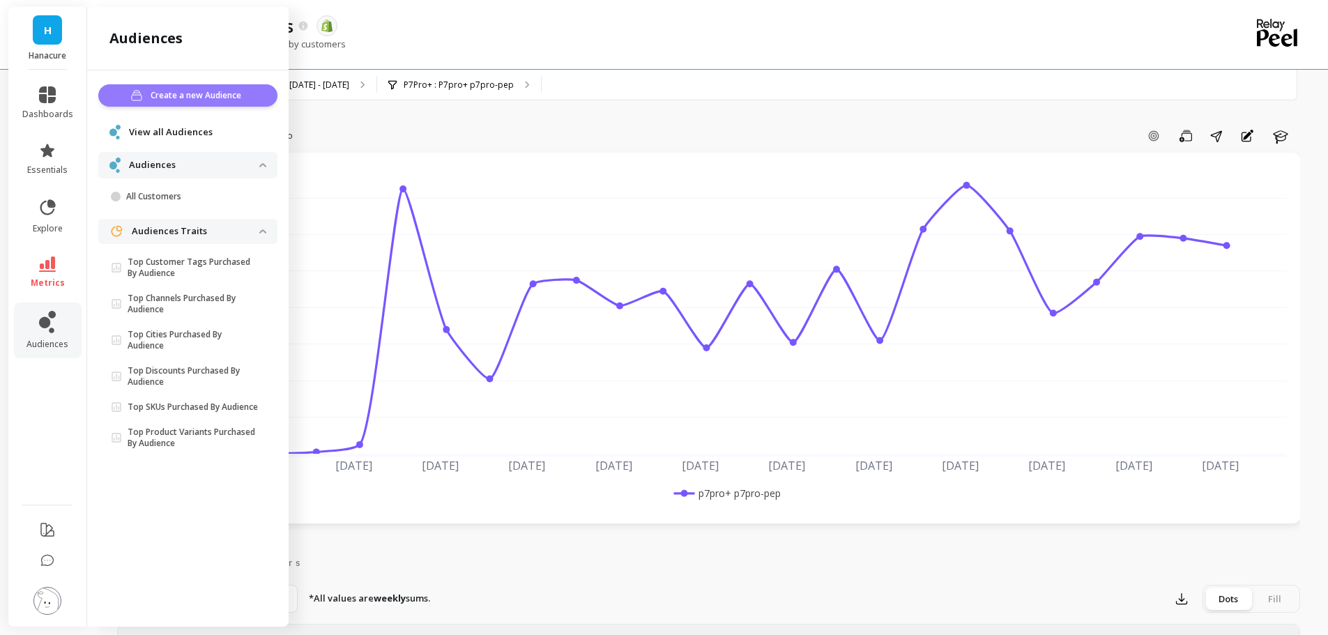
click at [169, 86] on button "Create a new Audience" at bounding box center [187, 95] width 179 height 22
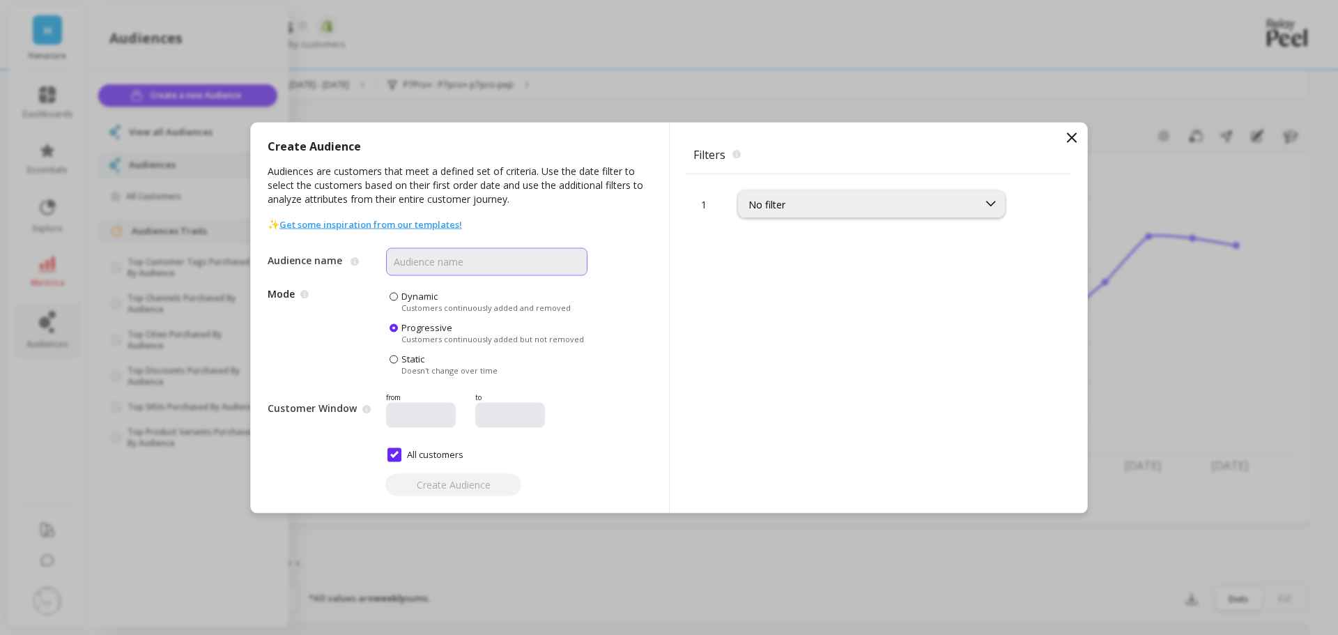
click at [501, 254] on input "Audience name" at bounding box center [486, 261] width 201 height 28
type input "test"
click at [800, 213] on div "1 No filter" at bounding box center [879, 343] width 384 height 339
click at [800, 211] on div "No filter" at bounding box center [858, 204] width 239 height 16
type input "SKU"
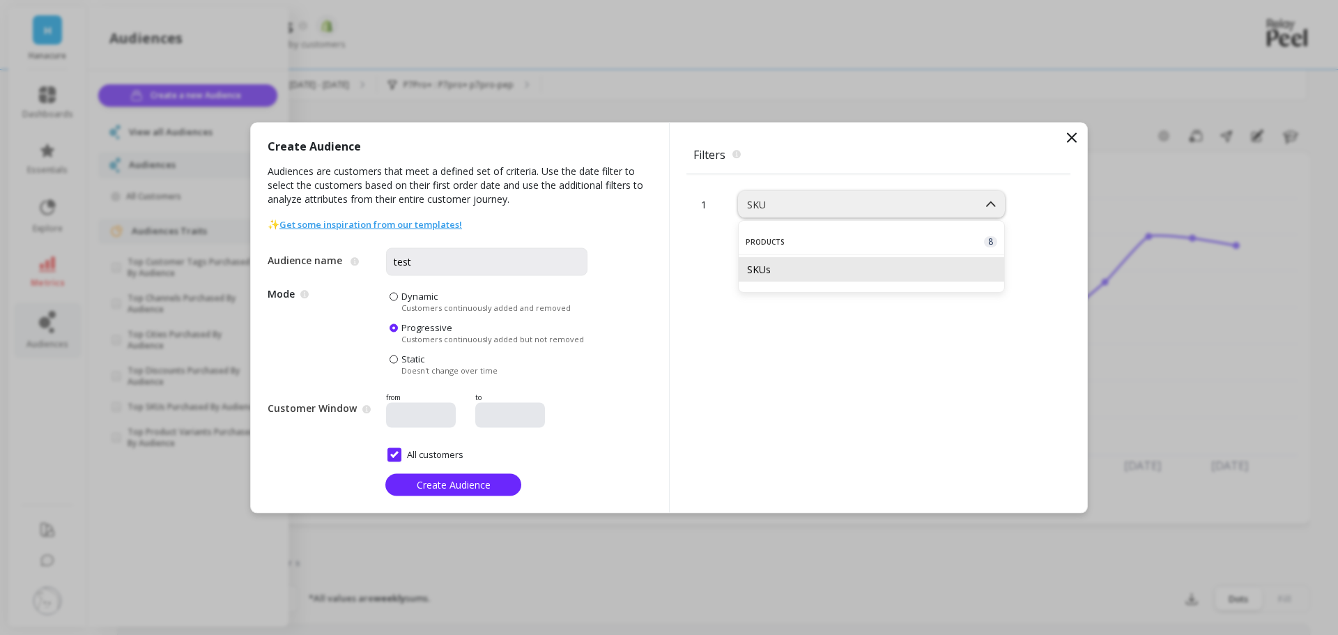
click at [800, 263] on div "SKUs" at bounding box center [871, 269] width 249 height 13
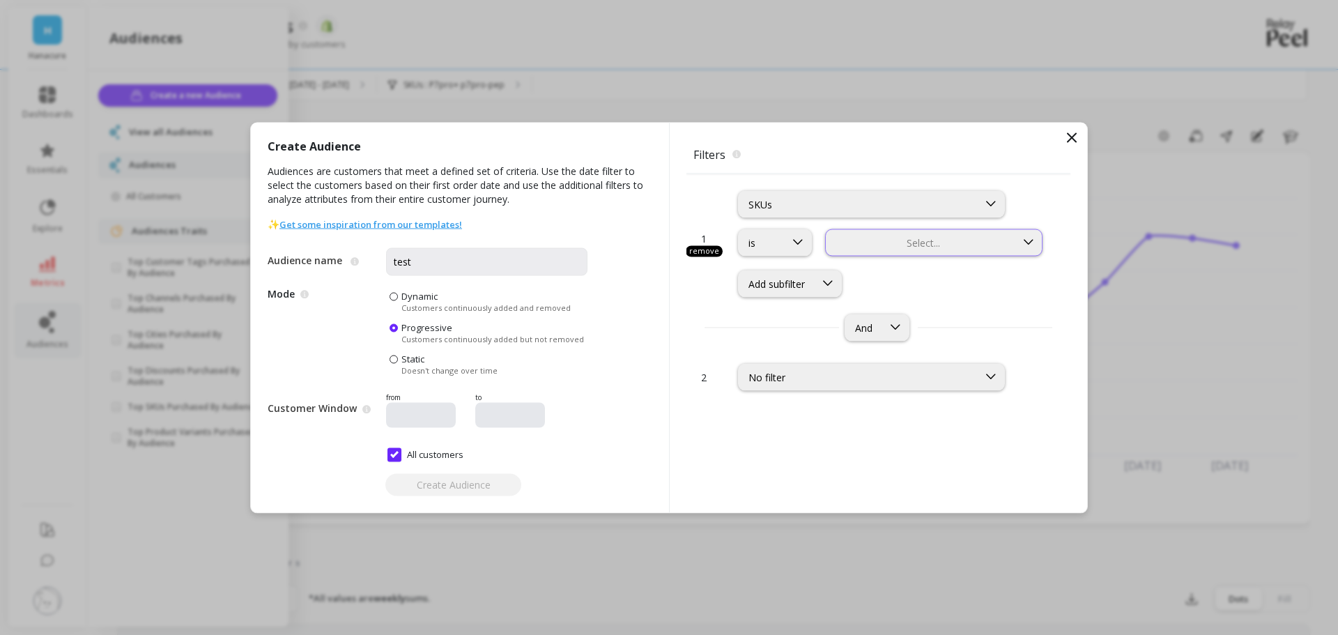
click at [889, 236] on div at bounding box center [920, 242] width 187 height 13
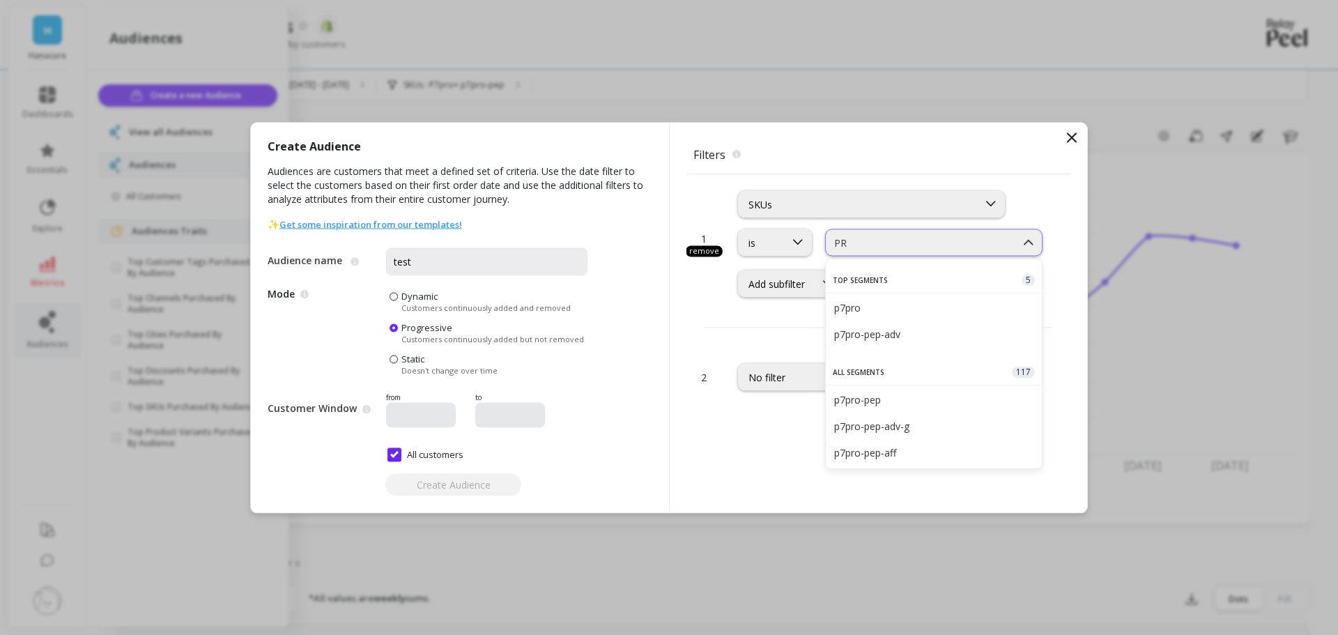
type input "PRO"
click at [878, 306] on div "p7pro" at bounding box center [933, 307] width 199 height 13
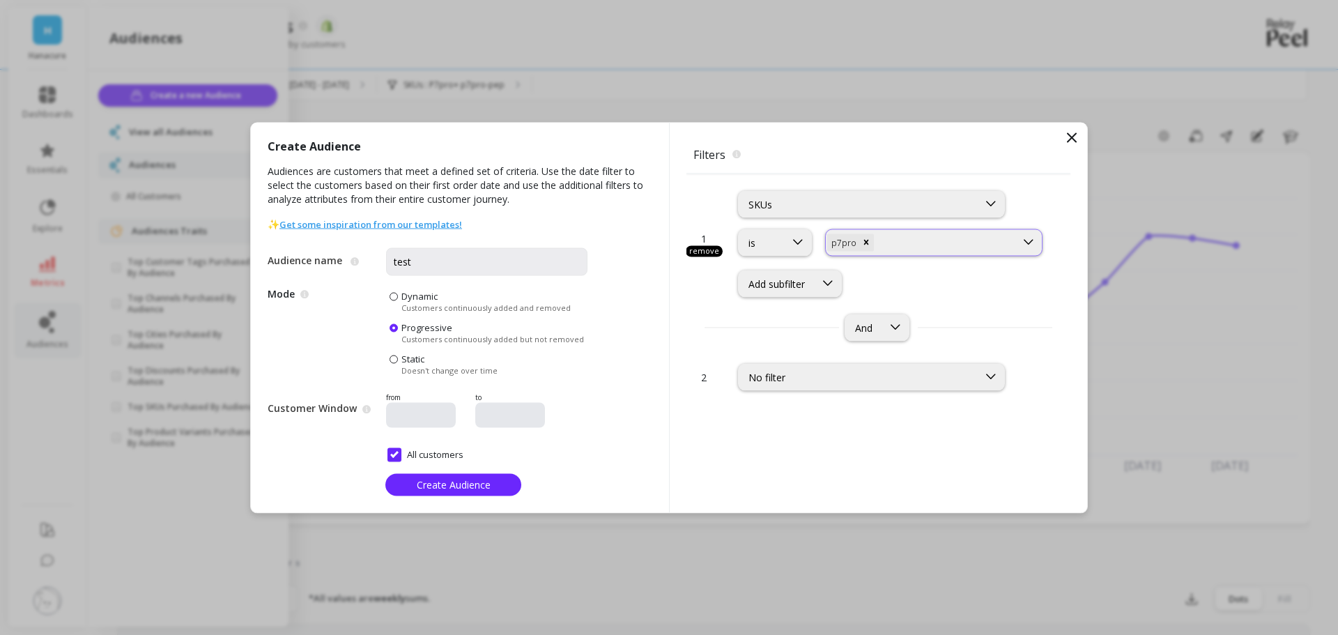
click at [927, 244] on div at bounding box center [945, 242] width 137 height 13
type input "PRO"
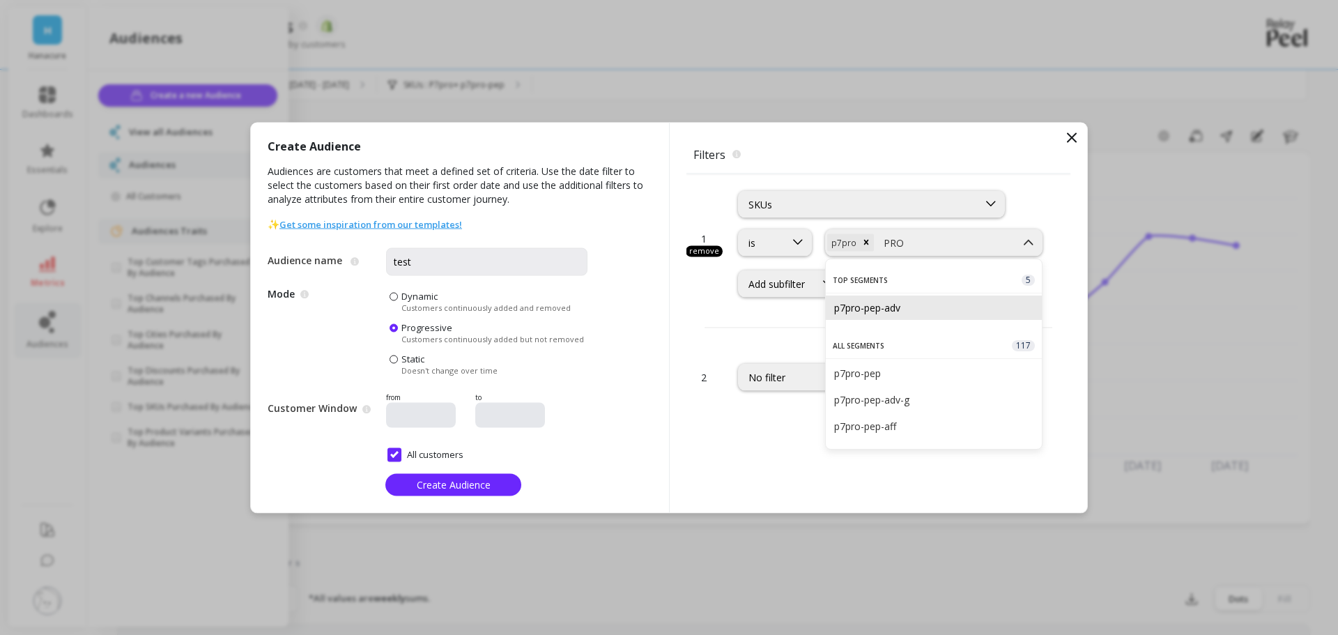
click at [899, 306] on div "p7pro-pep-adv" at bounding box center [933, 307] width 199 height 13
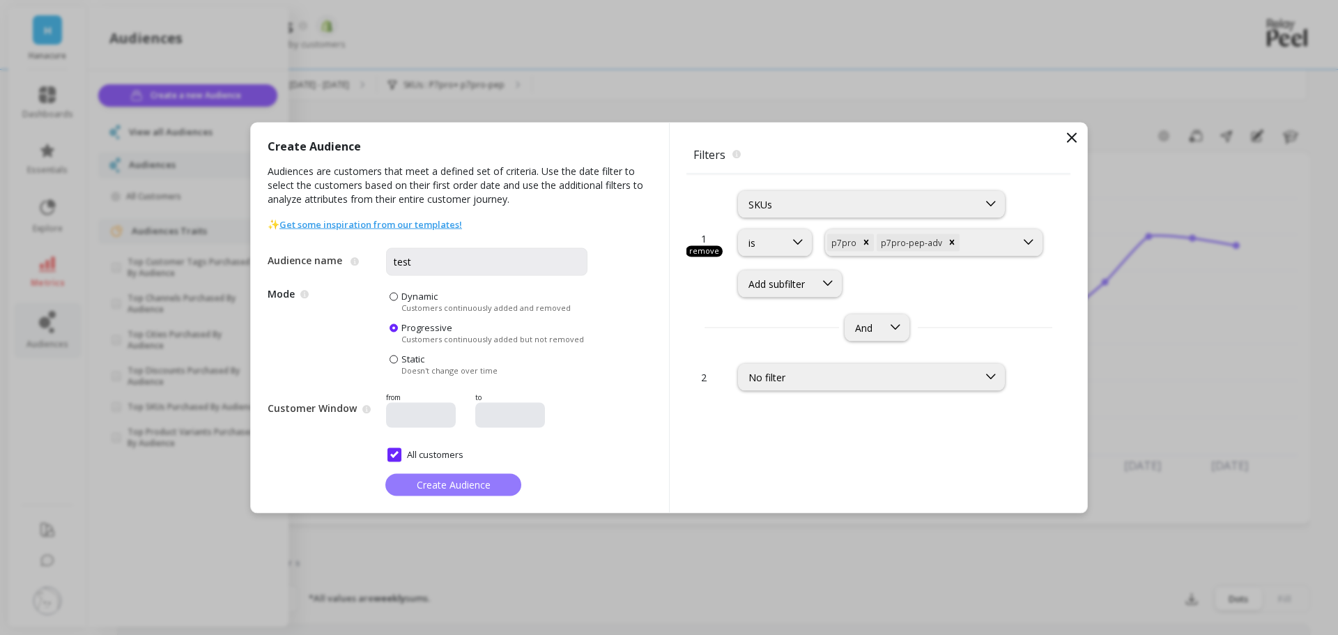
click at [480, 480] on span "Create Audience" at bounding box center [454, 484] width 74 height 13
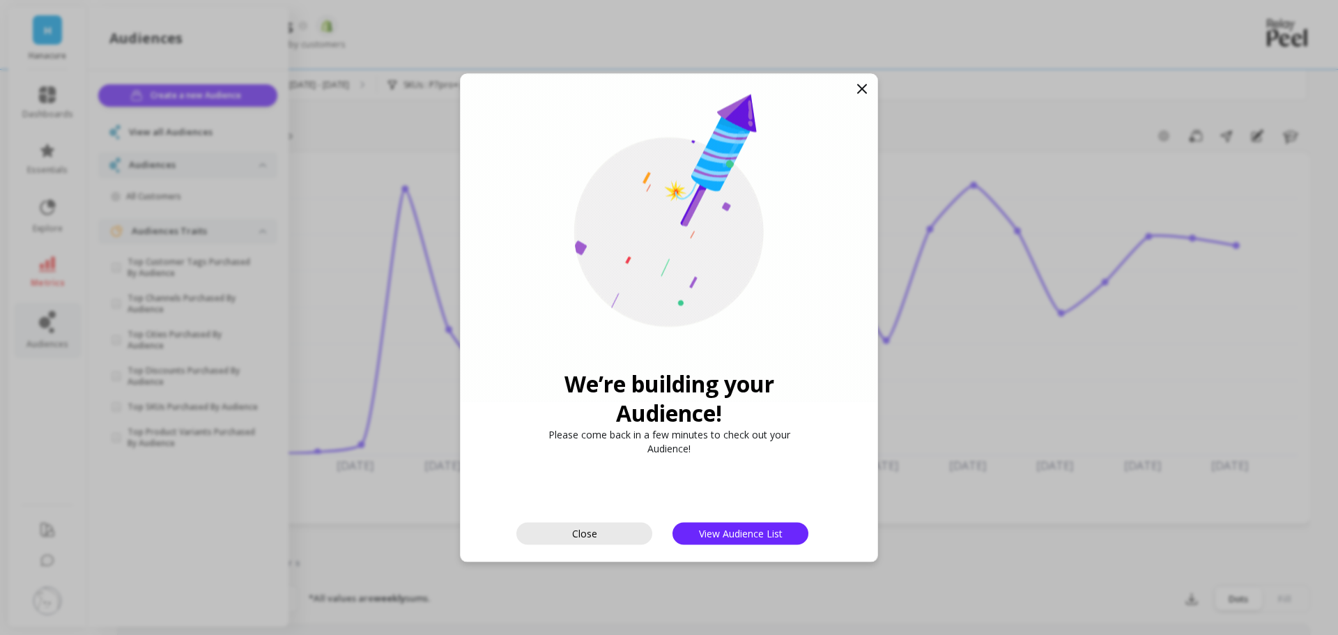
click at [595, 527] on span "Close" at bounding box center [584, 533] width 25 height 13
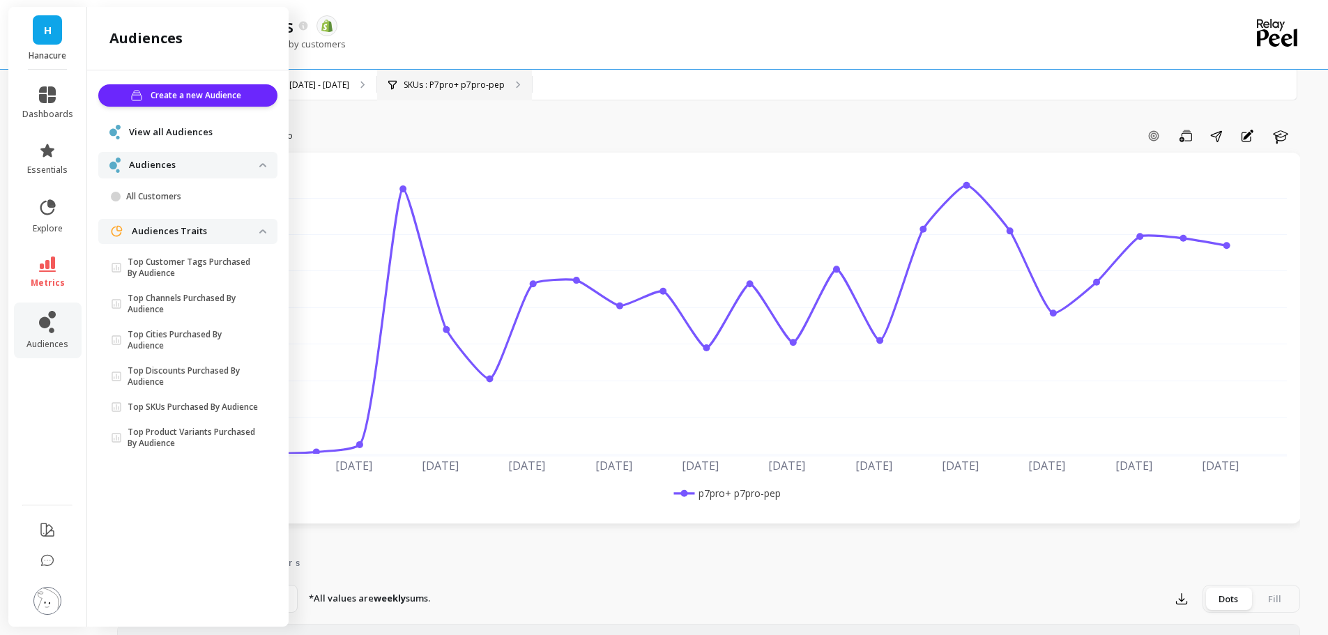
click at [461, 79] on p "SKUs : P7pro+ p7pro-pep" at bounding box center [454, 84] width 101 height 11
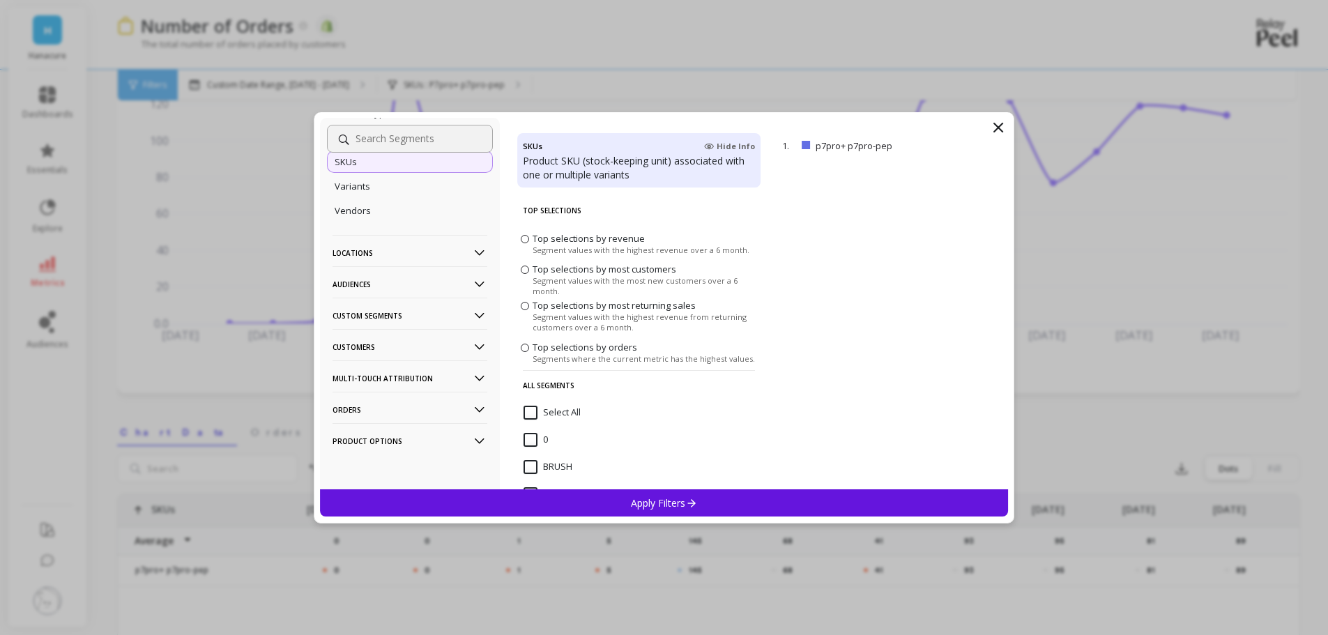
scroll to position [139, 0]
click at [379, 315] on p "Custom Segments" at bounding box center [409, 316] width 155 height 36
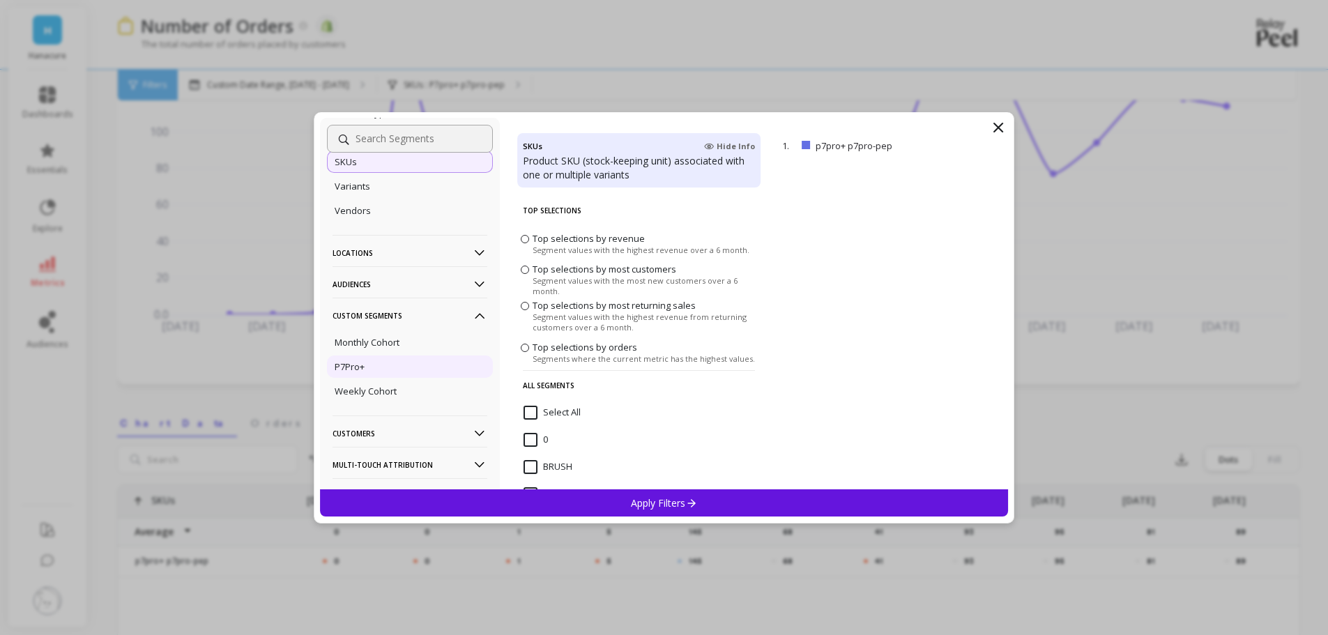
click at [390, 363] on div "P7Pro+" at bounding box center [410, 366] width 166 height 22
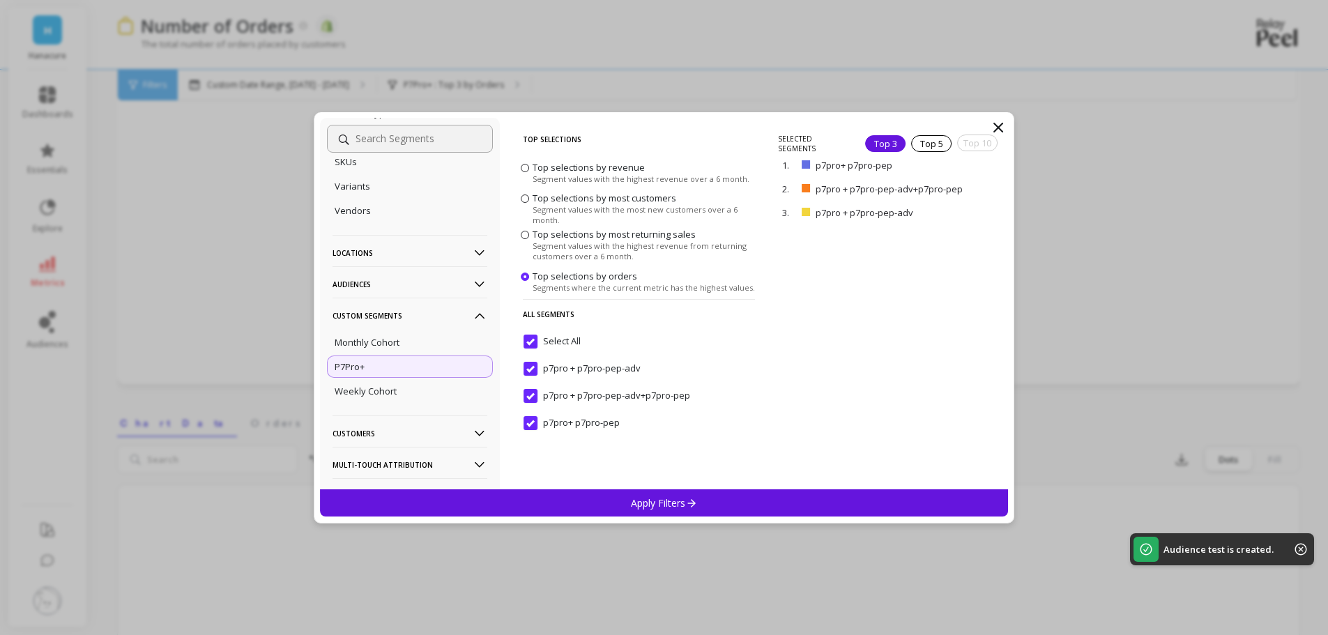
click at [1000, 128] on icon at bounding box center [998, 127] width 17 height 17
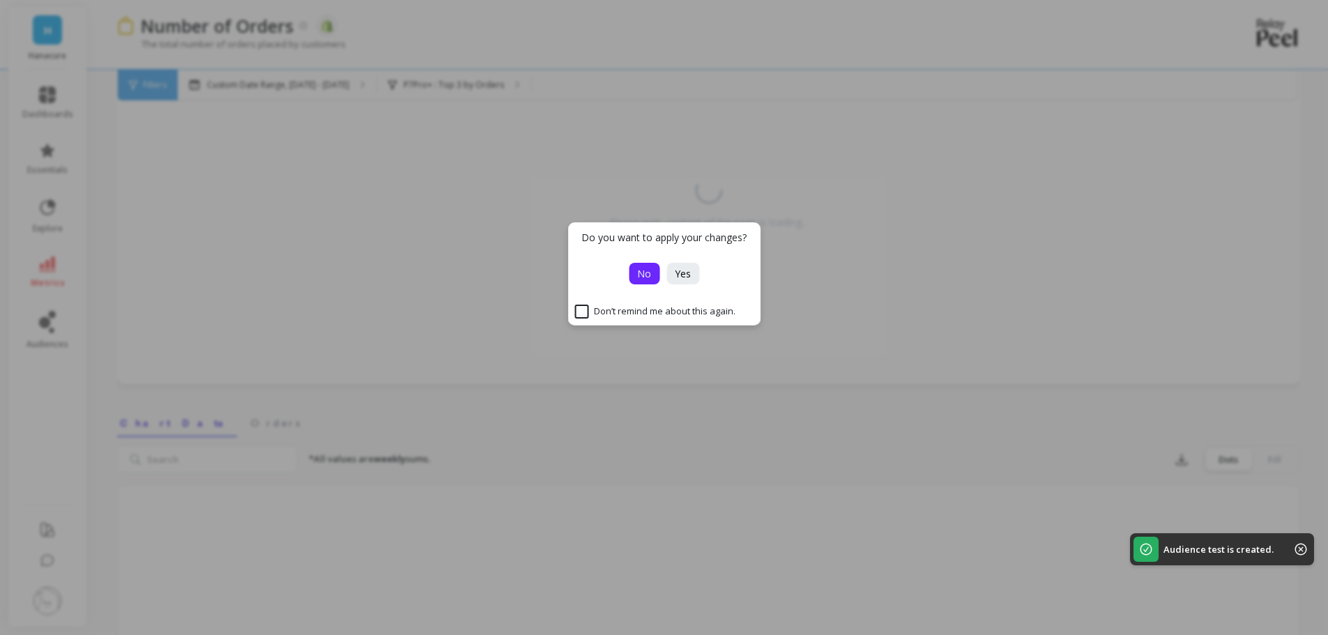
drag, startPoint x: 645, startPoint y: 270, endPoint x: 620, endPoint y: 275, distance: 25.6
click at [645, 271] on span "No" at bounding box center [644, 273] width 14 height 13
click at [50, 317] on div "Do you want to apply your changes? No Yes Don’t remind me about this again." at bounding box center [664, 317] width 1328 height 635
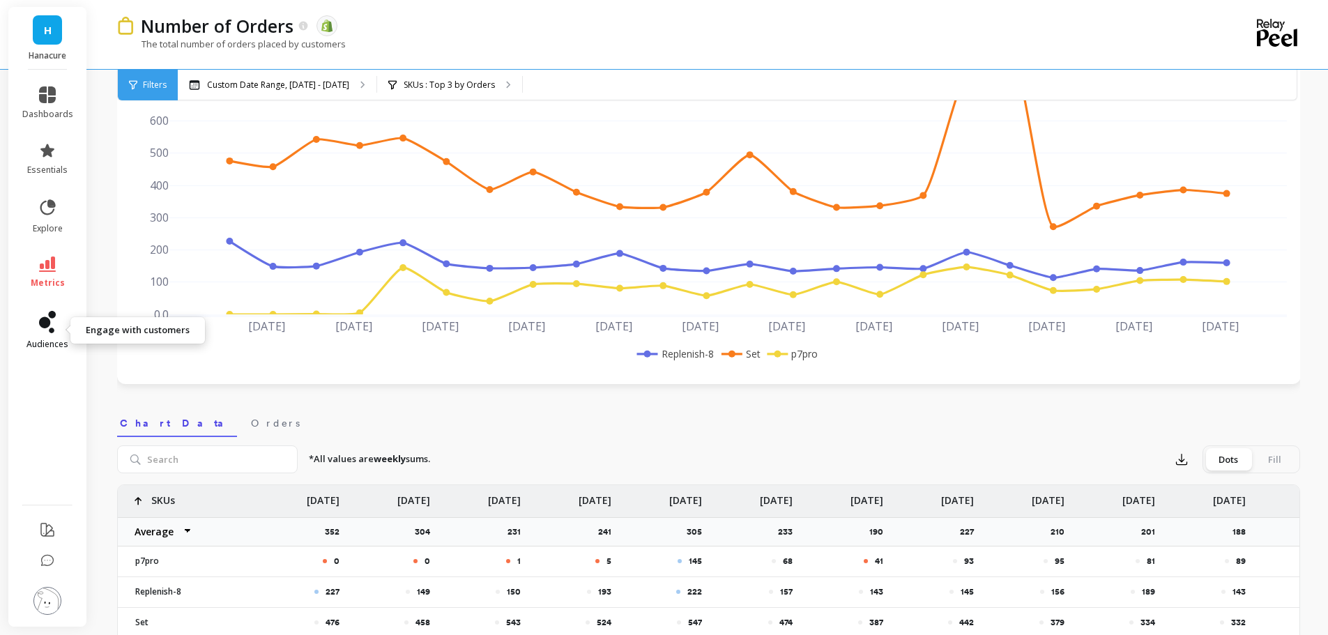
click at [56, 330] on link "audiences" at bounding box center [47, 330] width 51 height 39
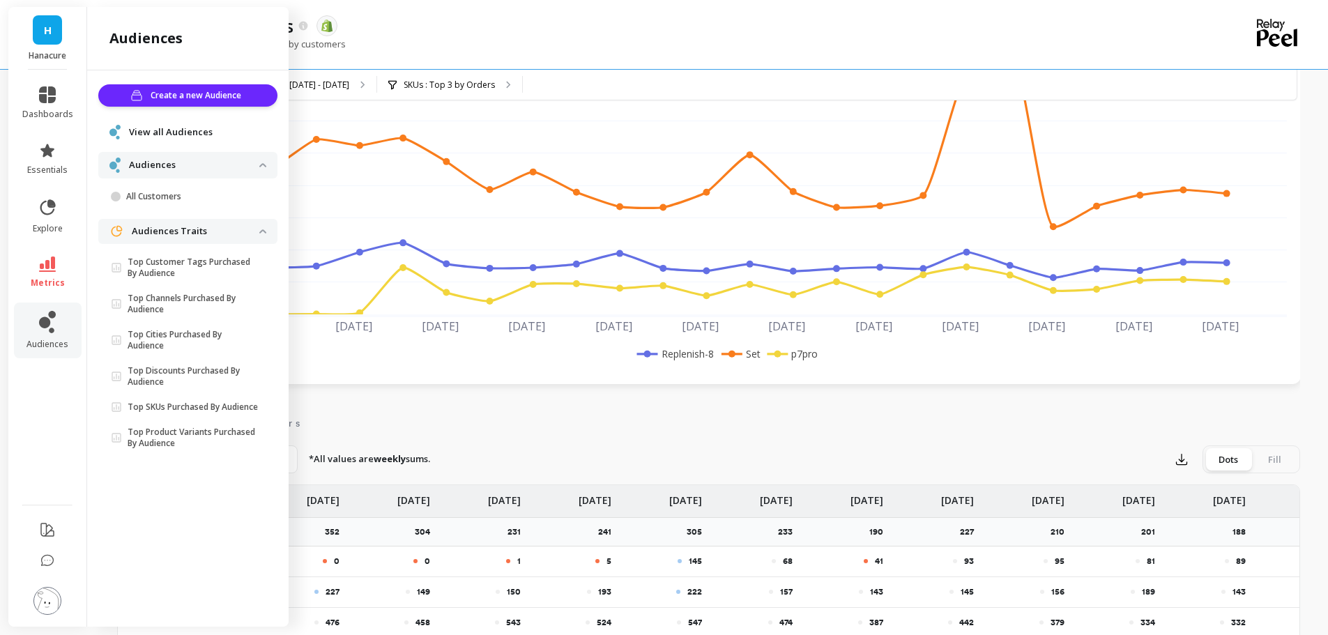
click at [178, 116] on ul "Create a new Audience View all Audiences Audiences All Customers Audiences Trai…" at bounding box center [187, 271] width 179 height 374
click at [174, 130] on span "View all Audiences" at bounding box center [171, 132] width 84 height 14
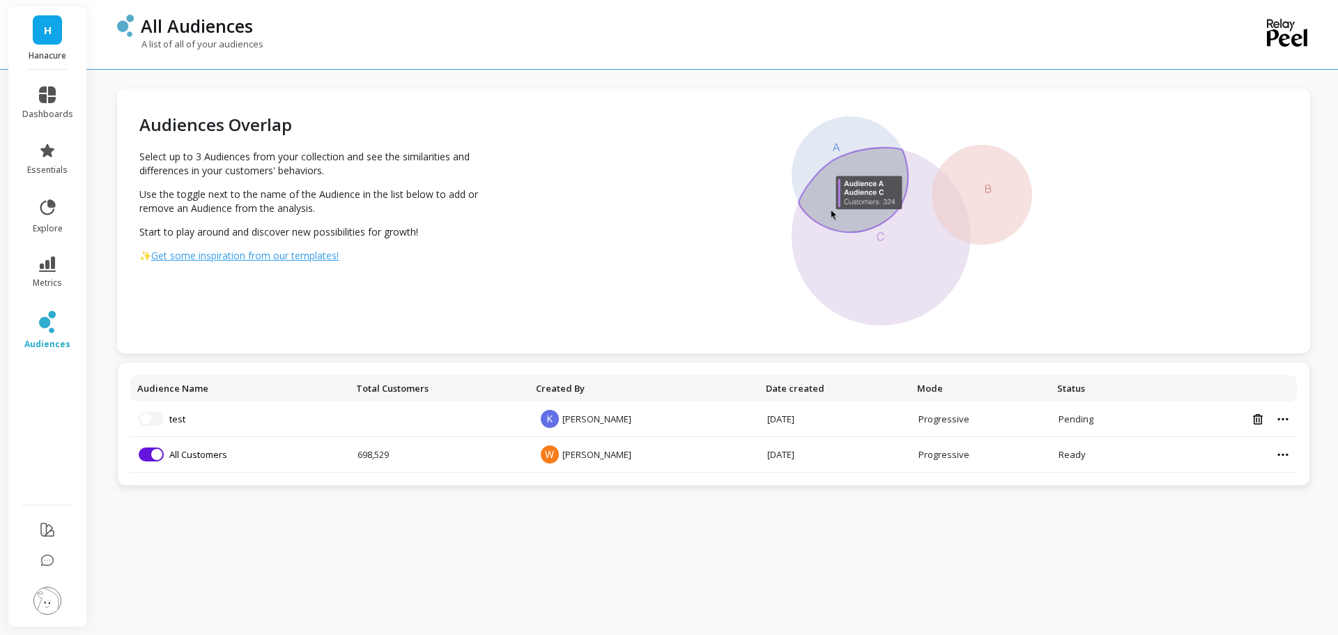
click at [36, 604] on img at bounding box center [47, 601] width 28 height 28
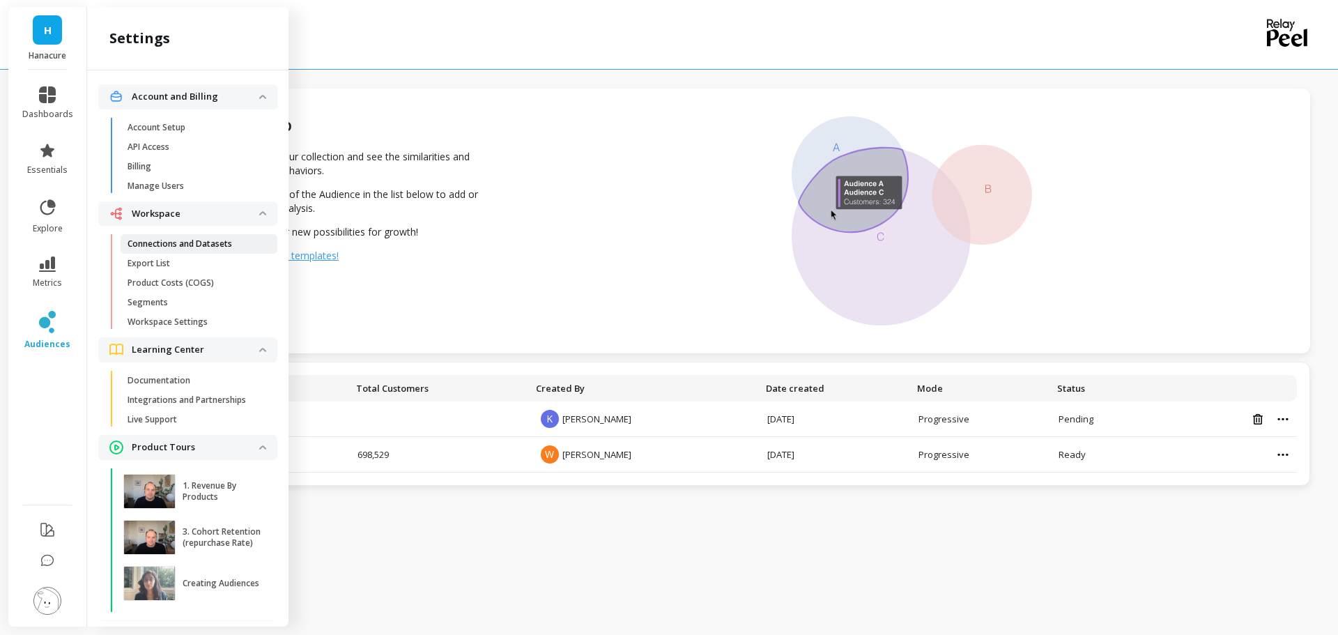
click at [167, 252] on link "Connections and Datasets" at bounding box center [199, 244] width 157 height 20
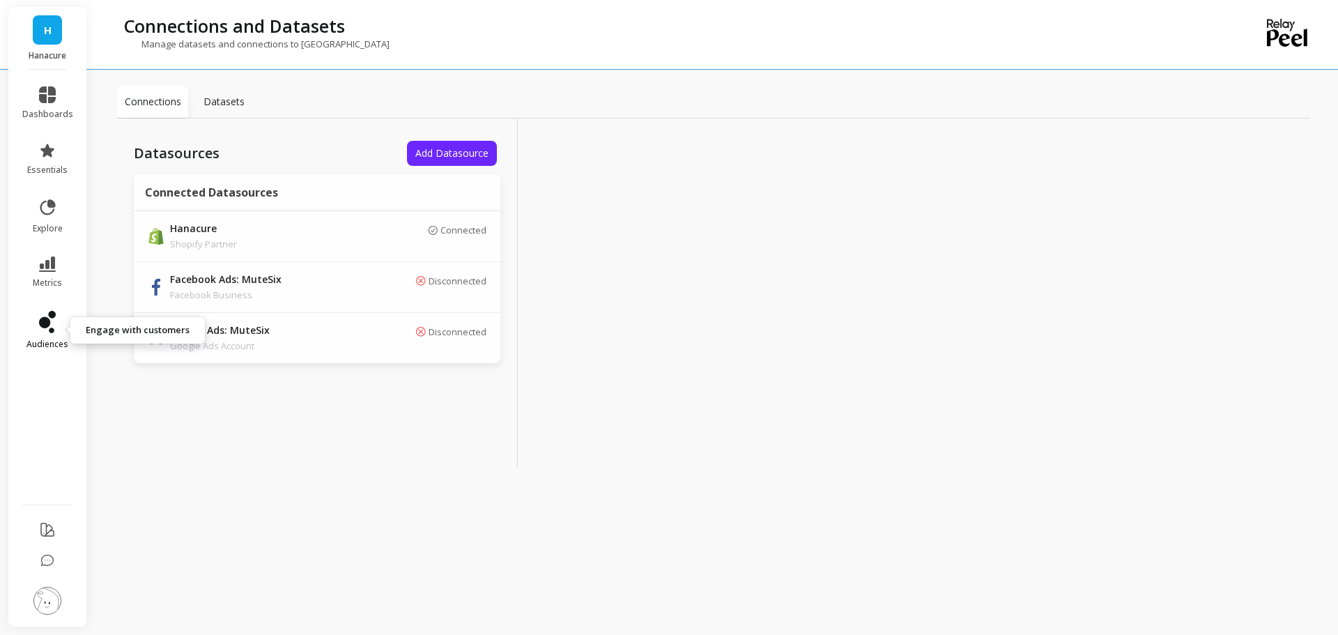
click at [60, 330] on link "audiences" at bounding box center [47, 330] width 51 height 39
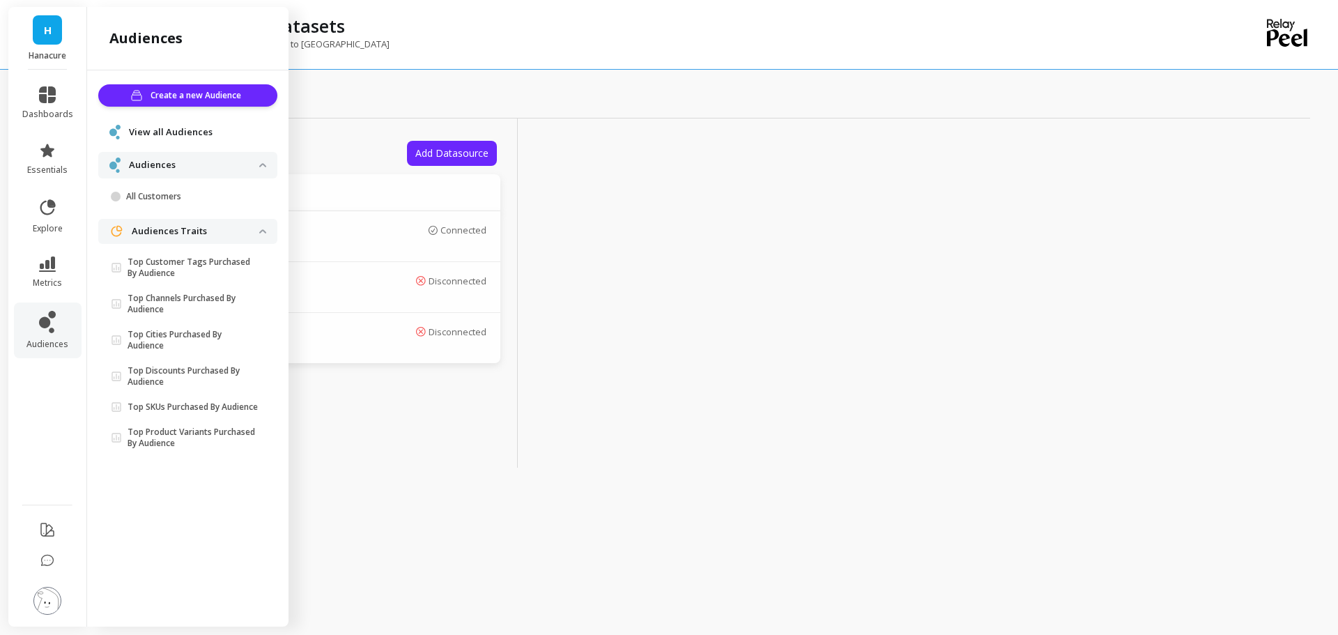
click at [192, 132] on span "View all Audiences" at bounding box center [171, 132] width 84 height 14
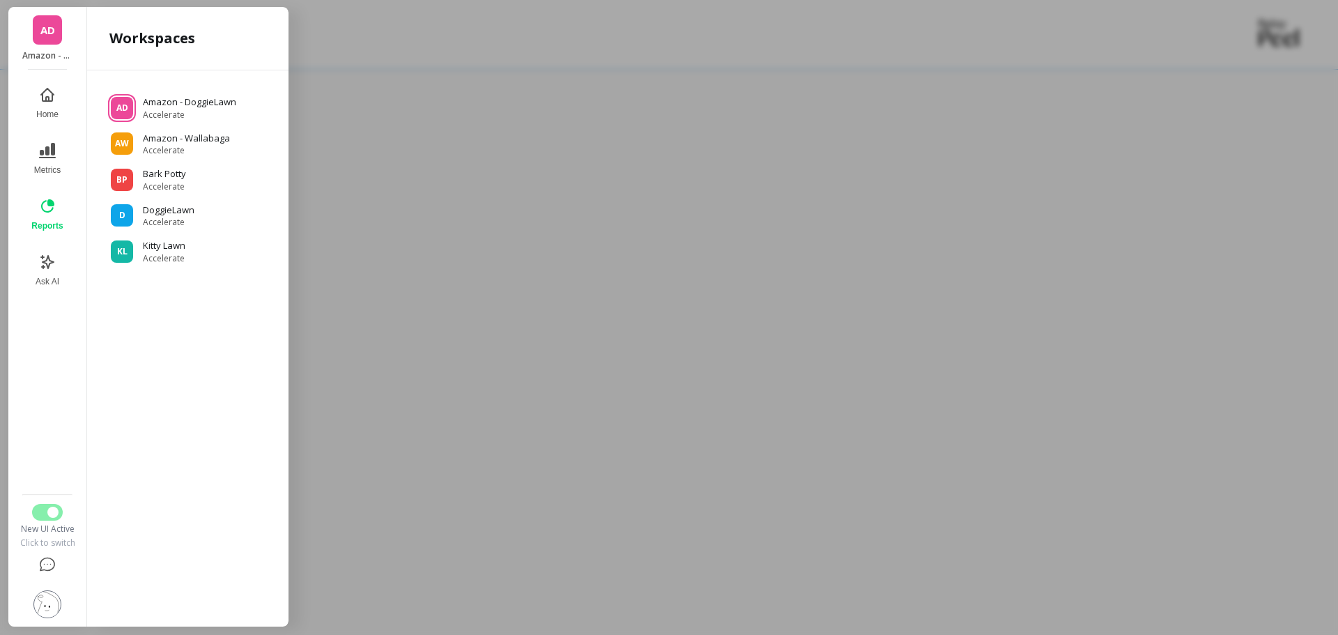
click at [602, 131] on div at bounding box center [669, 317] width 1338 height 635
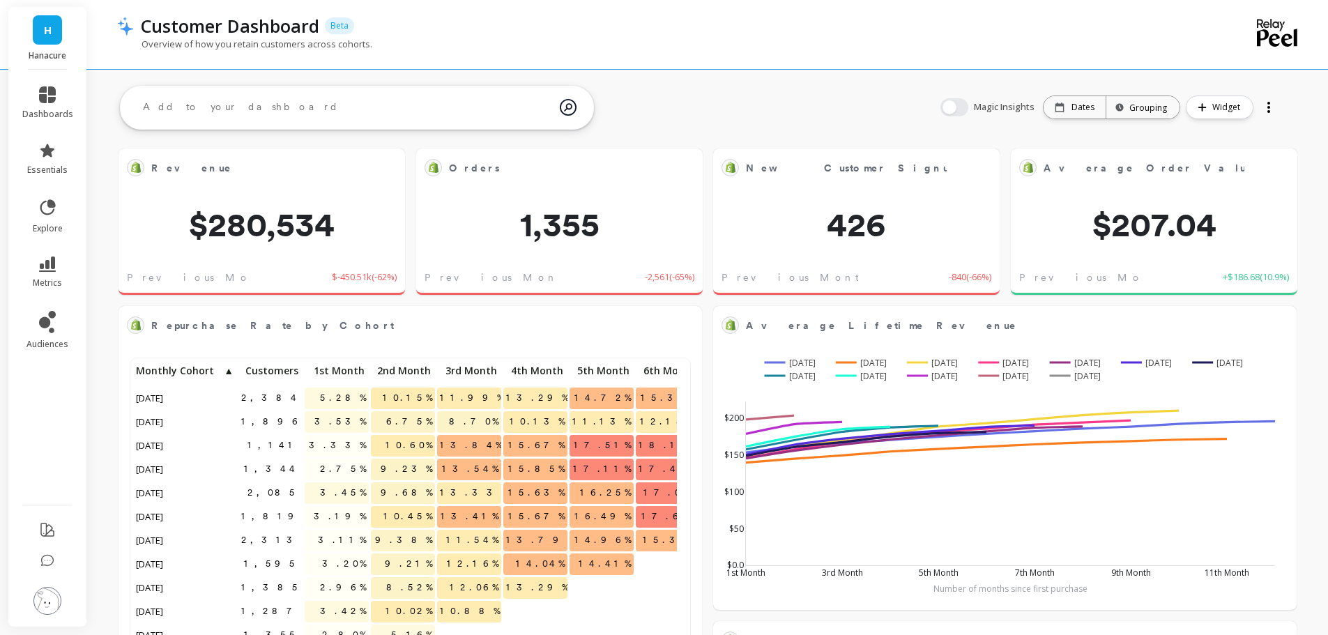
scroll to position [373, 533]
